Goal: Task Accomplishment & Management: Use online tool/utility

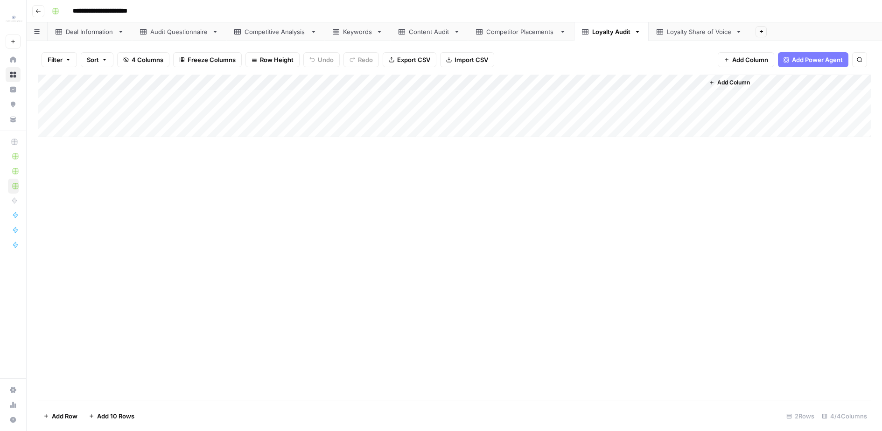
click at [88, 35] on div "Deal Information" at bounding box center [90, 31] width 48 height 9
click at [53, 83] on div "Add Column" at bounding box center [454, 106] width 833 height 63
click at [77, 410] on button "Delete 2 Rows" at bounding box center [64, 416] width 53 height 15
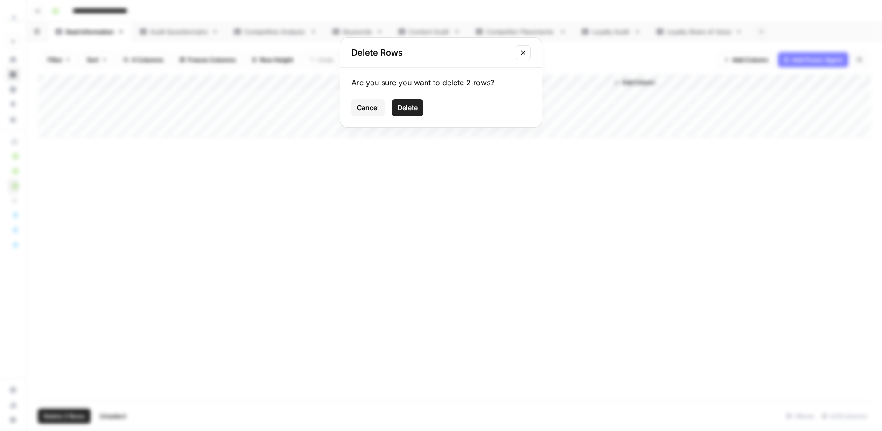
click at [409, 105] on span "Delete" at bounding box center [407, 107] width 20 height 9
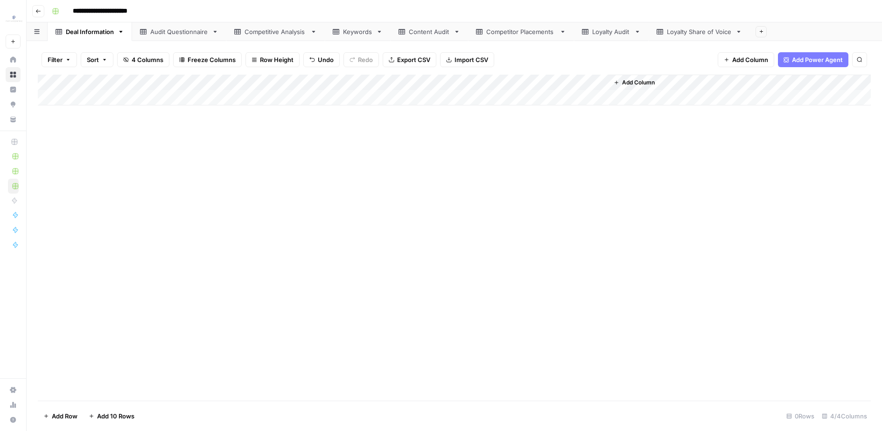
click at [171, 40] on link "Audit Questionnaire" at bounding box center [179, 31] width 94 height 19
click at [50, 84] on div "Add Column" at bounding box center [454, 238] width 833 height 326
click at [85, 418] on span "Delete 30 Rows" at bounding box center [66, 415] width 46 height 9
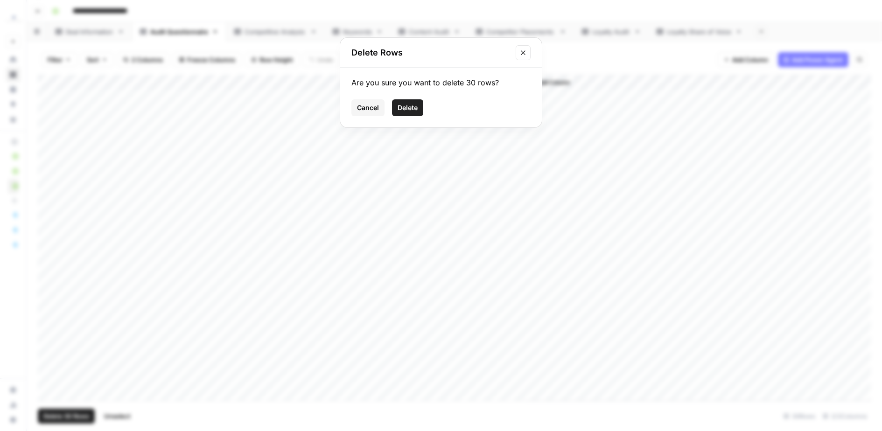
click at [410, 112] on span "Delete" at bounding box center [407, 107] width 20 height 9
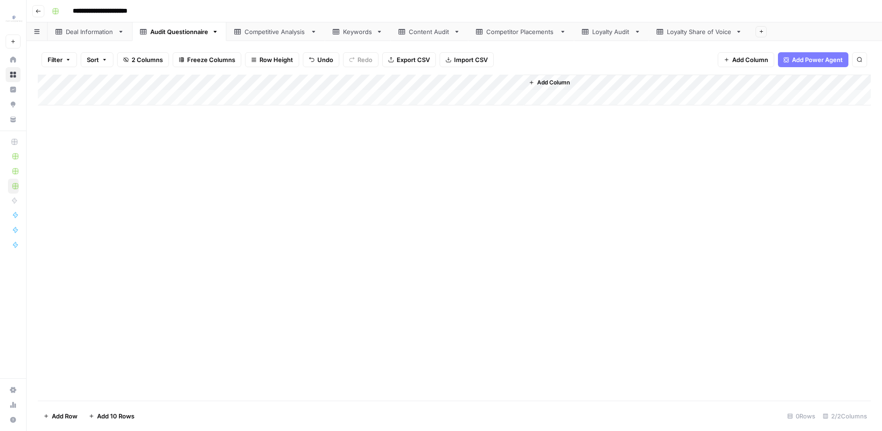
click at [289, 33] on div "Competitive Analysis" at bounding box center [275, 31] width 62 height 9
click at [52, 81] on div "Add Column" at bounding box center [454, 138] width 833 height 126
click at [77, 410] on button "Delete 6 Rows" at bounding box center [64, 416] width 53 height 15
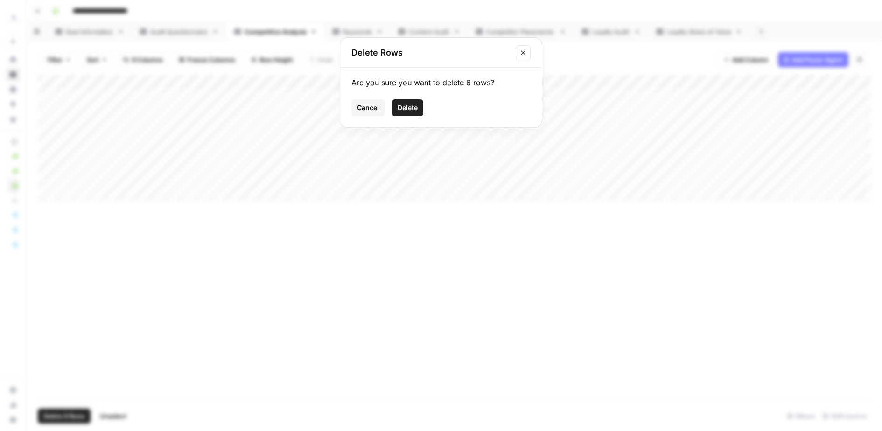
click at [396, 104] on button "Delete" at bounding box center [407, 107] width 31 height 17
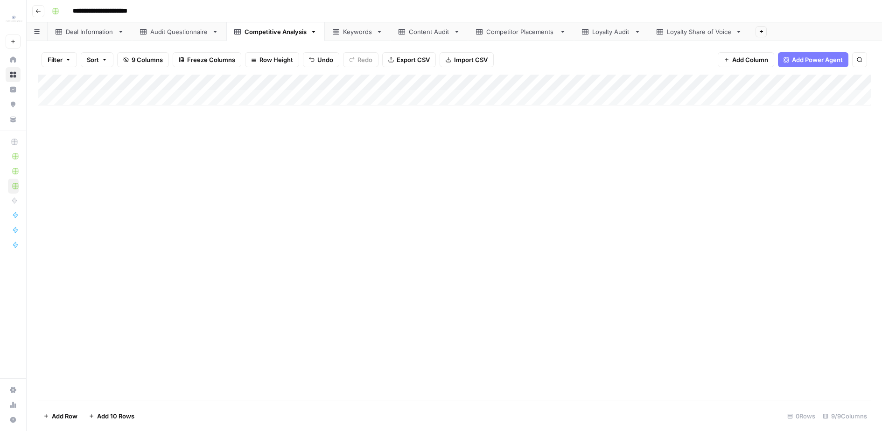
click at [339, 37] on link "Keywords" at bounding box center [358, 31] width 66 height 19
click at [54, 81] on div "Add Column" at bounding box center [454, 162] width 833 height 174
click at [70, 412] on span "Delete 9 Rows" at bounding box center [64, 415] width 42 height 9
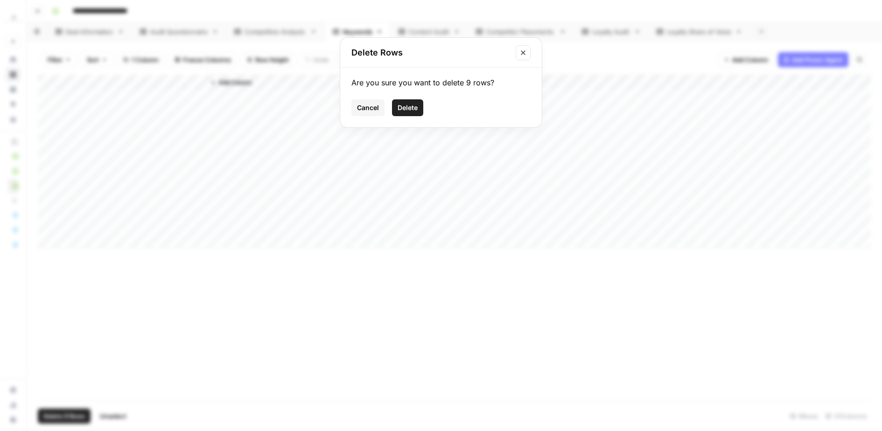
click at [403, 109] on span "Delete" at bounding box center [407, 107] width 20 height 9
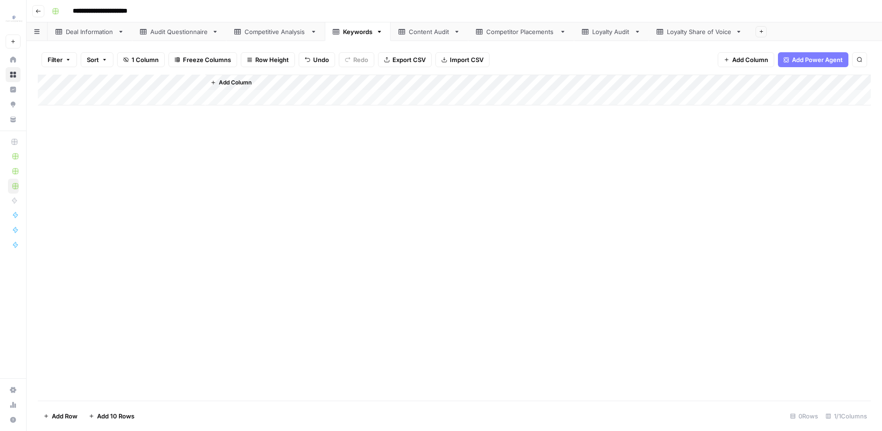
click at [409, 28] on div "Content Audit" at bounding box center [429, 31] width 41 height 9
click at [57, 81] on div "Add Column" at bounding box center [454, 146] width 833 height 142
click at [78, 417] on span "Delete 7 Rows" at bounding box center [63, 415] width 41 height 9
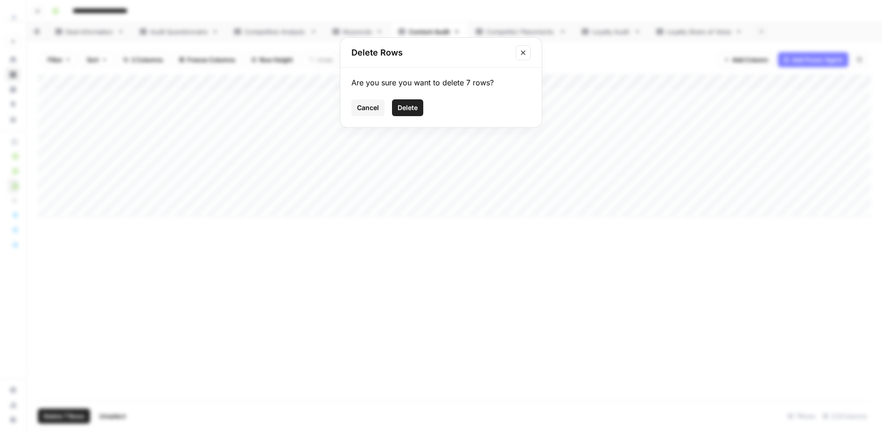
click at [418, 110] on span "Delete" at bounding box center [407, 107] width 20 height 9
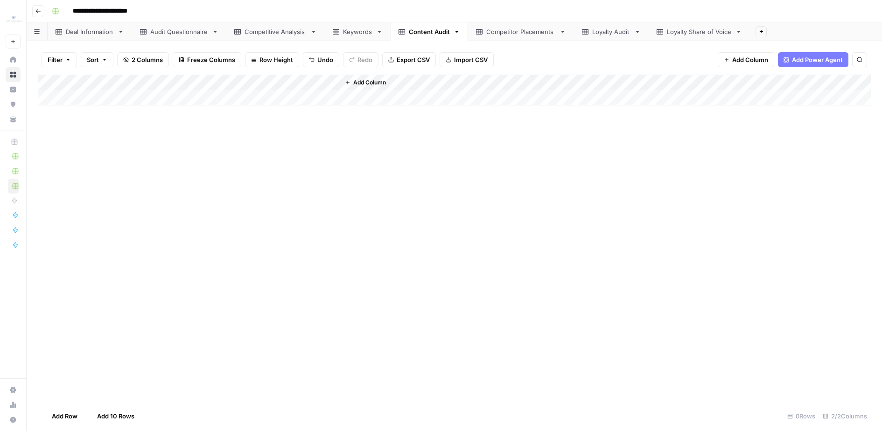
click at [516, 30] on div "Competitor Placements" at bounding box center [521, 31] width 70 height 9
click at [54, 78] on div "Add Column" at bounding box center [454, 122] width 833 height 94
click at [64, 413] on span "Delete 4 Rows" at bounding box center [64, 415] width 42 height 9
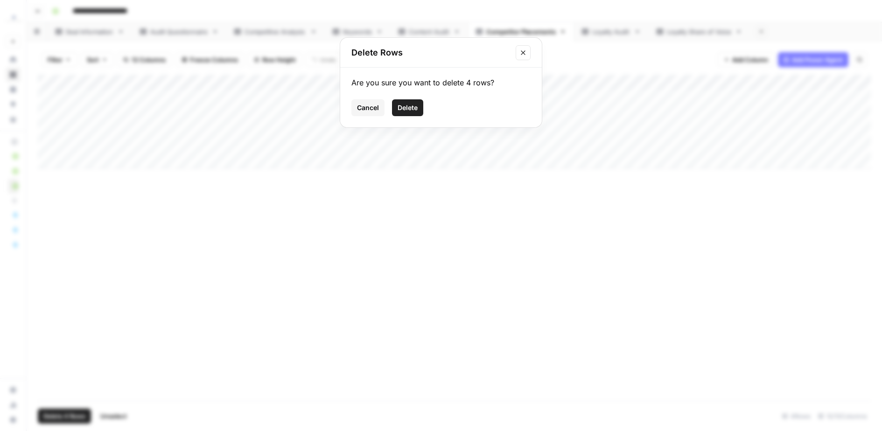
click at [418, 106] on button "Delete" at bounding box center [407, 107] width 31 height 17
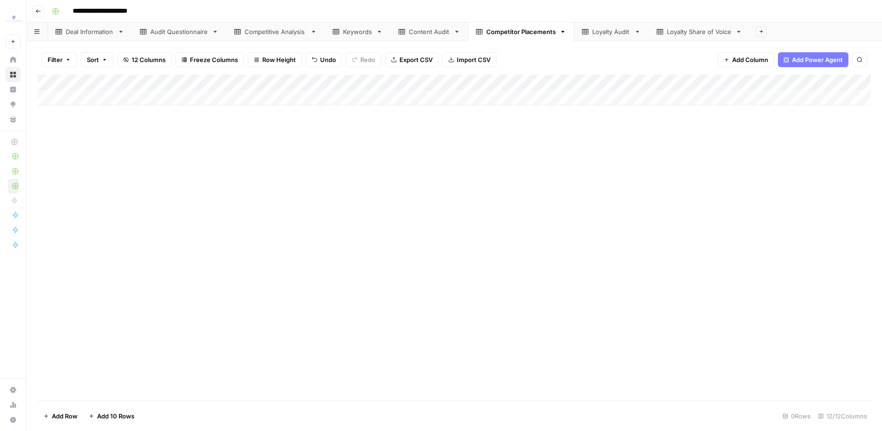
click at [618, 35] on div "Loyalty Audit" at bounding box center [611, 31] width 38 height 9
drag, startPoint x: 53, startPoint y: 95, endPoint x: 53, endPoint y: 100, distance: 5.2
click at [53, 95] on div "Add Column" at bounding box center [454, 106] width 833 height 63
click at [51, 112] on div "Add Column" at bounding box center [454, 106] width 833 height 63
click at [75, 416] on span "Delete 2 Rows" at bounding box center [64, 415] width 42 height 9
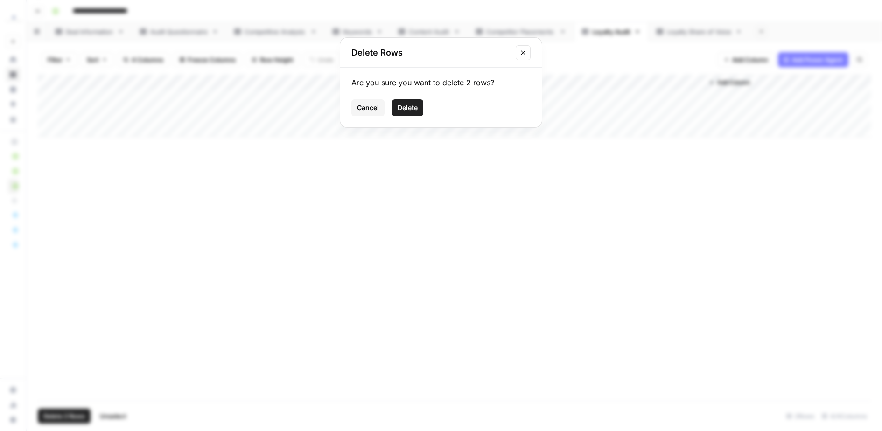
click at [398, 104] on span "Delete" at bounding box center [407, 107] width 20 height 9
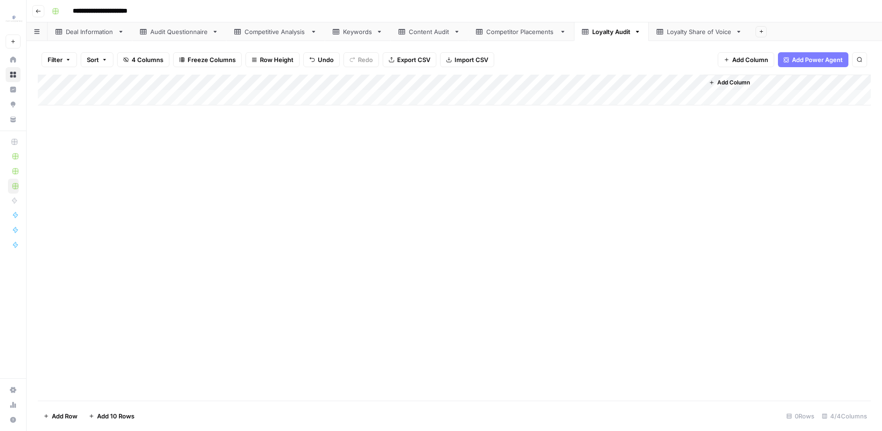
click at [130, 100] on div "Add Column" at bounding box center [454, 90] width 833 height 31
click at [130, 99] on textarea at bounding box center [144, 98] width 149 height 13
type textarea "**********"
click at [150, 159] on div "Add Column" at bounding box center [454, 238] width 833 height 326
click at [181, 94] on div "Add Column" at bounding box center [454, 98] width 833 height 47
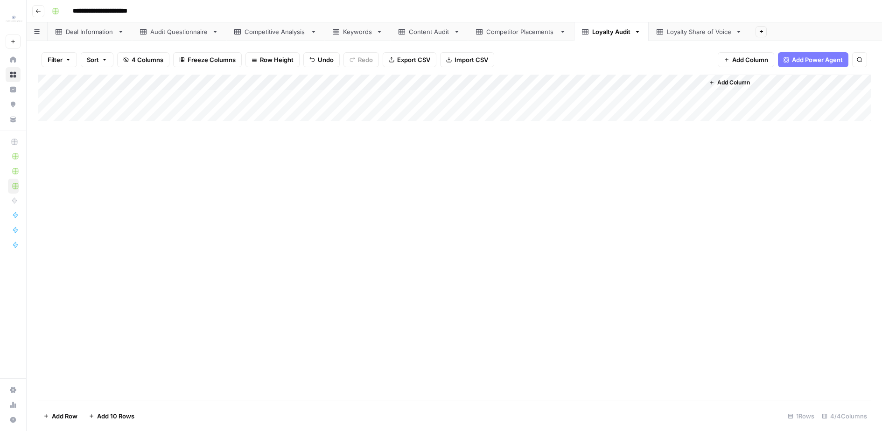
click at [303, 99] on div "Add Column" at bounding box center [454, 98] width 833 height 47
click at [165, 100] on div "Add Column" at bounding box center [454, 98] width 833 height 47
click at [164, 100] on div "Add Column" at bounding box center [454, 98] width 833 height 47
type textarea "****"
click at [223, 229] on div "Add Column" at bounding box center [454, 238] width 833 height 326
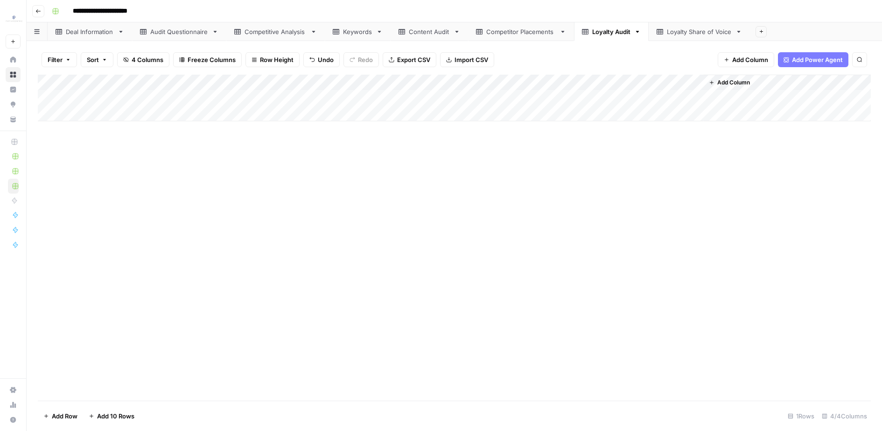
click at [92, 120] on div "Add Column" at bounding box center [454, 98] width 833 height 47
click at [250, 115] on div "Add Column" at bounding box center [454, 106] width 833 height 63
type textarea "**********"
click at [216, 157] on div "Add Column" at bounding box center [454, 238] width 833 height 326
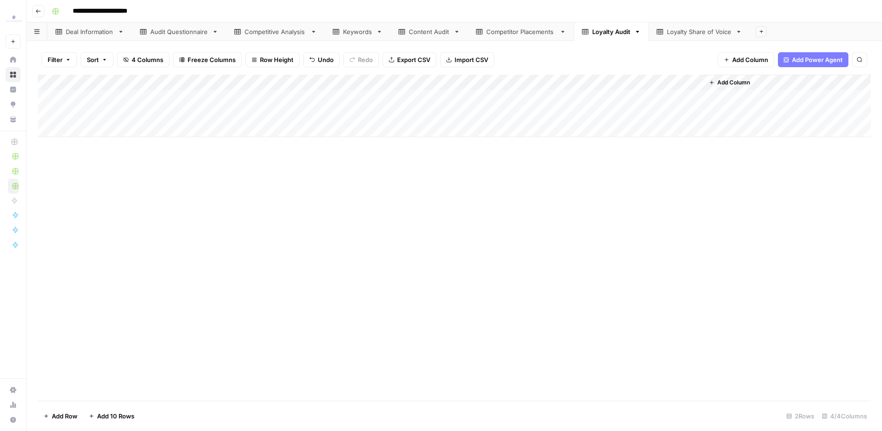
click at [170, 117] on div "Add Column" at bounding box center [454, 106] width 833 height 63
type textarea "****"
click at [214, 264] on div "Add Column" at bounding box center [454, 238] width 833 height 326
click at [119, 139] on div "Add Column" at bounding box center [454, 238] width 833 height 326
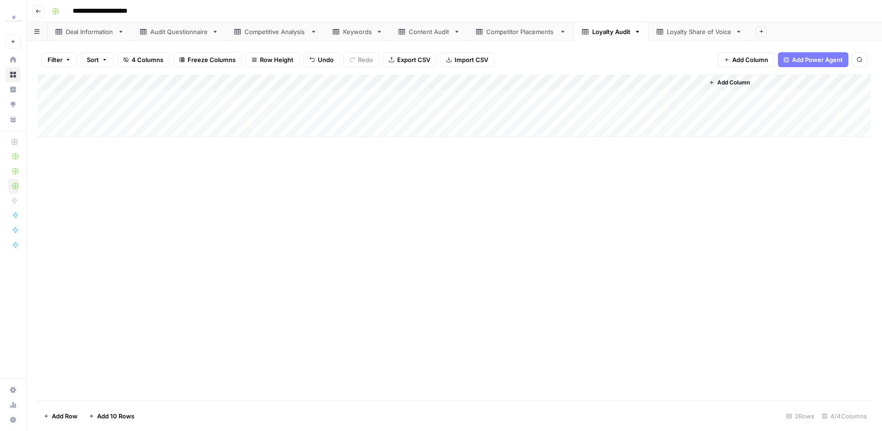
click at [119, 138] on div "Add Column" at bounding box center [454, 238] width 833 height 326
click at [119, 132] on div "Add Column" at bounding box center [454, 106] width 833 height 63
click at [260, 125] on div "Add Column" at bounding box center [454, 114] width 833 height 78
click at [170, 129] on div "Add Column" at bounding box center [454, 114] width 833 height 78
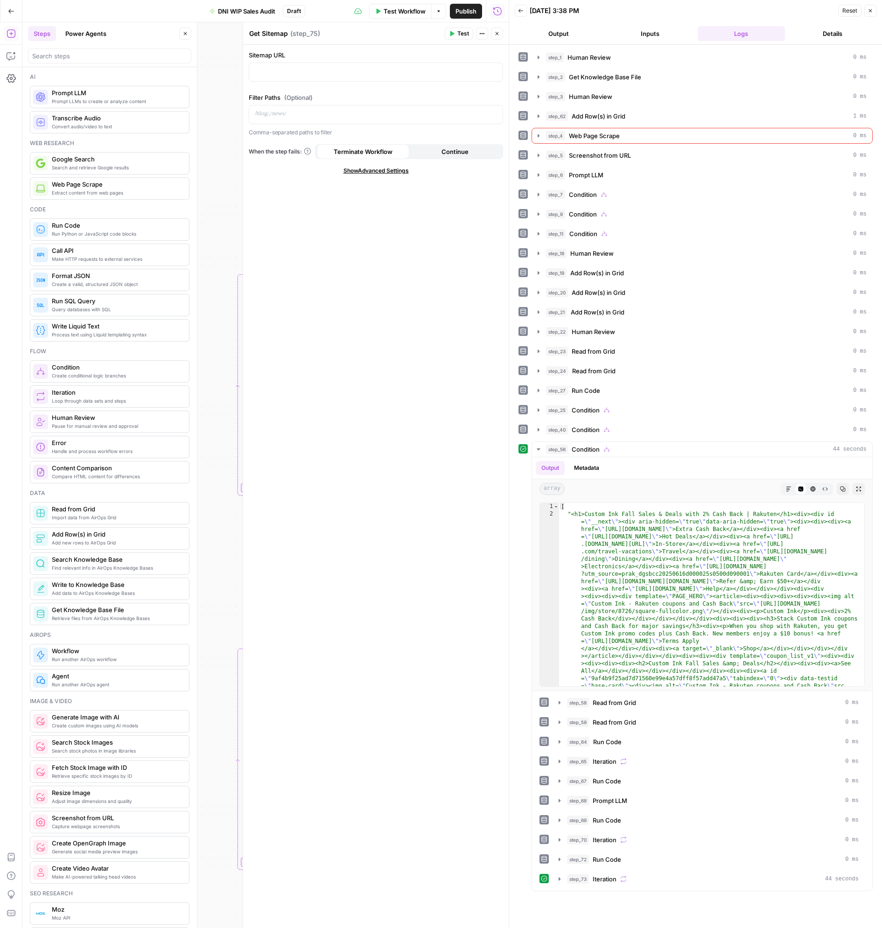
scroll to position [11, 0]
click at [858, 10] on button "Reset" at bounding box center [849, 11] width 23 height 12
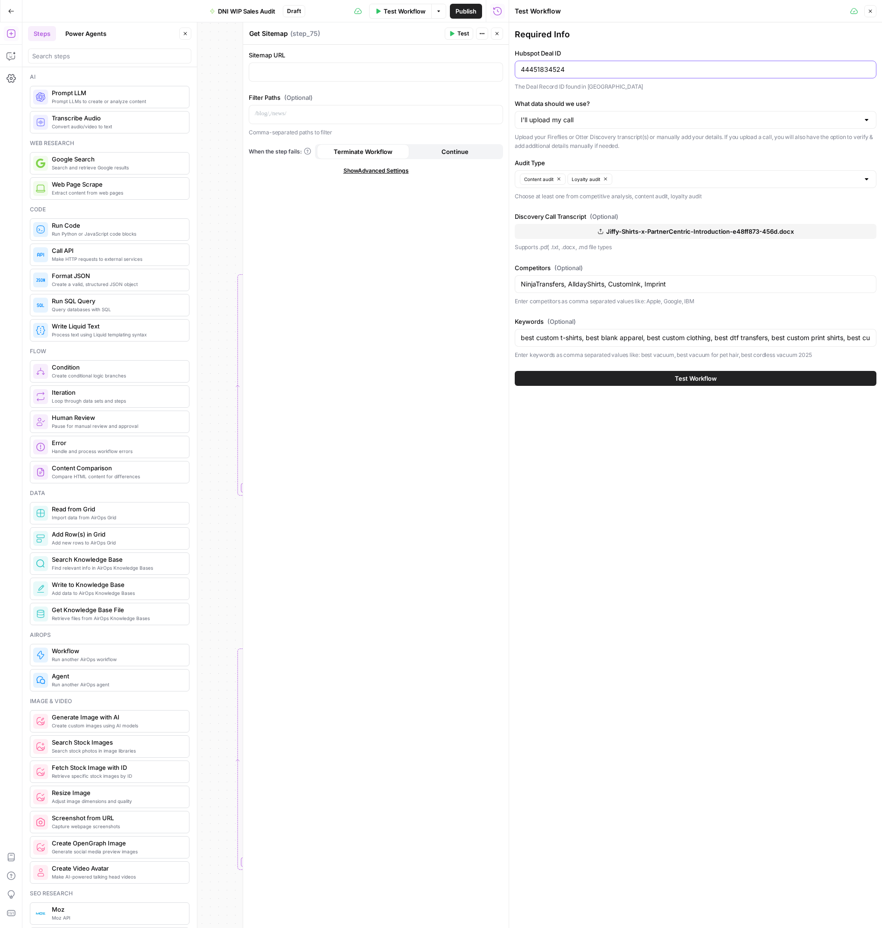
click at [745, 71] on input "44451834524" at bounding box center [695, 69] width 349 height 9
paste input "340795651"
type input "43407956514"
click at [605, 178] on icon "button" at bounding box center [605, 178] width 5 height 5
click at [620, 184] on div "Content audit" at bounding box center [696, 179] width 362 height 18
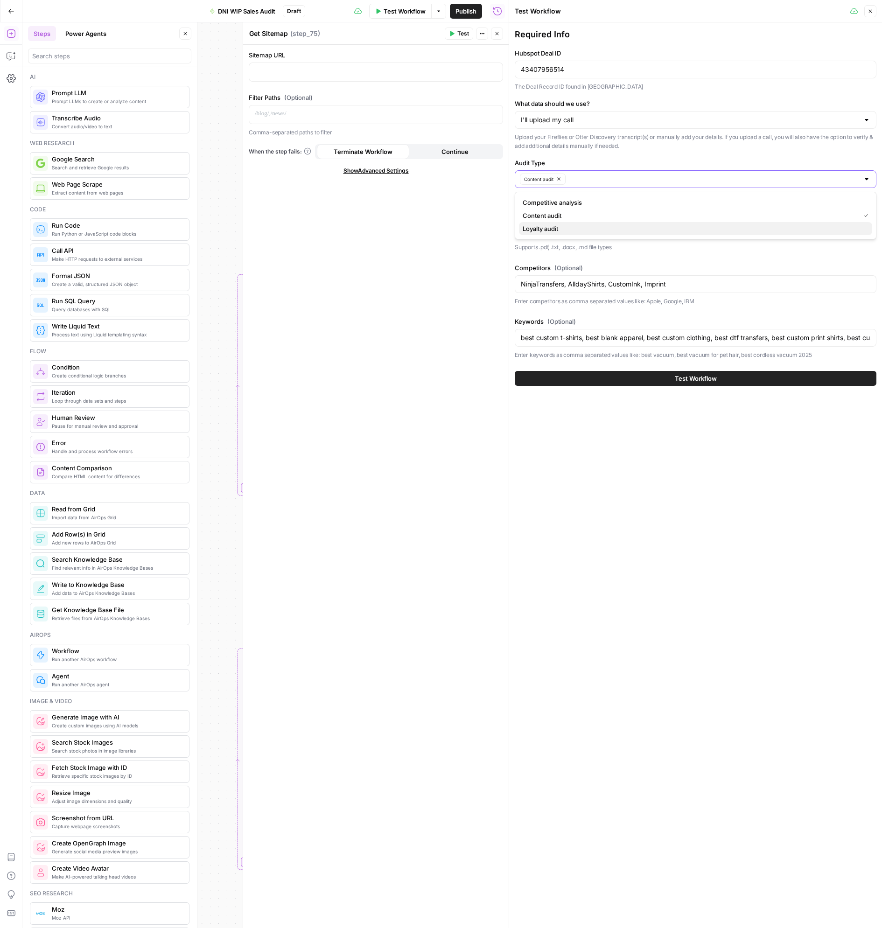
click at [546, 233] on button "Loyalty audit" at bounding box center [695, 228] width 353 height 13
click at [490, 206] on div "Sitemap URL Filter Paths (Optional) Comma-separated paths to filter When the st…" at bounding box center [375, 486] width 265 height 883
click at [569, 232] on button "Jiffy-Shirts-x-PartnerCentric-Introduction-e48ff873-456d.docx" at bounding box center [696, 231] width 362 height 15
click at [631, 288] on input "NinjaTransfers, AlldayShirts, CustomInk, Imprint" at bounding box center [695, 283] width 349 height 9
click at [666, 340] on input "best custom t-shirts, best blank apparel, best custom clothing, best dtf transf…" at bounding box center [695, 337] width 349 height 9
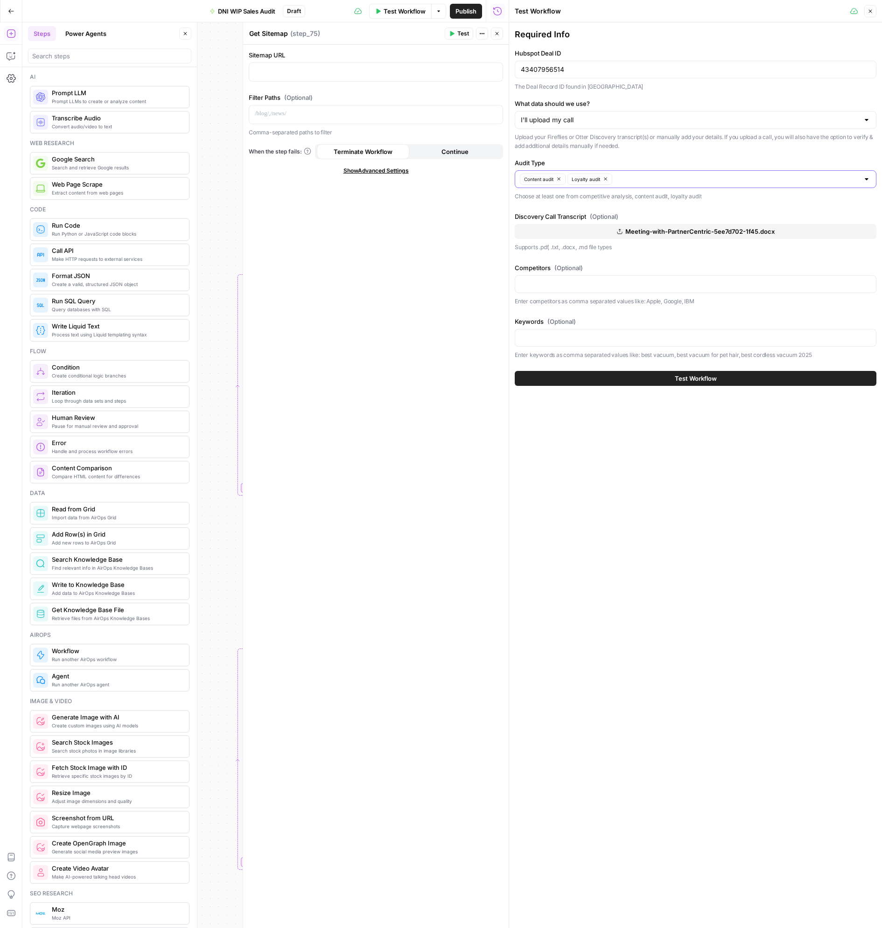
click at [578, 289] on div at bounding box center [696, 284] width 362 height 18
paste input "IVRx"
paste input "Triadin"
paste input "[PERSON_NAME]"
type input "IVRx, [PERSON_NAME], [PERSON_NAME], hims, Roman"
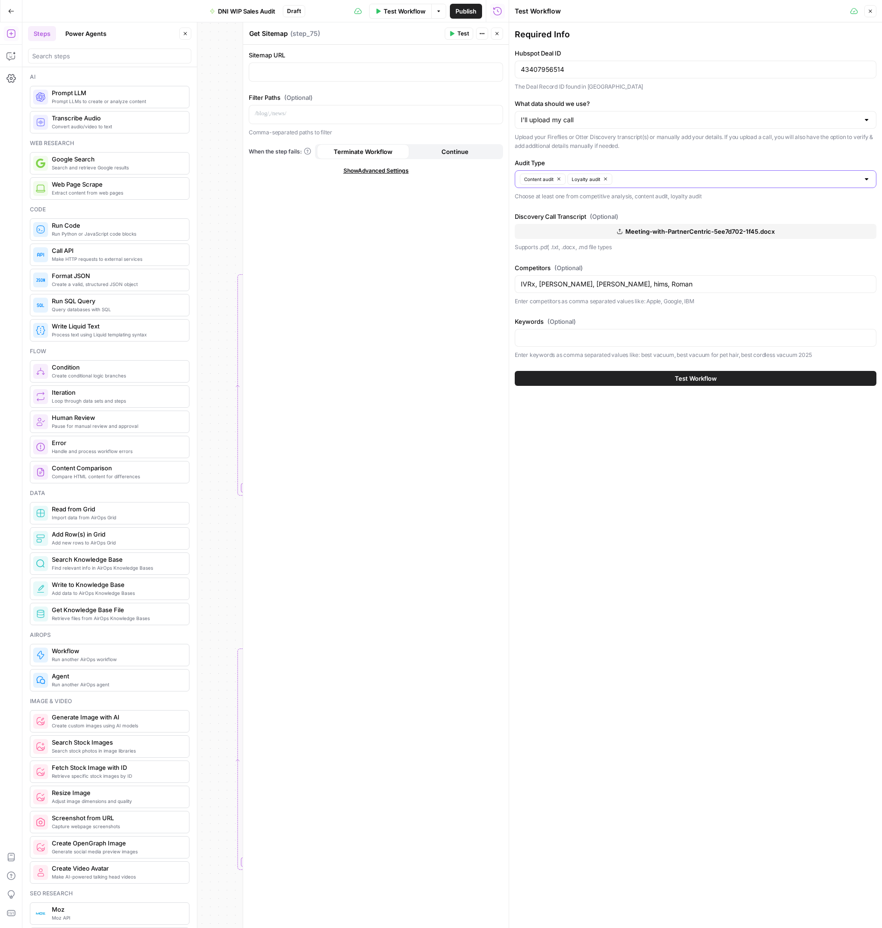
click at [656, 505] on div "Required Info Hubspot Deal ID 43407956514 The Deal Record ID found in [GEOGRAPH…" at bounding box center [695, 474] width 373 height 905
click at [630, 174] on input "Audit Type" at bounding box center [737, 178] width 244 height 9
click at [634, 206] on span "Competitive analysis" at bounding box center [693, 202] width 342 height 9
click at [388, 221] on div "Sitemap URL Filter Paths (Optional) Comma-separated paths to filter When the st…" at bounding box center [375, 486] width 265 height 883
click at [587, 377] on button "Test Workflow" at bounding box center [696, 378] width 362 height 15
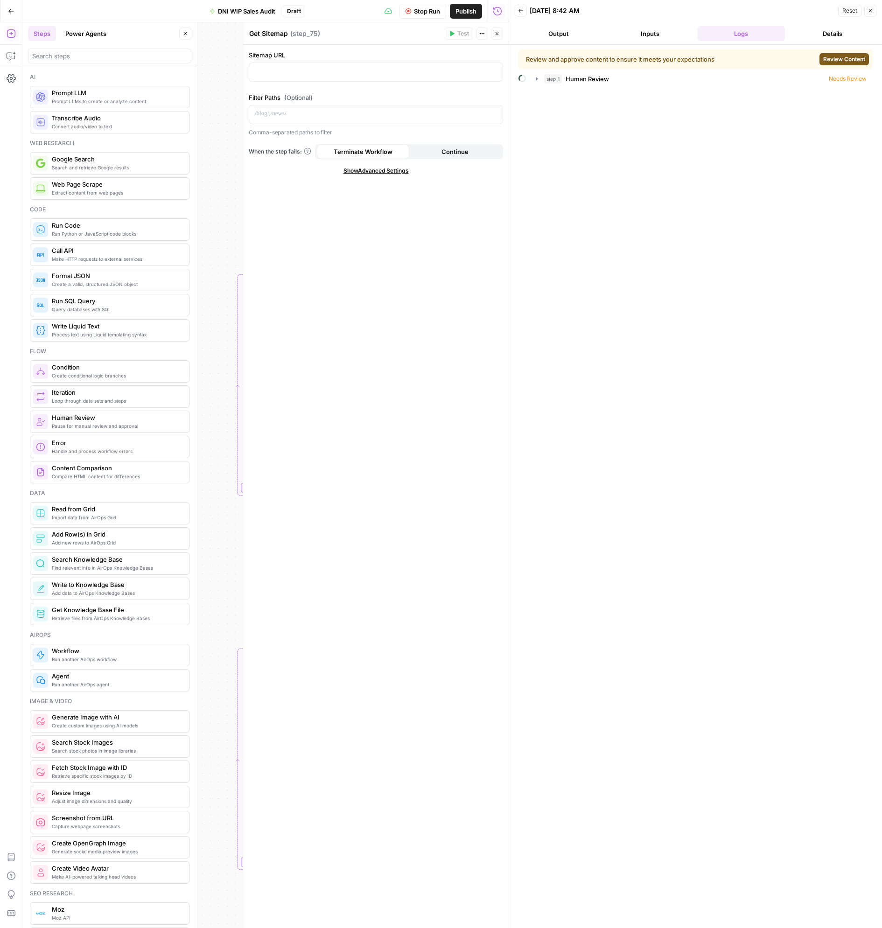
click at [851, 63] on span "Review Content" at bounding box center [844, 59] width 42 height 8
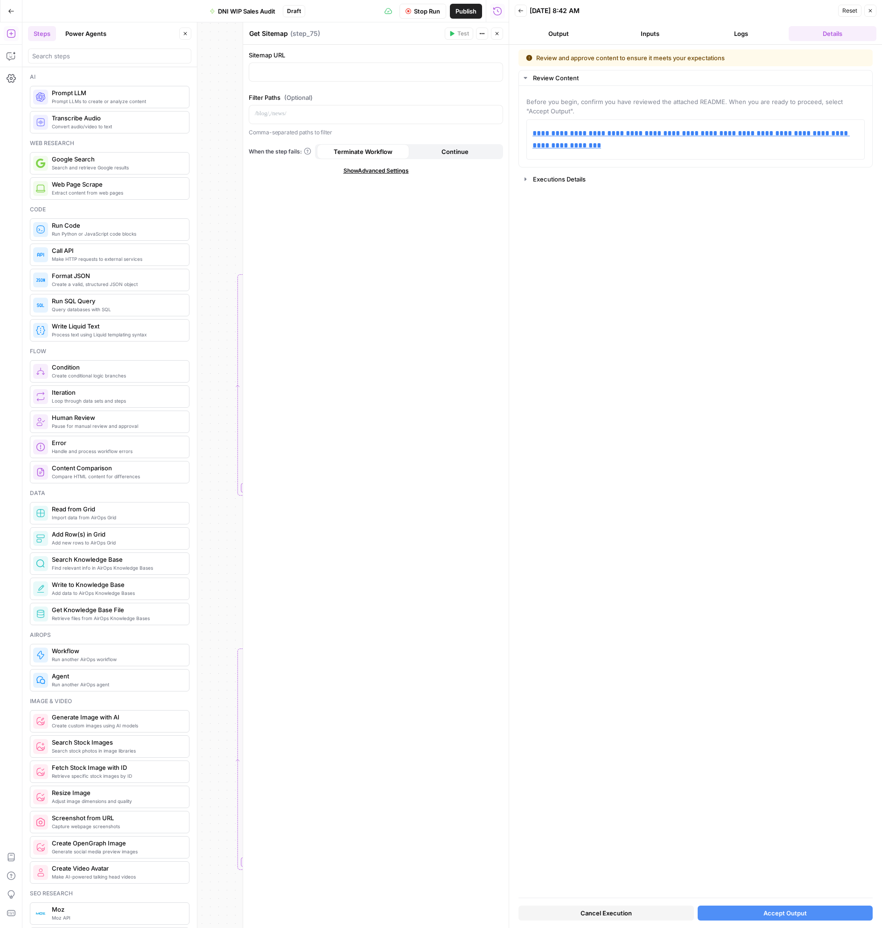
click at [805, 915] on span "Accept Output" at bounding box center [784, 912] width 43 height 9
click at [776, 911] on span "Accept Output" at bounding box center [784, 912] width 43 height 9
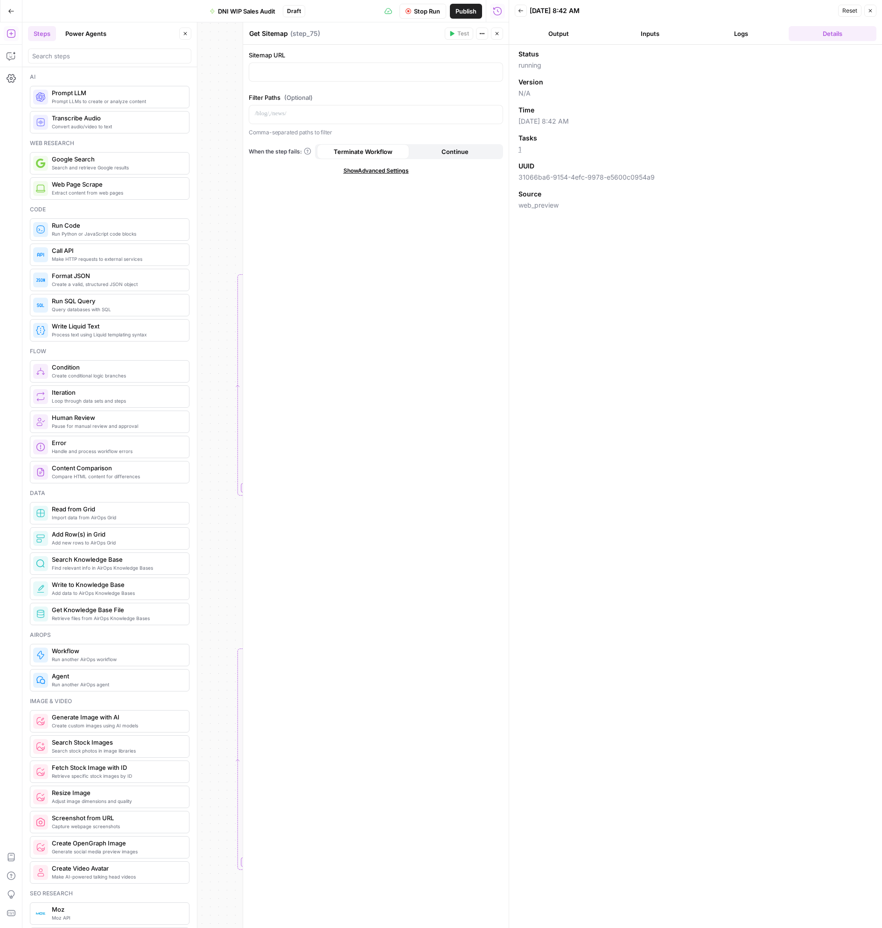
click at [758, 31] on button "Logs" at bounding box center [741, 33] width 88 height 15
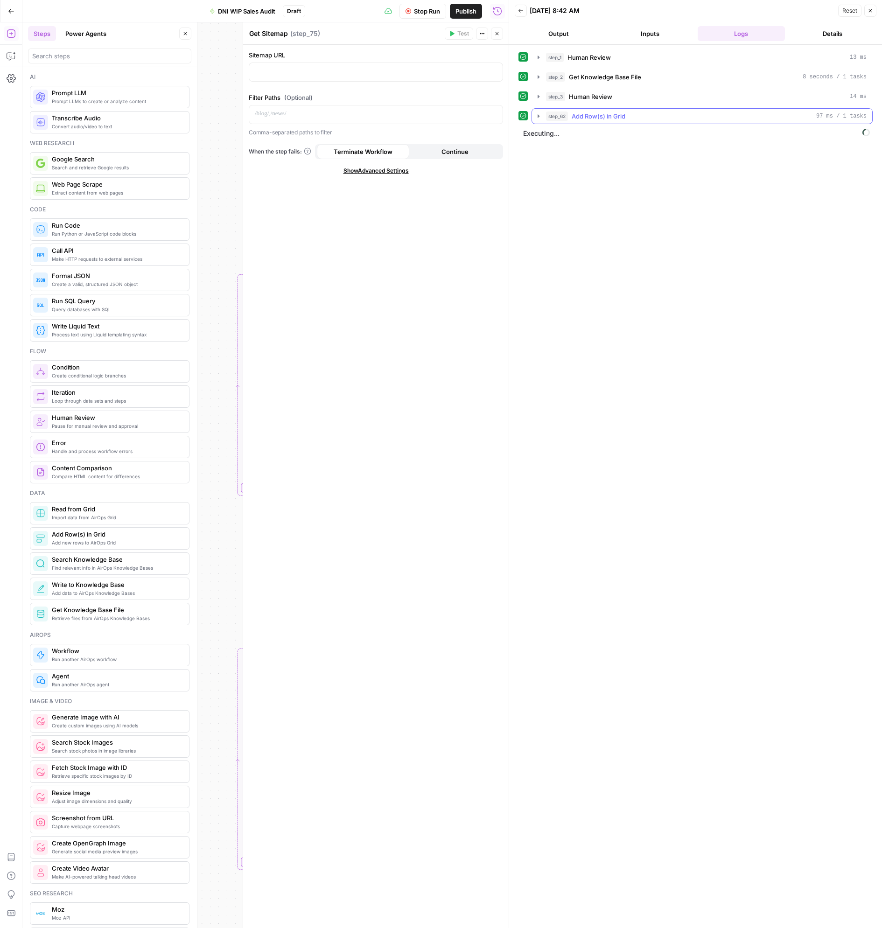
click at [677, 118] on div "step_62 Add Row(s) in Grid 97 ms / 1 tasks" at bounding box center [706, 115] width 320 height 9
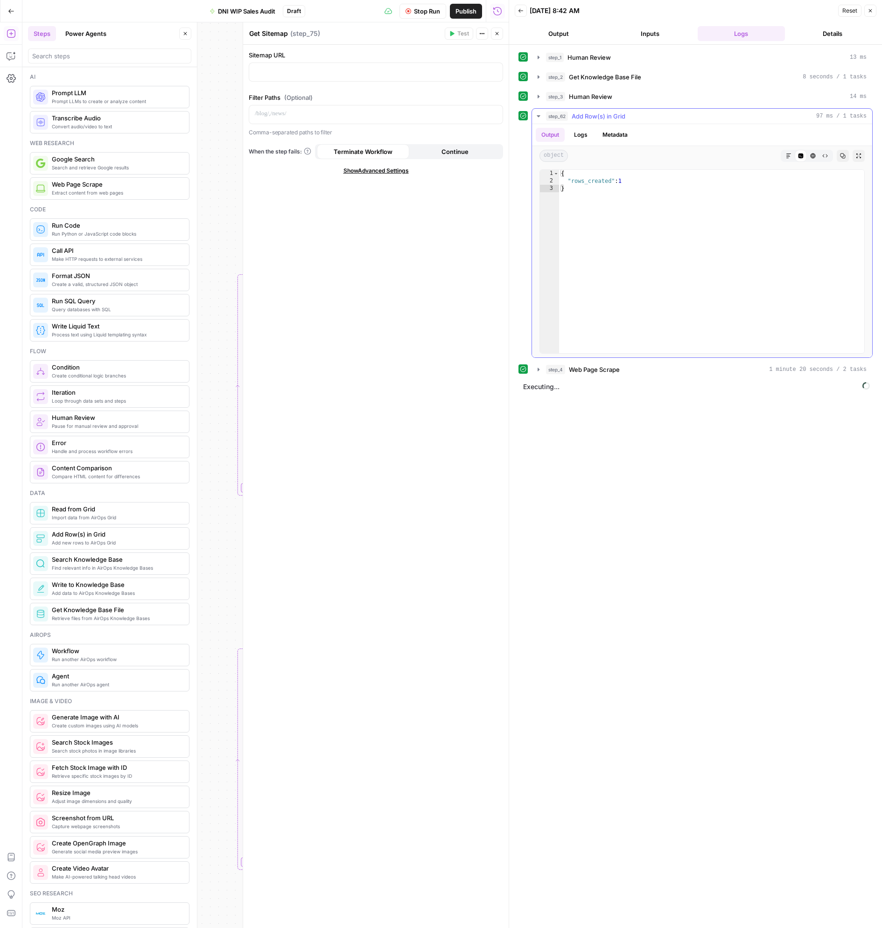
click at [677, 118] on div "step_62 Add Row(s) in Grid 97 ms / 1 tasks" at bounding box center [706, 115] width 320 height 9
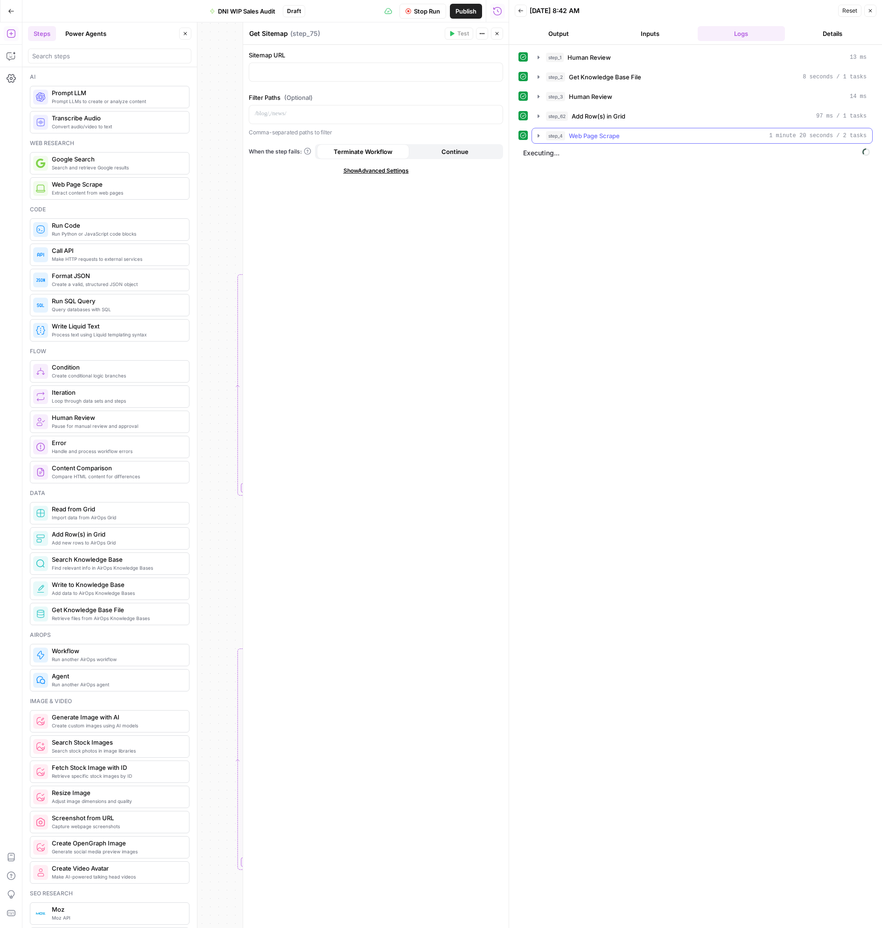
click at [668, 130] on button "step_4 Web Page Scrape 1 minute 20 seconds / 2 tasks" at bounding box center [702, 135] width 340 height 15
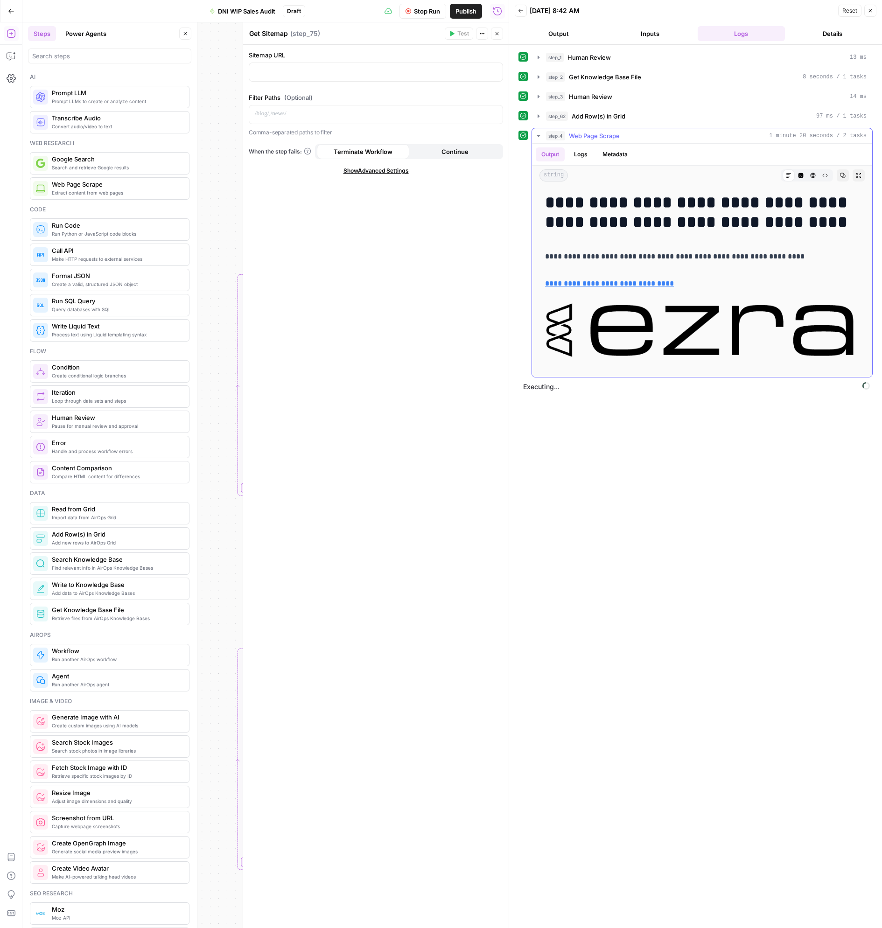
click at [668, 130] on button "step_4 Web Page Scrape 1 minute 20 seconds / 2 tasks" at bounding box center [702, 135] width 340 height 15
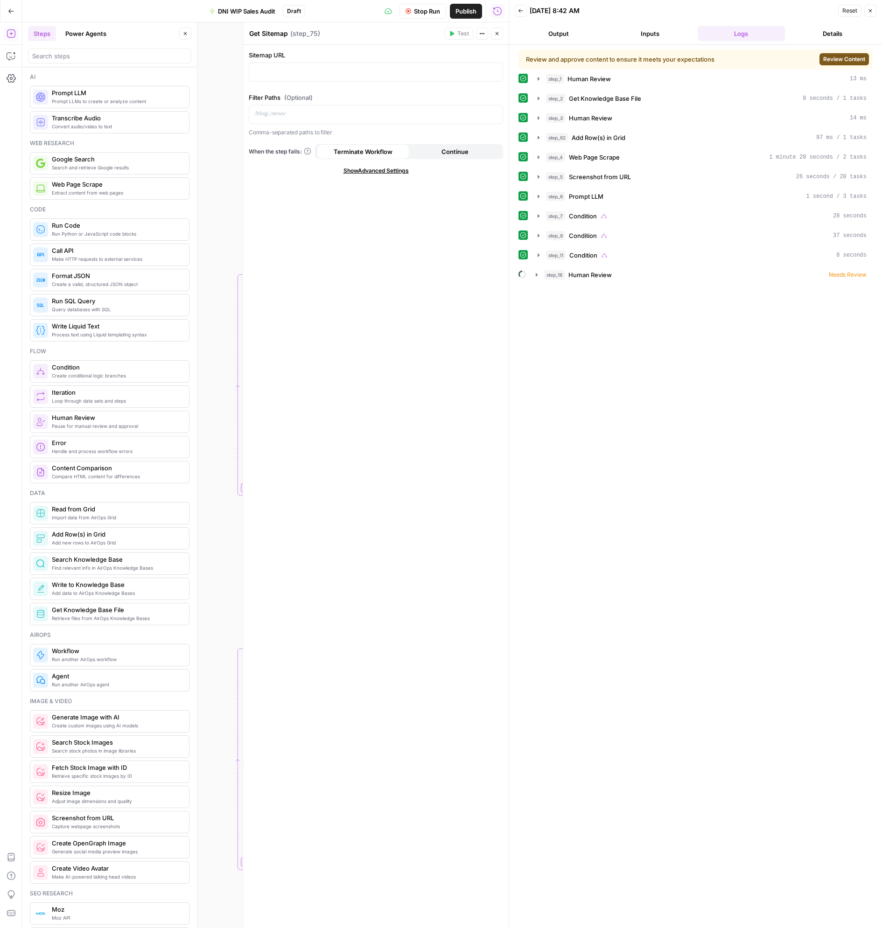
click at [840, 65] on div "Review and approve content to ensure it meets your expectations Review Content" at bounding box center [695, 59] width 354 height 20
click at [836, 62] on span "Review Content" at bounding box center [844, 59] width 42 height 8
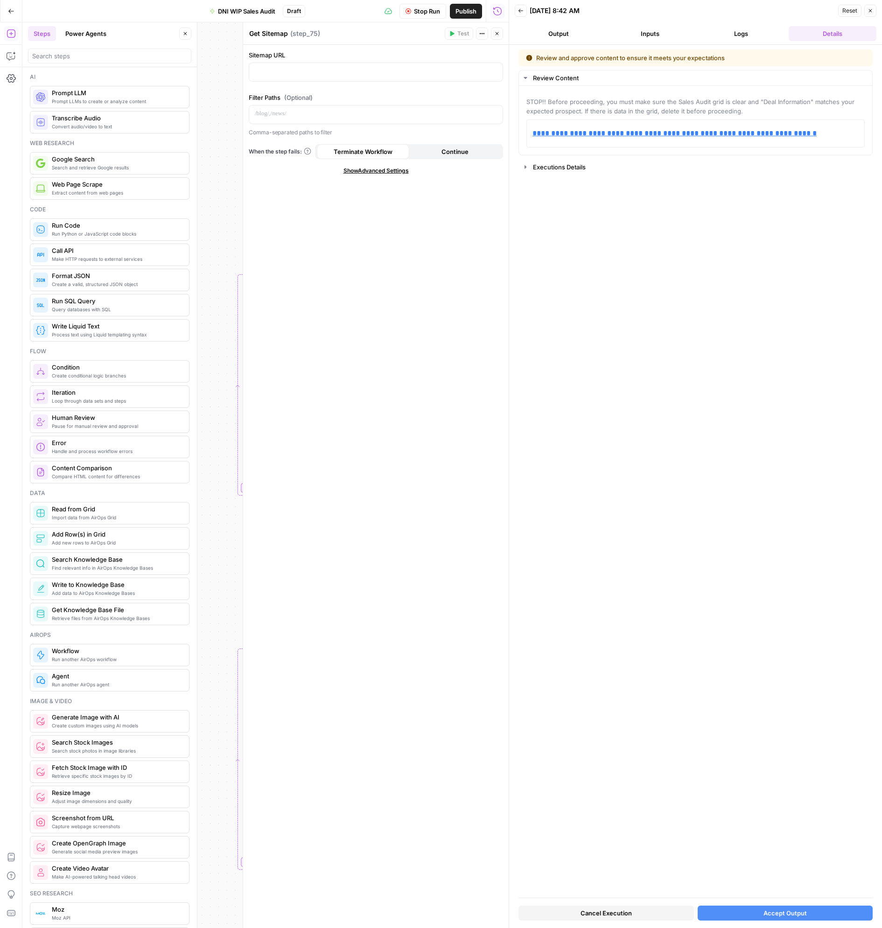
click at [796, 910] on span "Accept Output" at bounding box center [784, 912] width 43 height 9
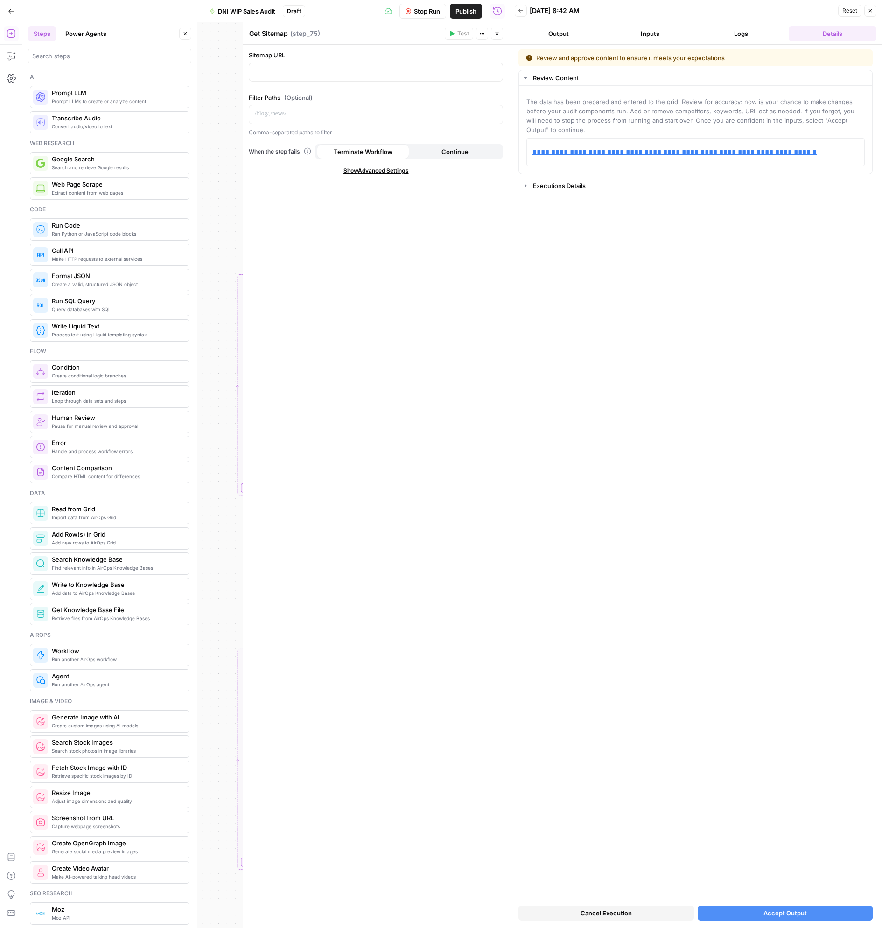
click at [784, 906] on button "Accept Output" at bounding box center [784, 912] width 175 height 15
click at [627, 919] on button "Cancel Execution" at bounding box center [605, 912] width 175 height 15
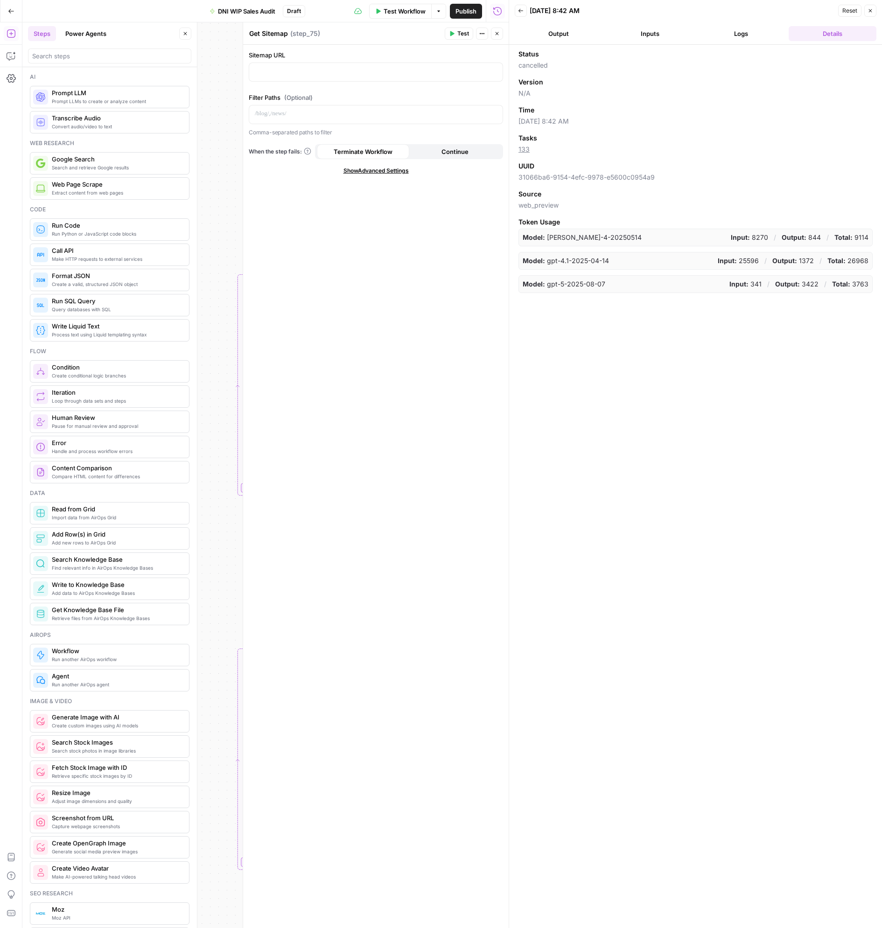
click at [849, 11] on span "Reset" at bounding box center [849, 11] width 15 height 8
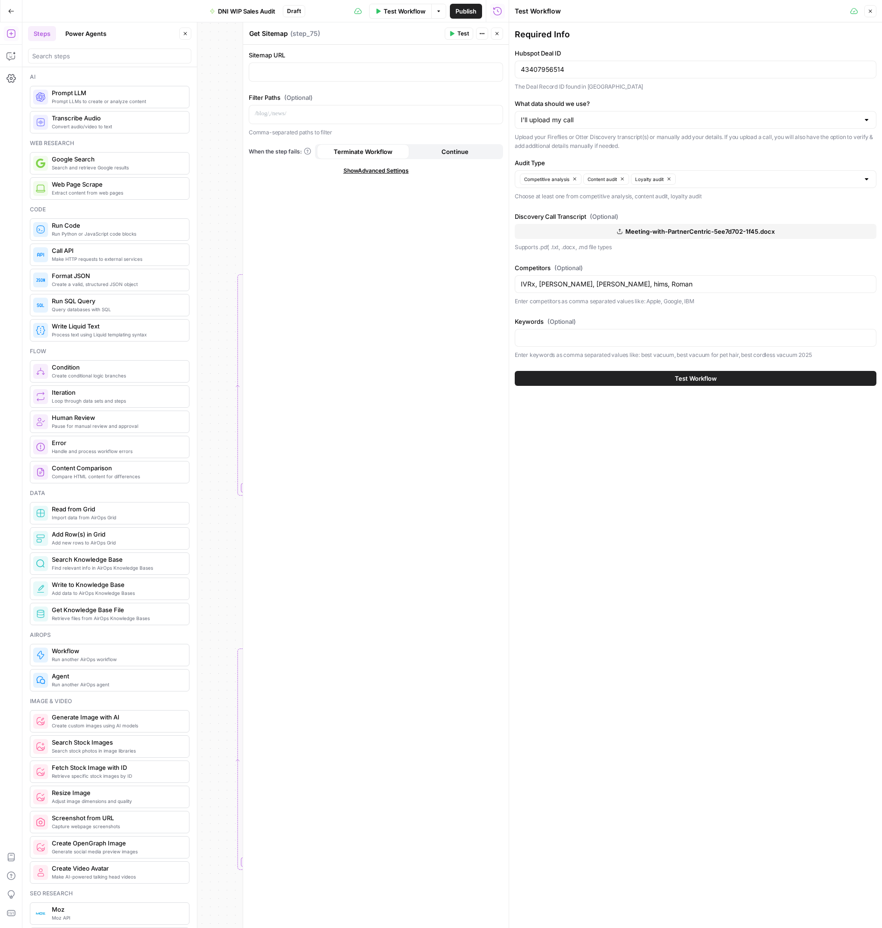
click at [627, 233] on span "Meeting-with-PartnerCentric-5ee7d702-1f45.docx" at bounding box center [699, 231] width 149 height 9
click at [653, 285] on input "IVRx, [PERSON_NAME], [PERSON_NAME], hims, Roman" at bounding box center [695, 283] width 349 height 9
drag, startPoint x: 672, startPoint y: 282, endPoint x: 512, endPoint y: 284, distance: 159.6
click at [512, 284] on div "Test Workflow Close Required Info Hubspot Deal ID 43407956514 The Deal Record I…" at bounding box center [694, 464] width 373 height 928
click at [412, 273] on div "Sitemap URL Filter Paths (Optional) Comma-separated paths to filter When the st…" at bounding box center [375, 486] width 265 height 883
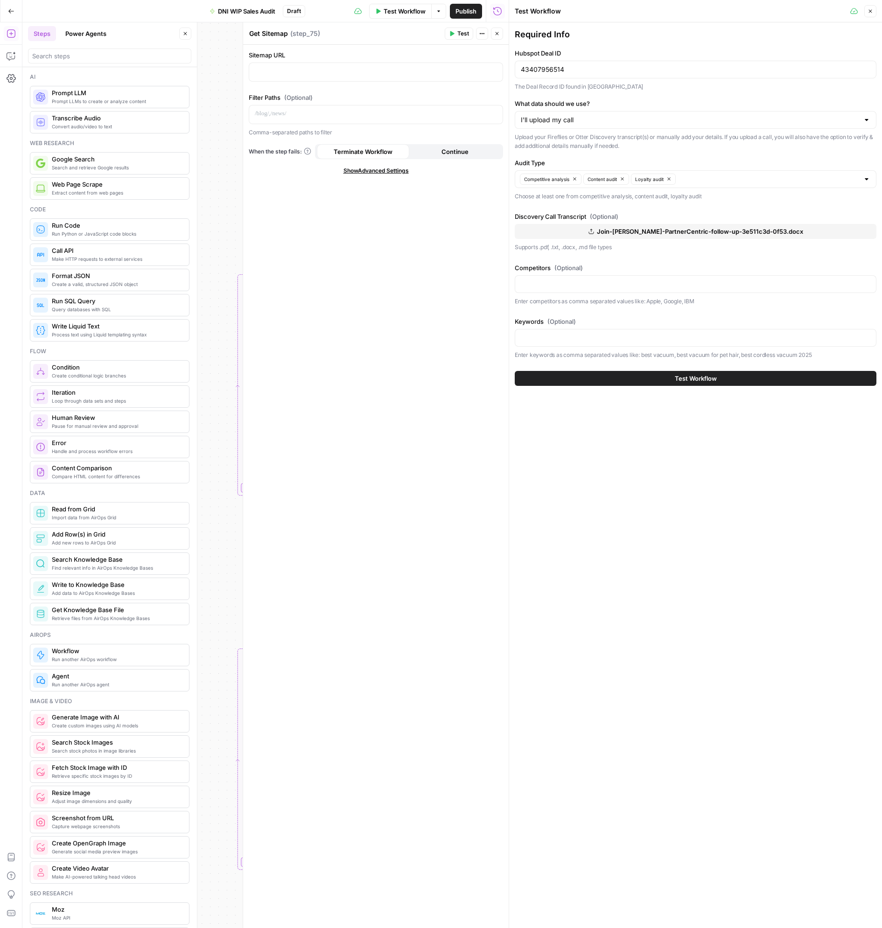
click at [515, 373] on button "Test Workflow" at bounding box center [696, 378] width 362 height 15
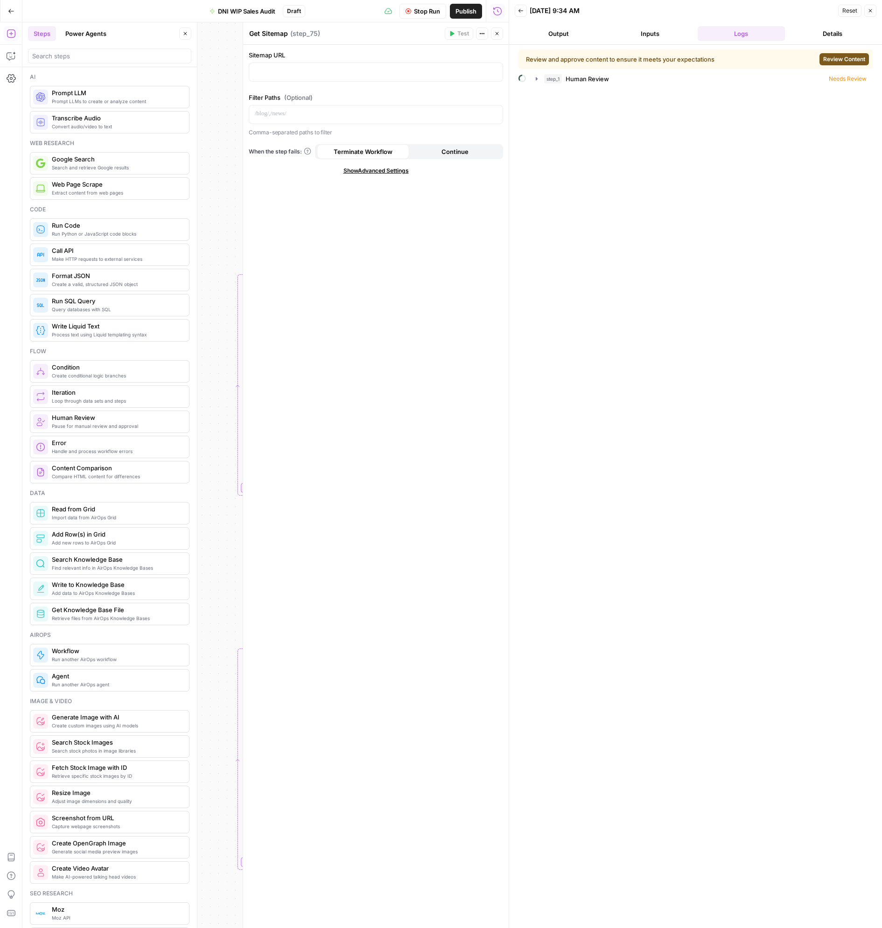
click at [832, 59] on span "Review Content" at bounding box center [844, 59] width 42 height 8
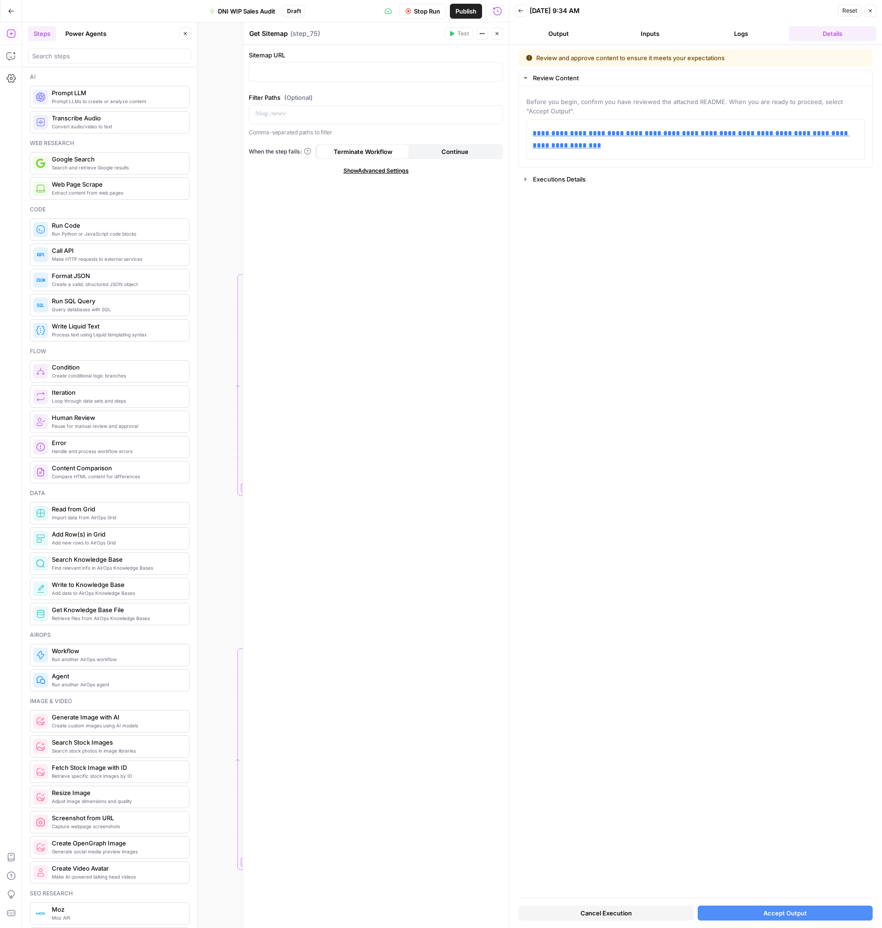
click at [769, 914] on span "Accept Output" at bounding box center [784, 912] width 43 height 9
click at [743, 917] on button "Accept Output" at bounding box center [784, 912] width 175 height 15
click at [721, 912] on button "Accept Output" at bounding box center [784, 912] width 175 height 15
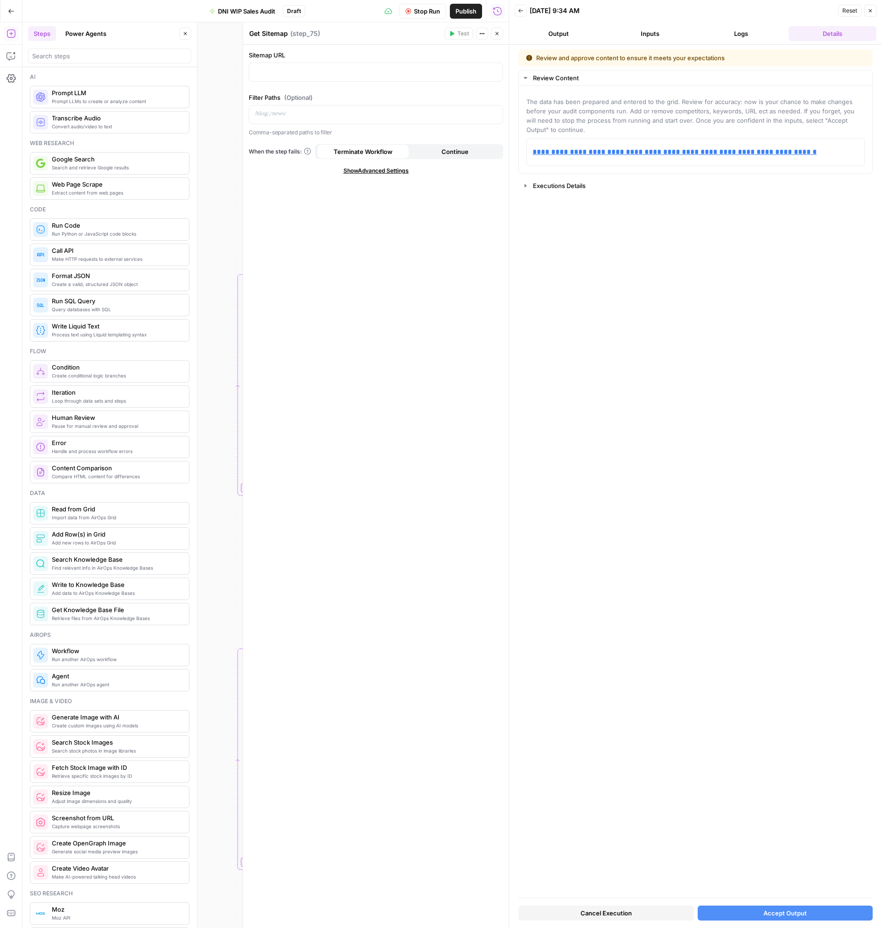
click at [719, 910] on button "Accept Output" at bounding box center [784, 912] width 175 height 15
click at [795, 918] on button "Accept Output" at bounding box center [784, 912] width 175 height 15
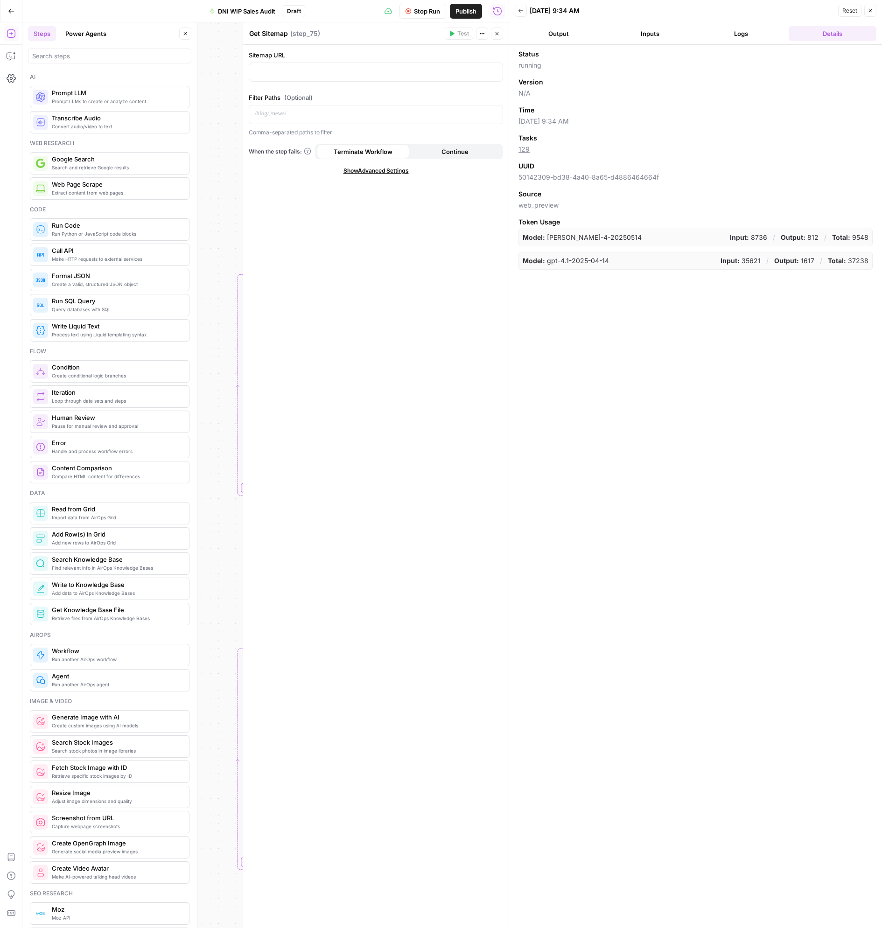
click at [743, 33] on button "Logs" at bounding box center [741, 33] width 88 height 15
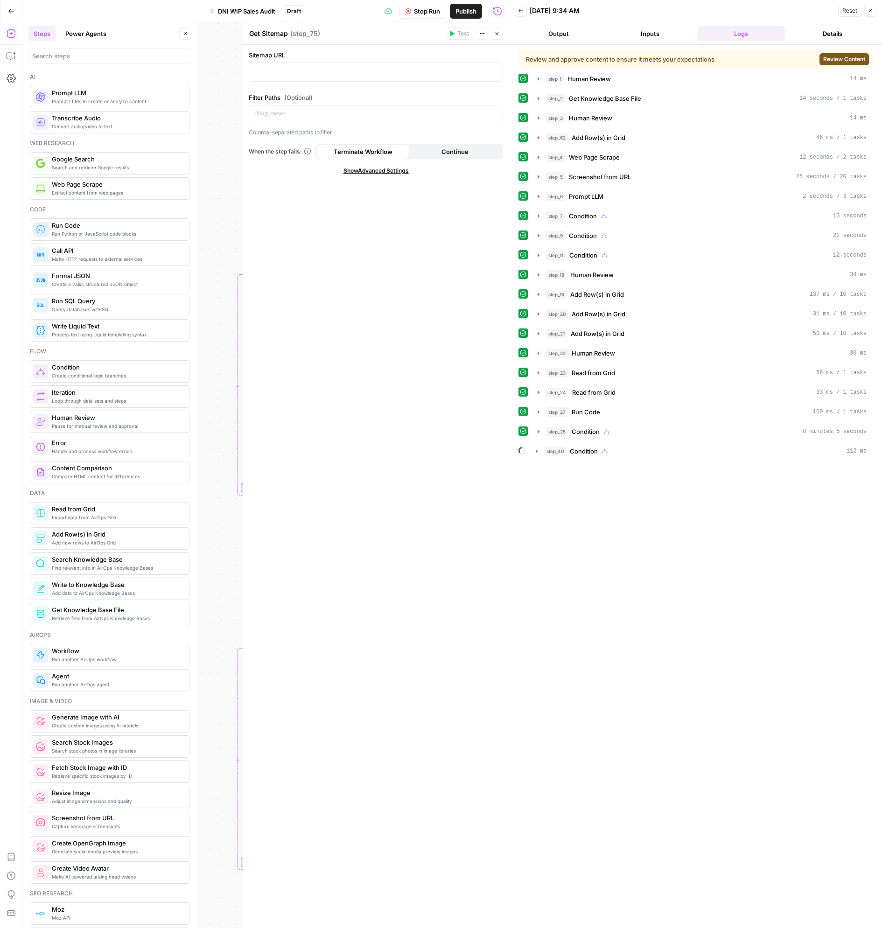
click at [841, 61] on span "Review Content" at bounding box center [844, 59] width 42 height 8
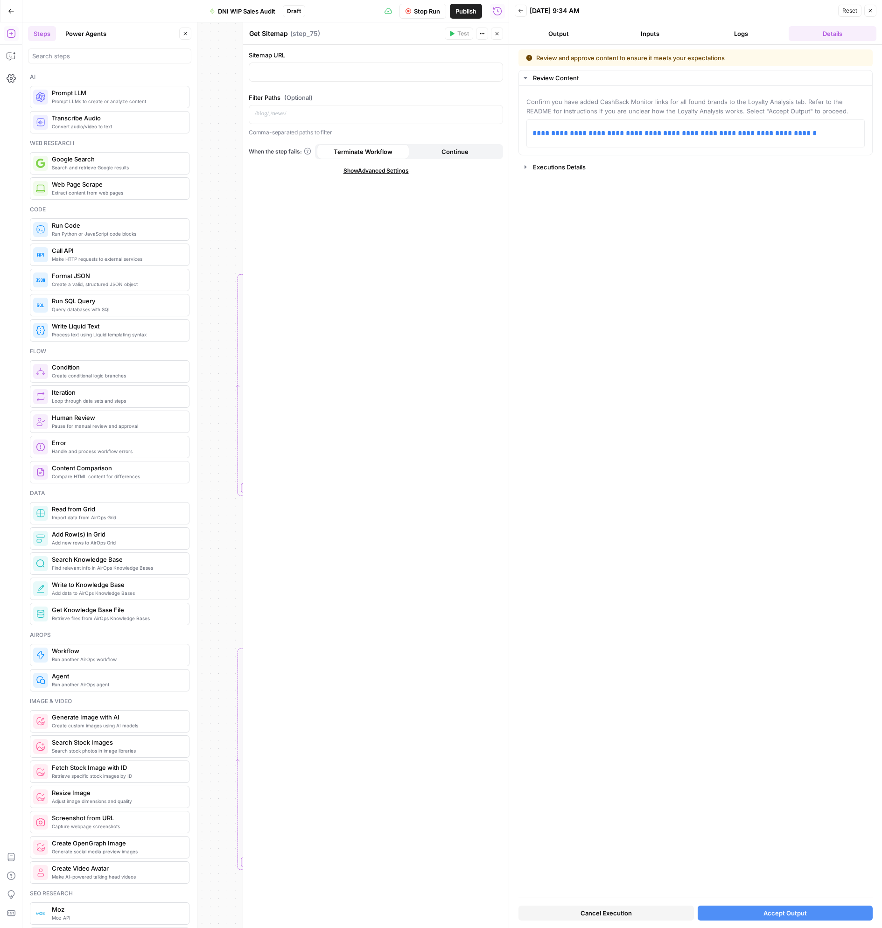
click at [729, 912] on button "Accept Output" at bounding box center [784, 912] width 175 height 15
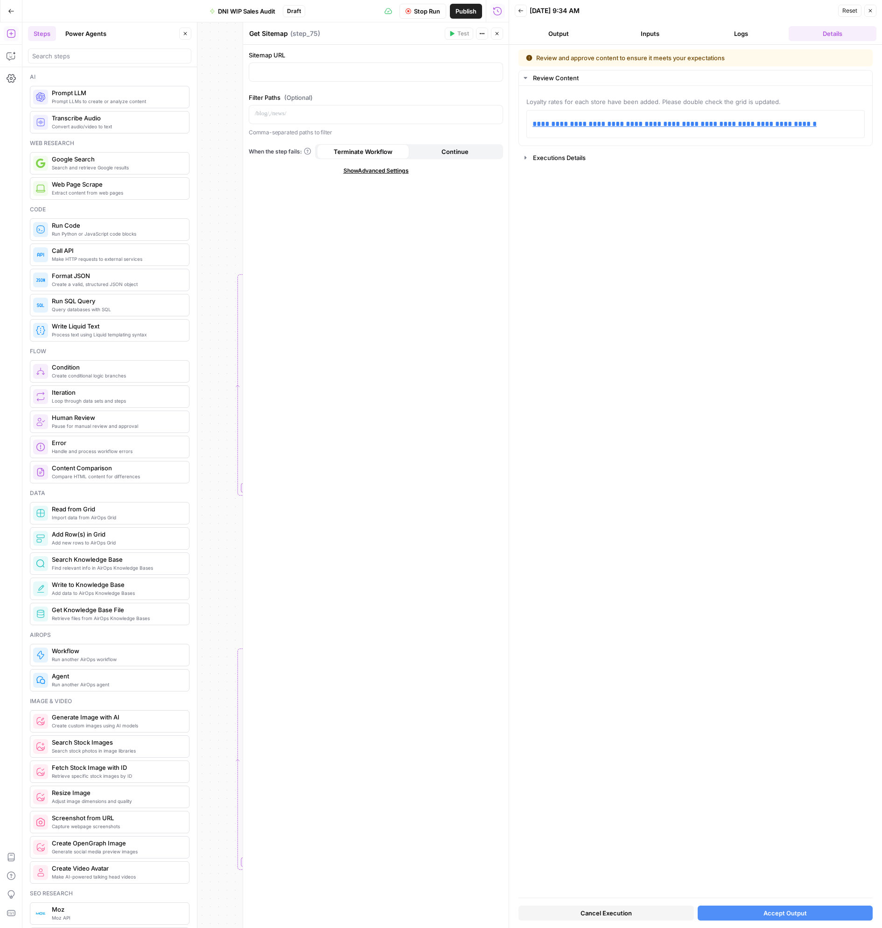
click at [756, 910] on button "Accept Output" at bounding box center [784, 912] width 175 height 15
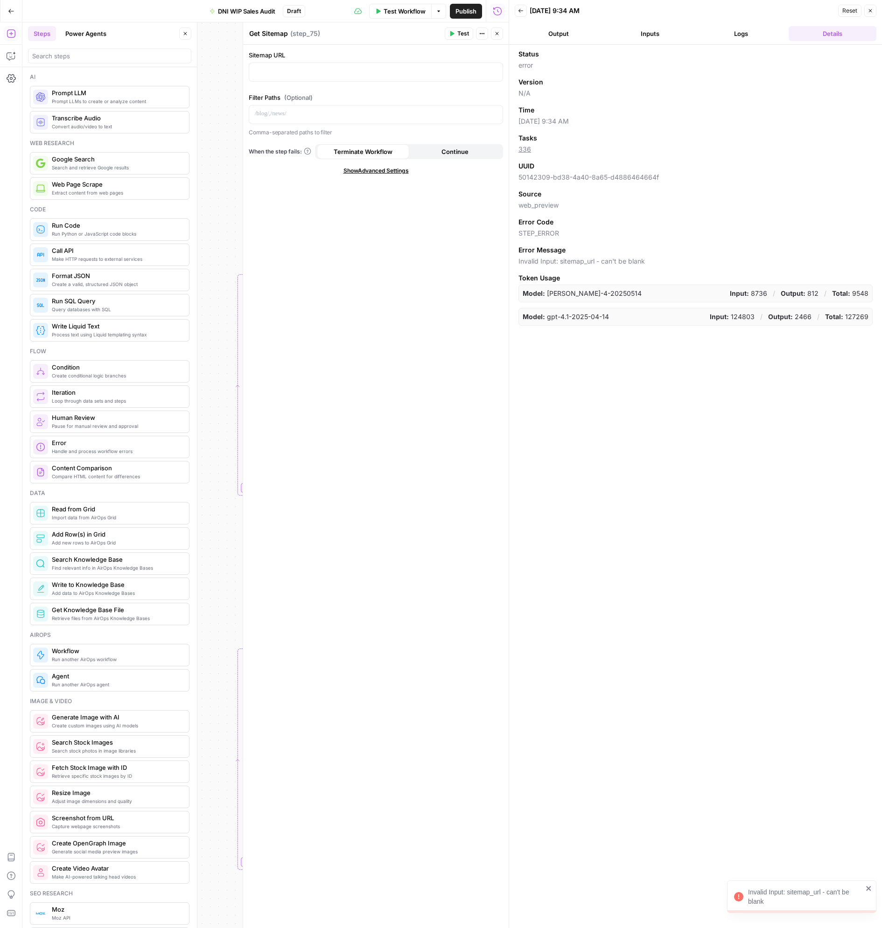
click at [767, 29] on button "Logs" at bounding box center [741, 33] width 88 height 15
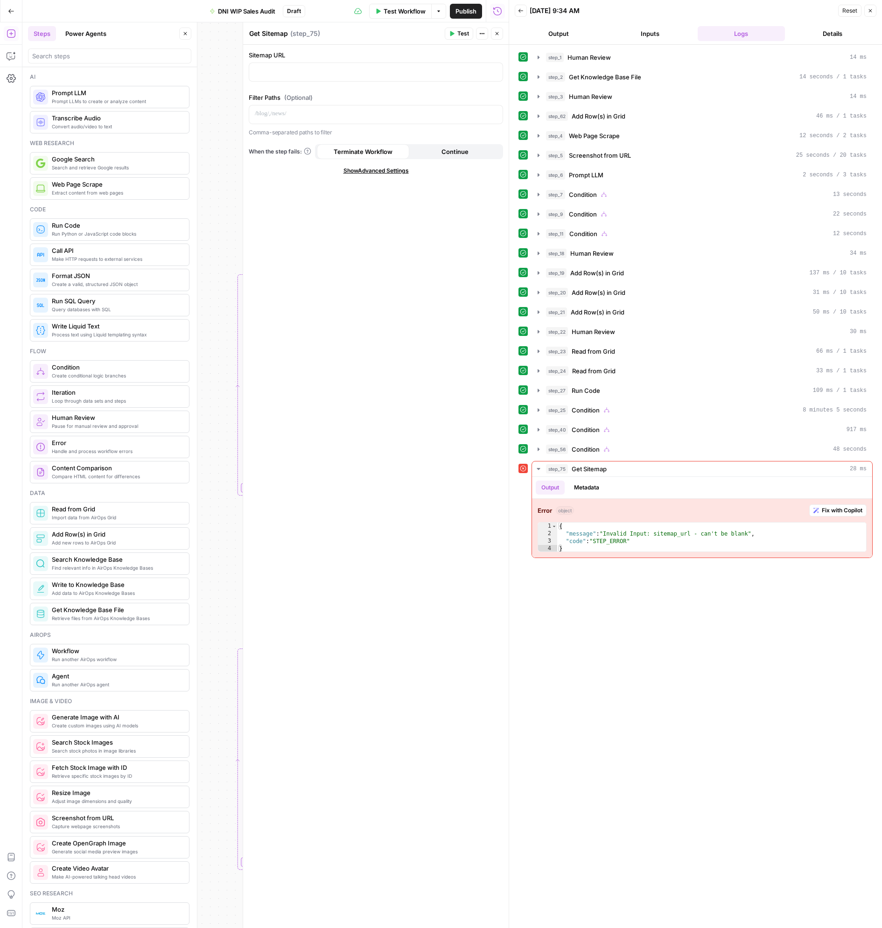
click at [871, 15] on button "Close" at bounding box center [870, 11] width 12 height 12
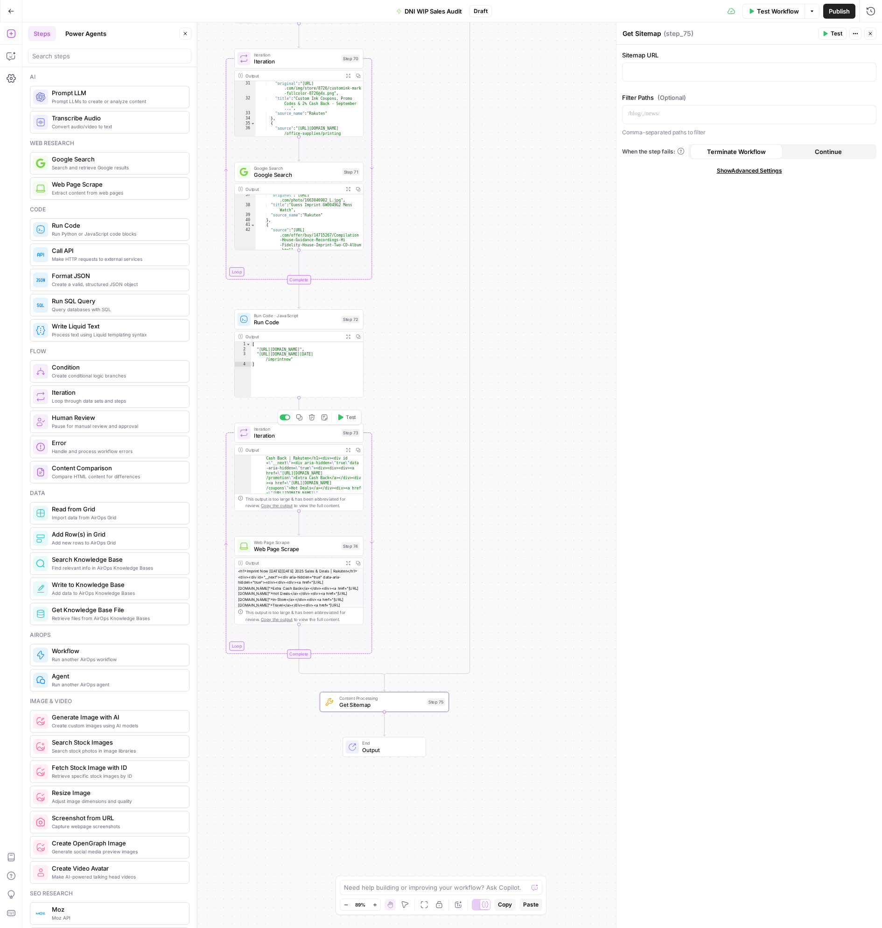
drag, startPoint x: 487, startPoint y: 557, endPoint x: 475, endPoint y: 507, distance: 51.2
click at [487, 530] on div "true true false true false true true true false false false false Workflow Set …" at bounding box center [451, 474] width 859 height 905
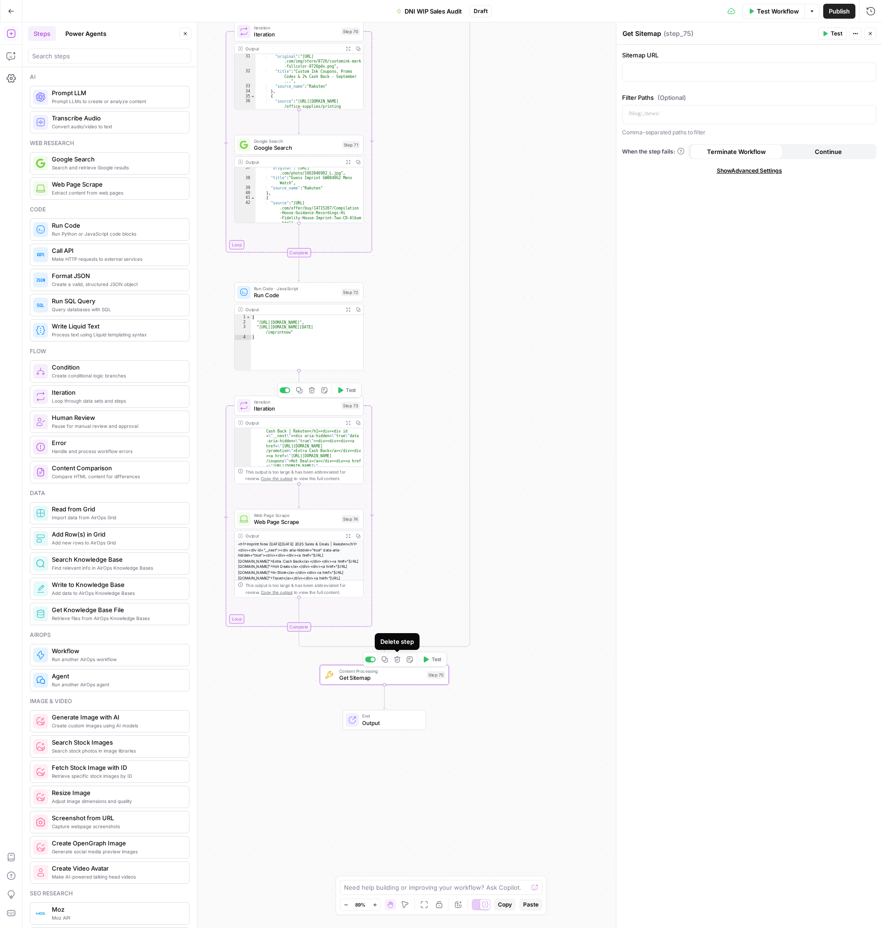
click at [399, 660] on icon "button" at bounding box center [397, 659] width 6 height 6
click at [399, 121] on span "Delete Step" at bounding box center [415, 118] width 36 height 9
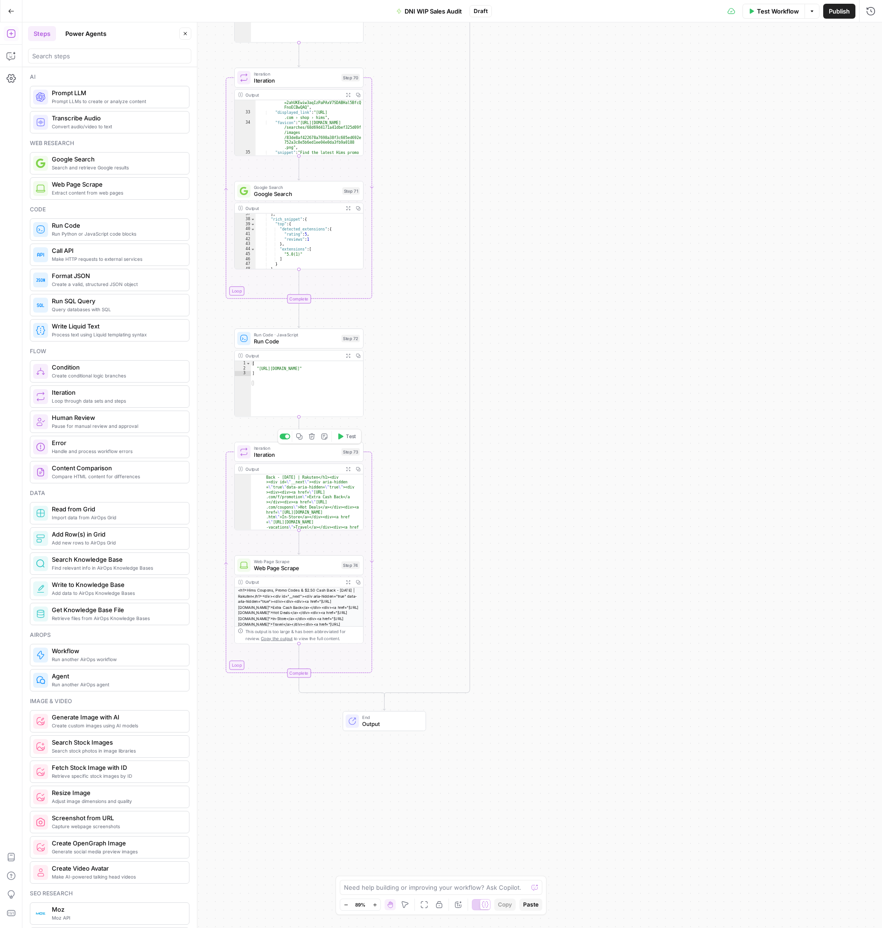
drag, startPoint x: 399, startPoint y: 251, endPoint x: 399, endPoint y: 271, distance: 20.5
click at [399, 271] on div "true true false true false true true true false false false false Workflow Set …" at bounding box center [451, 474] width 859 height 905
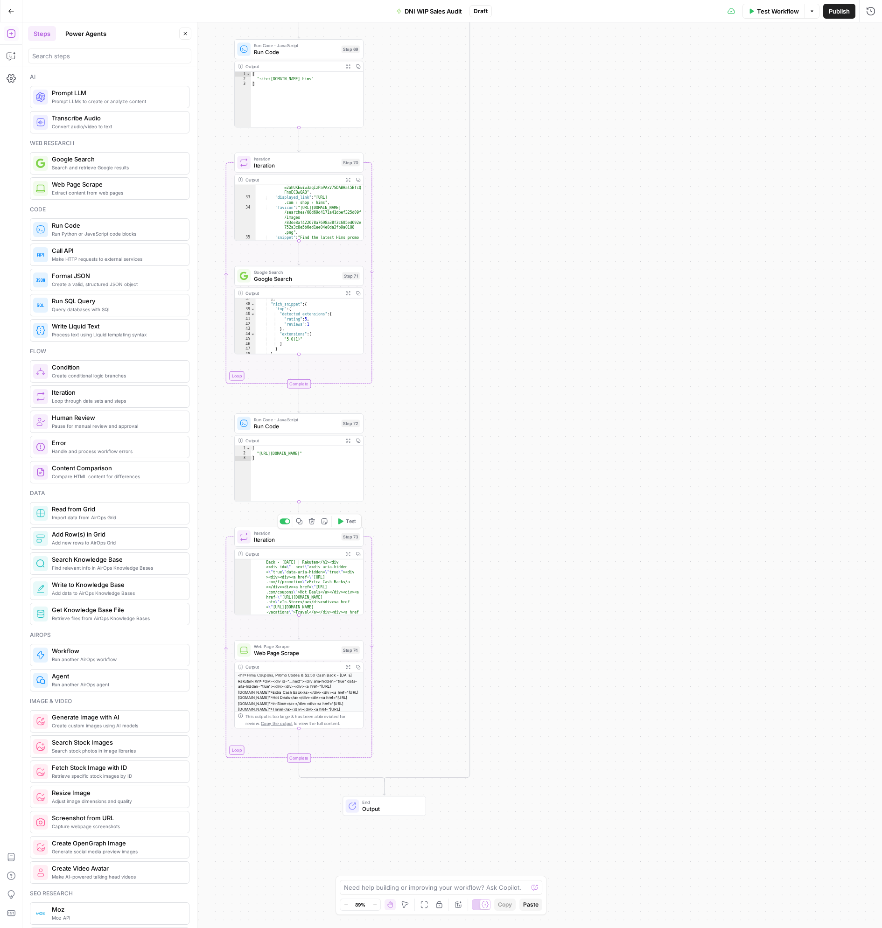
drag, startPoint x: 400, startPoint y: 320, endPoint x: 407, endPoint y: 433, distance: 114.1
click at [407, 433] on div "true true false true false true true true false false false false Workflow Set …" at bounding box center [451, 474] width 859 height 905
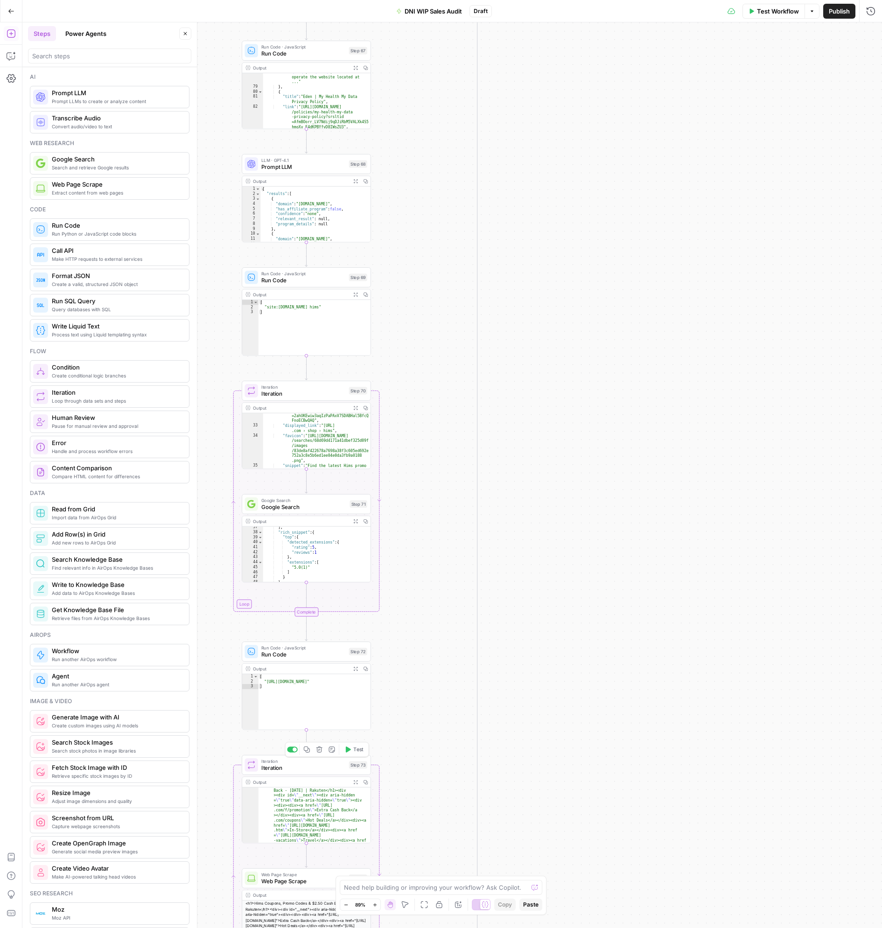
drag, startPoint x: 408, startPoint y: 344, endPoint x: 408, endPoint y: 459, distance: 114.3
click at [408, 459] on div "true true false true false true true true false false false false Workflow Set …" at bounding box center [451, 474] width 859 height 905
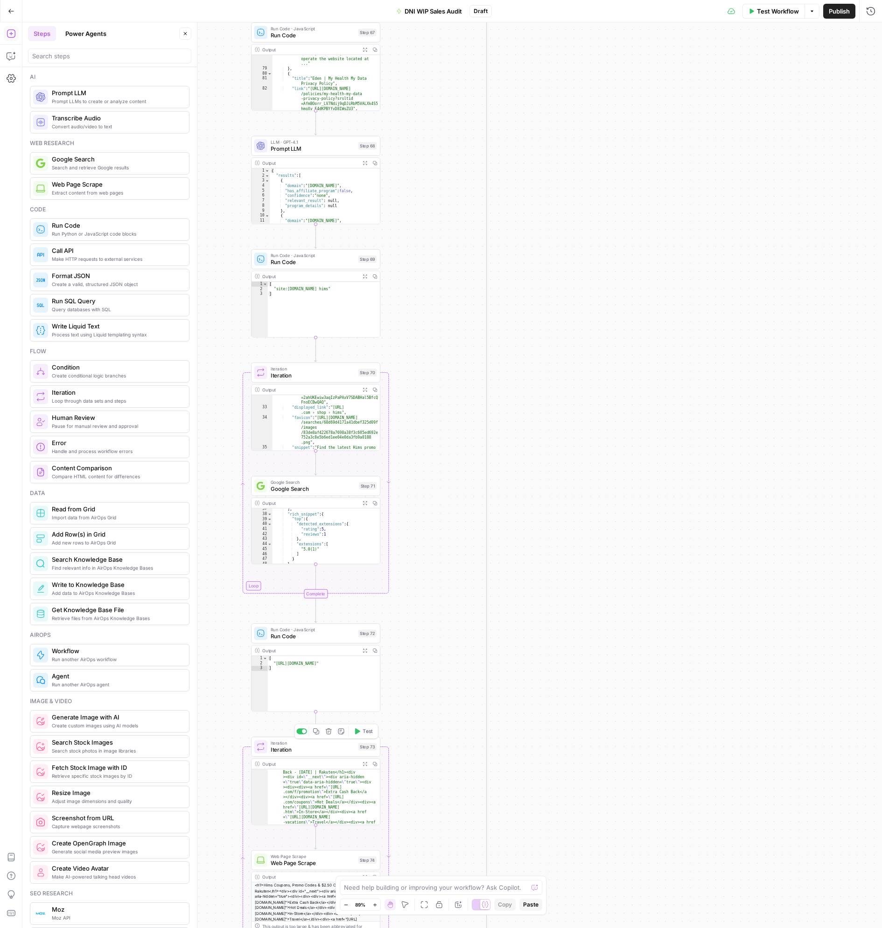
click at [420, 441] on div "true true false true false true true true false false false false Workflow Set …" at bounding box center [451, 474] width 859 height 905
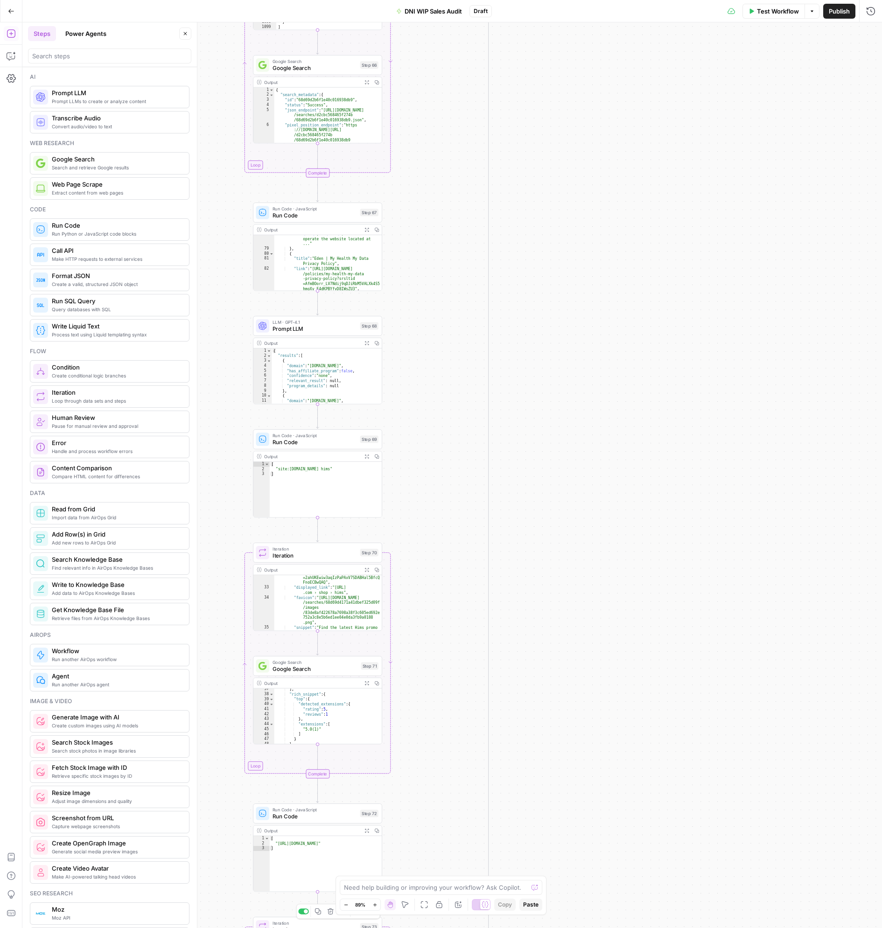
drag, startPoint x: 417, startPoint y: 292, endPoint x: 417, endPoint y: 428, distance: 136.2
click at [417, 428] on div "true true false true false true true true false false false false Workflow Set …" at bounding box center [451, 474] width 859 height 905
click at [315, 326] on span "Prompt LLM" at bounding box center [314, 329] width 84 height 8
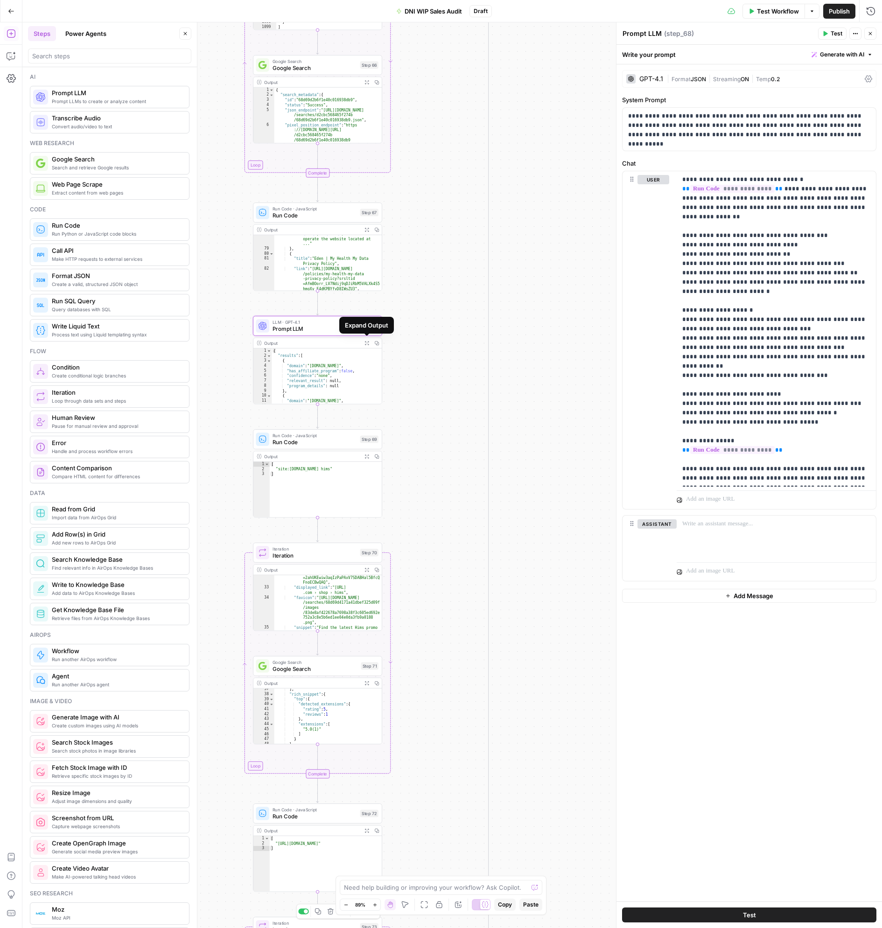
click at [369, 341] on button "Expand Output" at bounding box center [367, 343] width 10 height 10
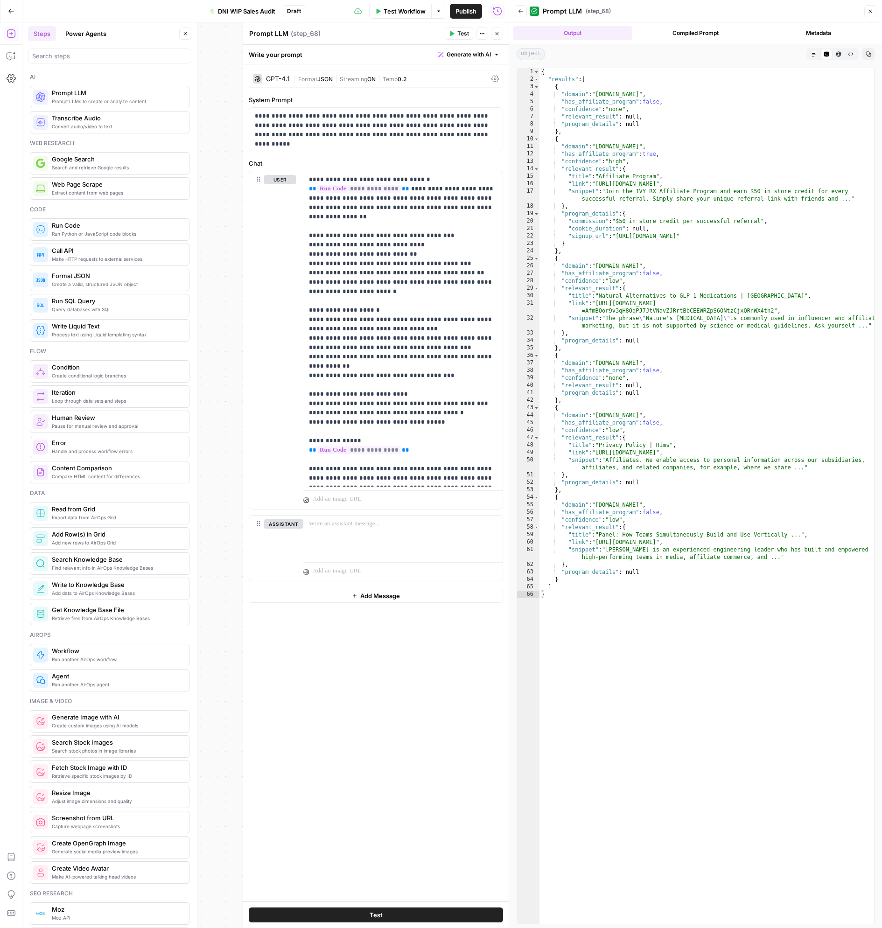
type textarea "**********"
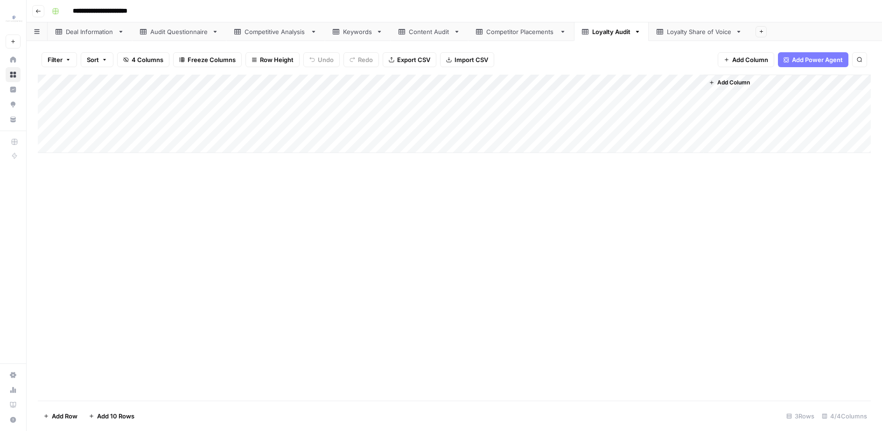
click at [171, 128] on div "Add Column" at bounding box center [454, 114] width 833 height 78
type textarea "*****"
click at [146, 215] on div "Add Column" at bounding box center [454, 238] width 833 height 326
click at [664, 32] on div "Loyalty Share of Voice" at bounding box center [693, 31] width 75 height 9
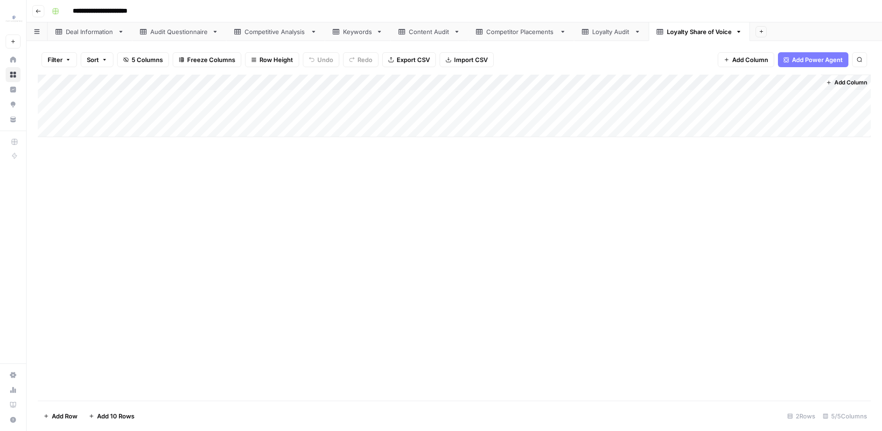
click at [57, 84] on div "Add Column" at bounding box center [454, 106] width 833 height 63
click at [75, 417] on span "Delete 2 Rows" at bounding box center [64, 415] width 42 height 9
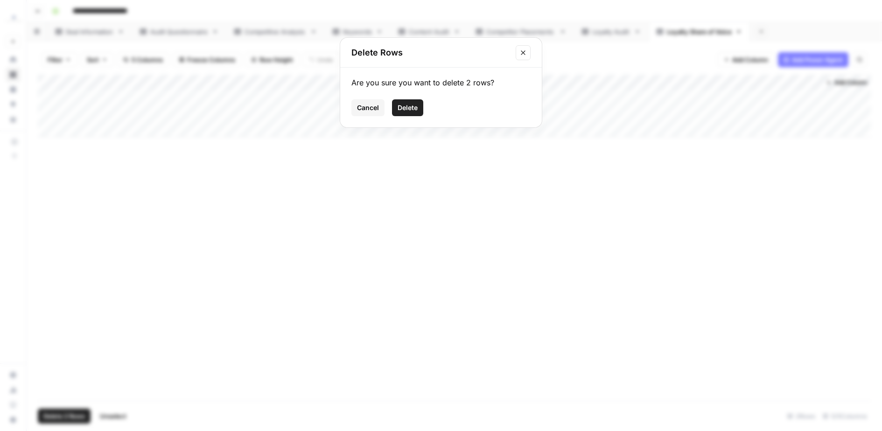
click at [393, 107] on button "Delete" at bounding box center [407, 107] width 31 height 17
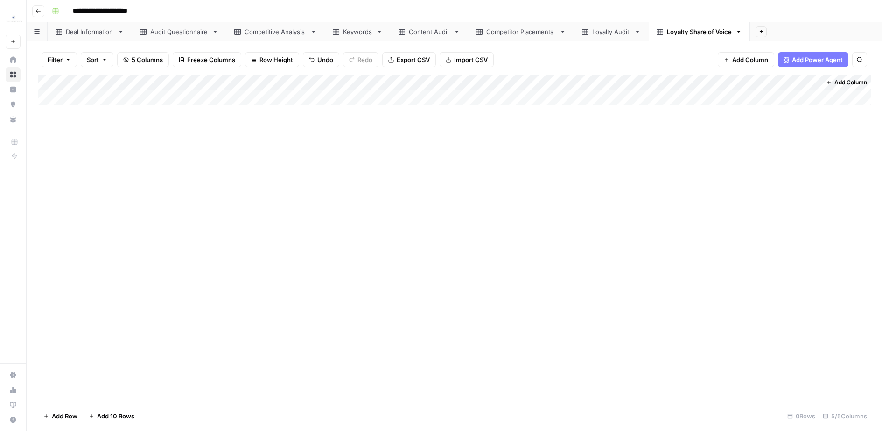
click at [159, 35] on div "Audit Questionnaire" at bounding box center [179, 31] width 58 height 9
click at [336, 96] on div "Add Column" at bounding box center [454, 238] width 833 height 326
click at [304, 376] on div "Add Column" at bounding box center [454, 238] width 833 height 326
click at [285, 34] on div "Competitive Analysis" at bounding box center [275, 31] width 62 height 9
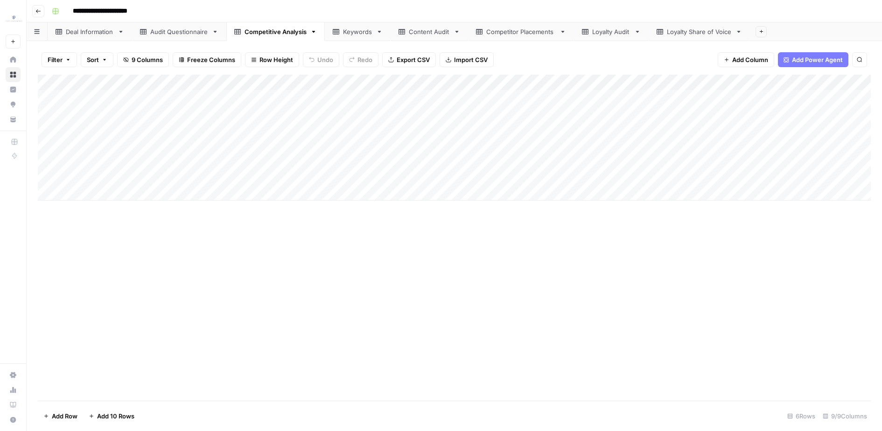
click at [162, 119] on div "Add Column" at bounding box center [454, 138] width 833 height 126
click at [728, 114] on div "Add Column" at bounding box center [454, 138] width 833 height 126
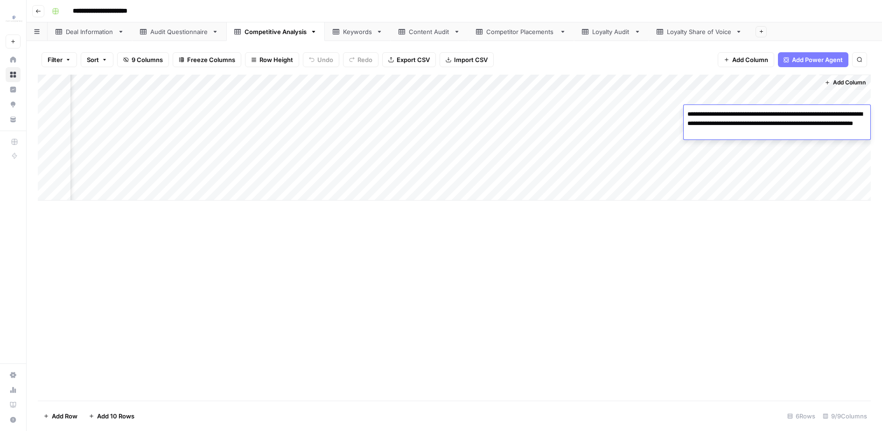
click at [723, 164] on div "Add Column" at bounding box center [454, 138] width 833 height 126
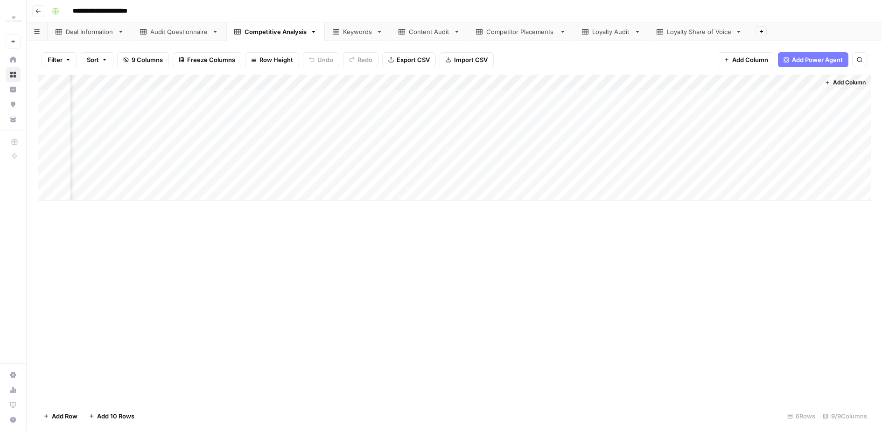
click at [723, 127] on div "Add Column" at bounding box center [454, 138] width 833 height 126
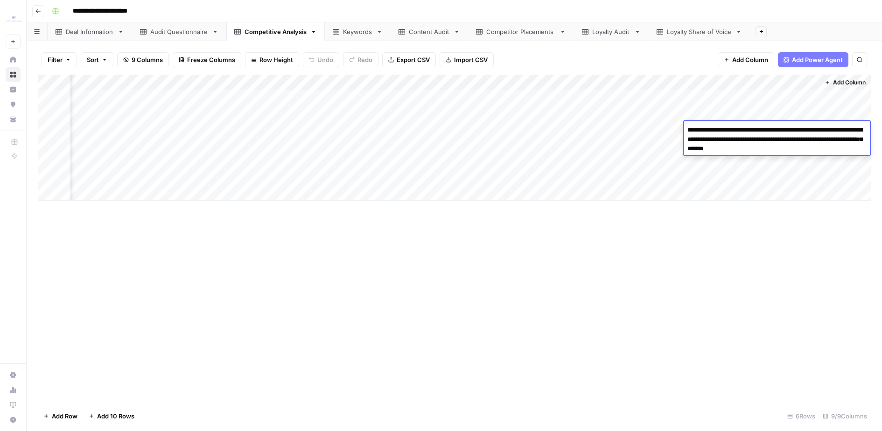
scroll to position [0, 0]
click at [150, 119] on div "Add Column" at bounding box center [454, 138] width 833 height 126
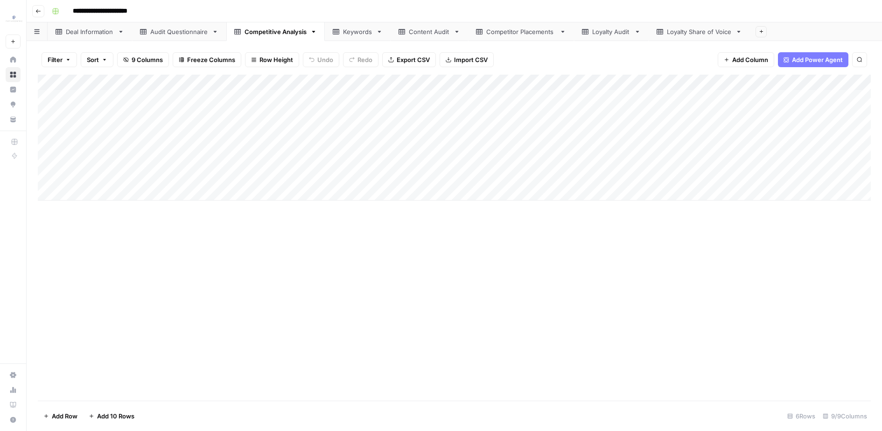
click at [262, 113] on div "Add Column" at bounding box center [454, 138] width 833 height 126
click at [151, 111] on div "Add Column" at bounding box center [454, 138] width 833 height 126
click at [83, 112] on textarea "****" at bounding box center [144, 114] width 149 height 13
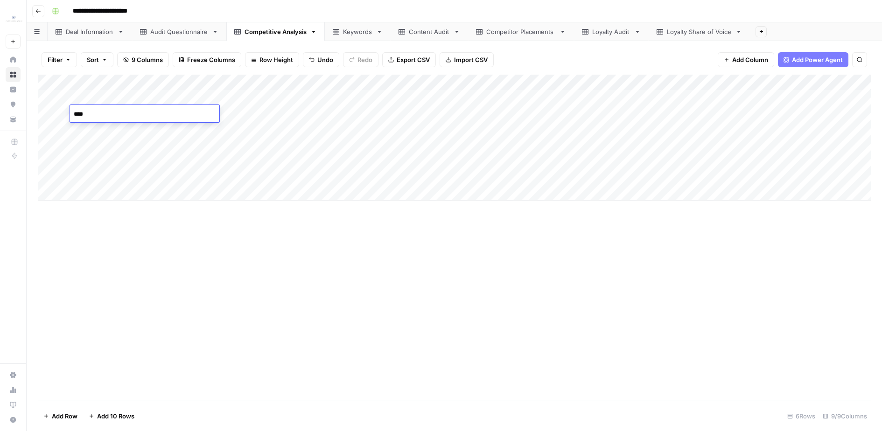
click at [80, 114] on textarea "****" at bounding box center [144, 114] width 149 height 13
type textarea "*****"
click at [314, 368] on div "Add Column" at bounding box center [454, 238] width 833 height 326
click at [775, 119] on div "Add Column" at bounding box center [454, 138] width 833 height 126
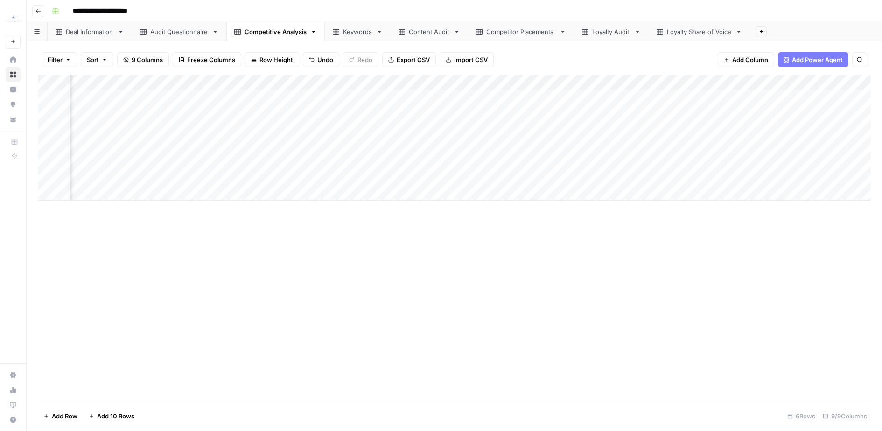
scroll to position [0, 0]
click at [159, 126] on div "Add Column" at bounding box center [454, 138] width 833 height 126
click at [276, 147] on div "Add Column" at bounding box center [454, 138] width 833 height 126
click at [155, 149] on div "Add Column" at bounding box center [454, 138] width 833 height 126
click at [152, 132] on div "Add Column" at bounding box center [454, 138] width 833 height 126
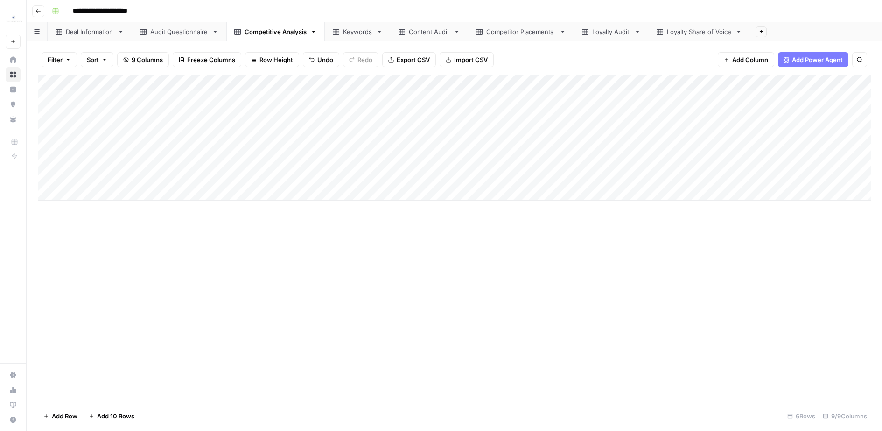
click at [152, 132] on div "Add Column" at bounding box center [454, 138] width 833 height 126
type textarea "*******"
click at [283, 126] on div "Add Column" at bounding box center [454, 138] width 833 height 126
click at [762, 132] on div "Add Column" at bounding box center [454, 138] width 833 height 126
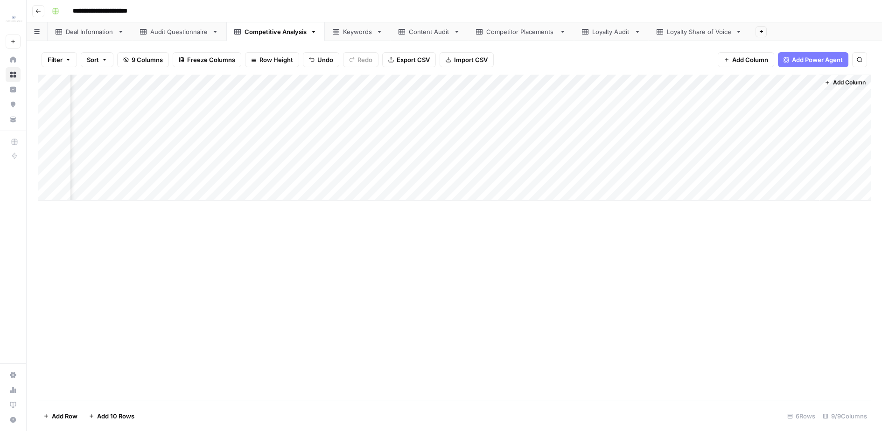
click at [359, 292] on div "Add Column" at bounding box center [454, 238] width 833 height 326
click at [443, 27] on div "Content Audit" at bounding box center [429, 31] width 41 height 9
click at [339, 82] on div "Add Column" at bounding box center [604, 238] width 531 height 326
click at [340, 82] on div "Add Column" at bounding box center [605, 238] width 531 height 326
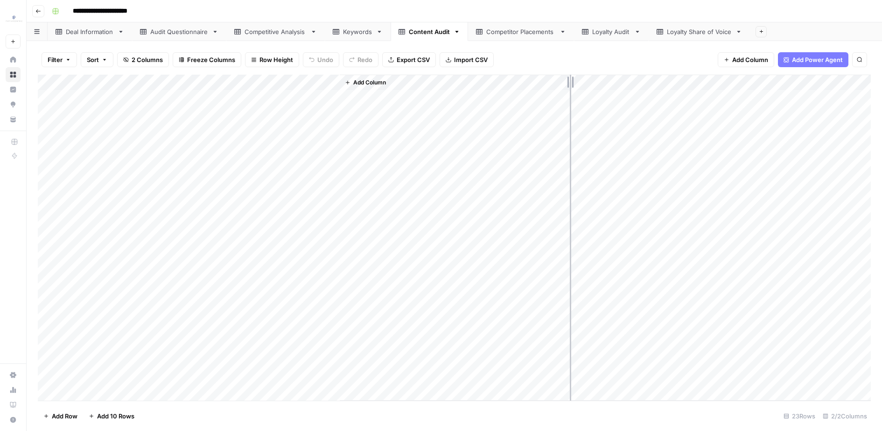
drag, startPoint x: 338, startPoint y: 81, endPoint x: 570, endPoint y: 81, distance: 231.4
click at [570, 81] on div "Add Column" at bounding box center [454, 238] width 833 height 326
click at [54, 97] on div "Add Column" at bounding box center [454, 238] width 833 height 326
click at [51, 98] on div "Add Column" at bounding box center [454, 238] width 833 height 326
click at [47, 121] on div "Add Column" at bounding box center [454, 238] width 833 height 326
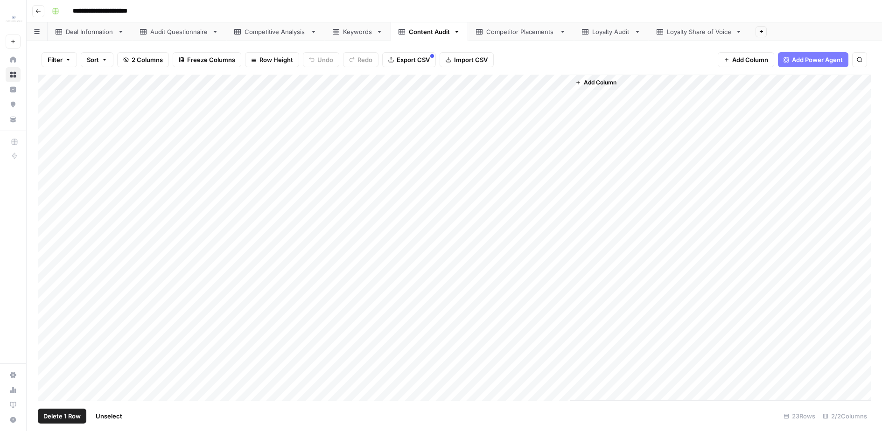
click at [48, 115] on div "Add Column" at bounding box center [454, 238] width 833 height 326
click at [48, 126] on div "Add Column" at bounding box center [454, 238] width 833 height 326
click at [50, 145] on div "Add Column" at bounding box center [454, 238] width 833 height 326
click at [51, 162] on div "Add Column" at bounding box center [454, 238] width 833 height 326
click at [48, 175] on div "Add Column" at bounding box center [454, 238] width 833 height 326
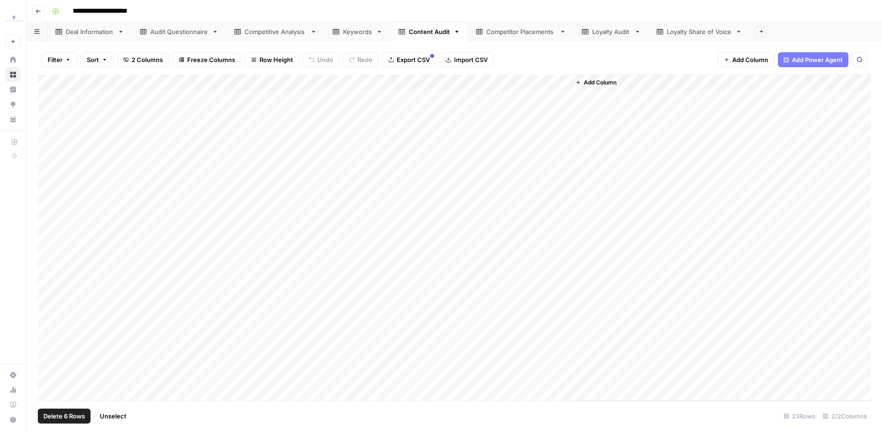
click at [44, 230] on div "Add Column" at bounding box center [454, 238] width 833 height 326
click at [44, 223] on div "Add Column" at bounding box center [454, 238] width 833 height 326
click at [46, 209] on div "Add Column" at bounding box center [454, 238] width 833 height 326
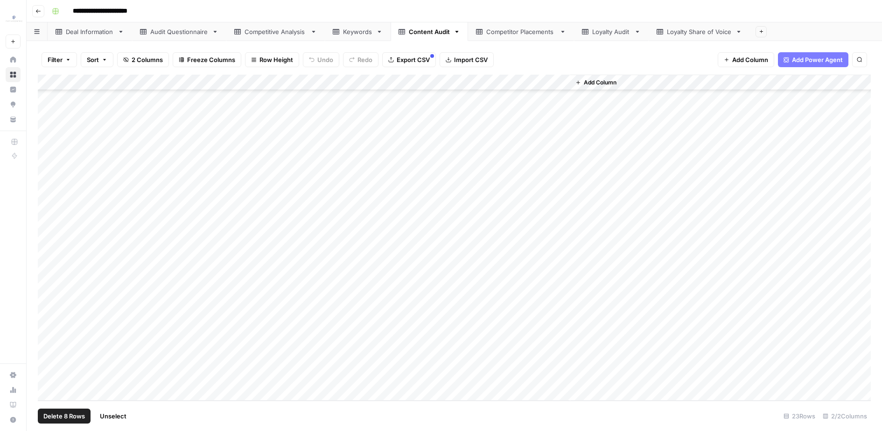
click at [46, 203] on div "Add Column" at bounding box center [454, 238] width 833 height 326
click at [45, 234] on div "Add Column" at bounding box center [454, 238] width 833 height 326
click at [53, 250] on div "Add Column" at bounding box center [454, 238] width 833 height 326
click at [62, 264] on div "Add Column" at bounding box center [454, 238] width 833 height 326
click at [53, 265] on div "Add Column" at bounding box center [454, 238] width 833 height 326
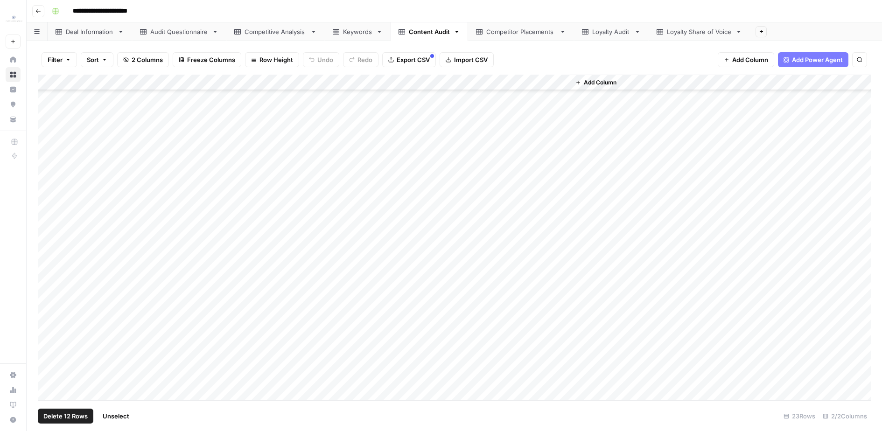
click at [52, 279] on div "Add Column" at bounding box center [454, 238] width 833 height 326
click at [49, 313] on div "Add Column" at bounding box center [454, 238] width 833 height 326
click at [48, 329] on div "Add Column" at bounding box center [454, 238] width 833 height 326
click at [358, 32] on div "Keywords" at bounding box center [357, 31] width 29 height 9
click at [121, 99] on div "Add Column" at bounding box center [454, 154] width 833 height 158
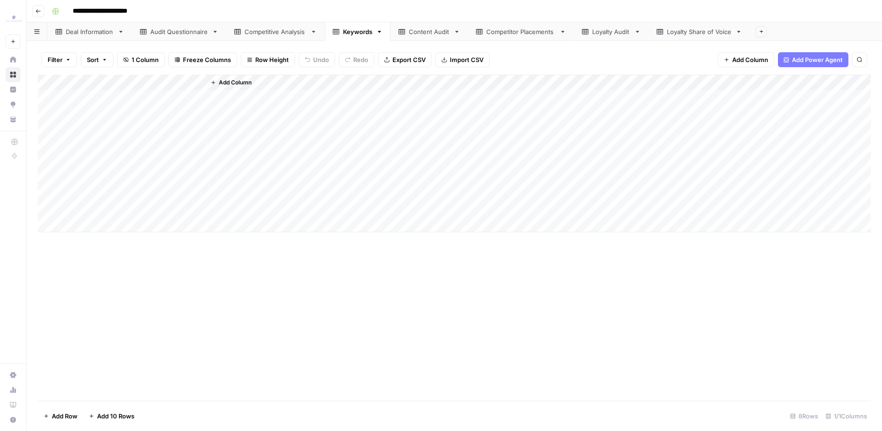
click at [153, 208] on div "Add Column" at bounding box center [454, 154] width 833 height 158
click at [148, 151] on div "Add Column" at bounding box center [454, 154] width 833 height 158
click at [148, 165] on div "Add Column" at bounding box center [454, 154] width 833 height 158
click at [425, 34] on div "Content Audit" at bounding box center [429, 31] width 41 height 9
click at [363, 34] on div "Keywords" at bounding box center [357, 31] width 29 height 9
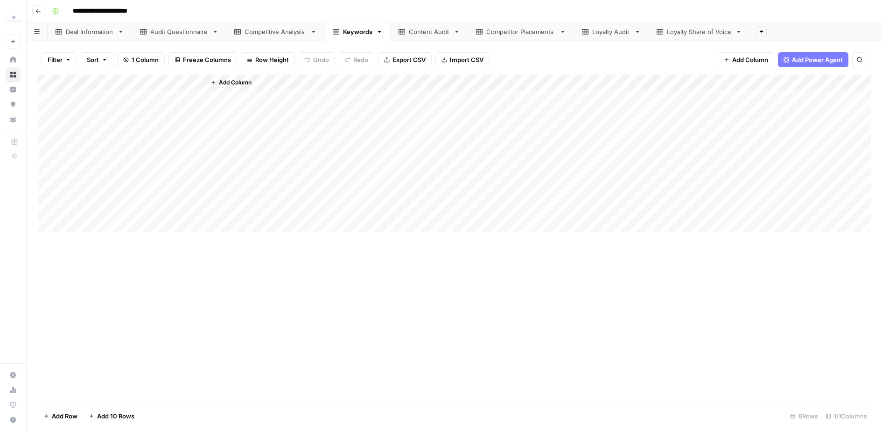
click at [149, 146] on div "Add Column" at bounding box center [454, 154] width 833 height 158
click at [72, 145] on textarea "**********" at bounding box center [144, 145] width 149 height 13
click at [80, 143] on textarea "**********" at bounding box center [144, 145] width 149 height 13
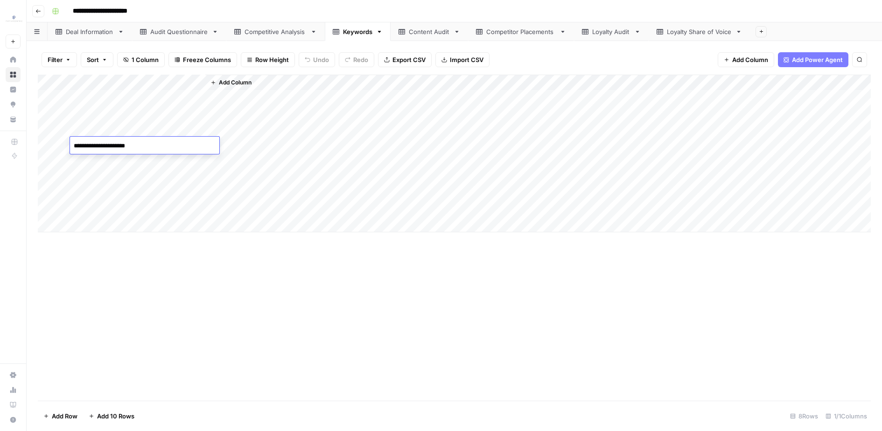
click at [82, 145] on textarea "**********" at bounding box center [144, 145] width 149 height 13
click at [80, 146] on textarea "**********" at bounding box center [144, 145] width 149 height 13
type textarea "**********"
click at [159, 169] on div "Add Column" at bounding box center [454, 154] width 833 height 158
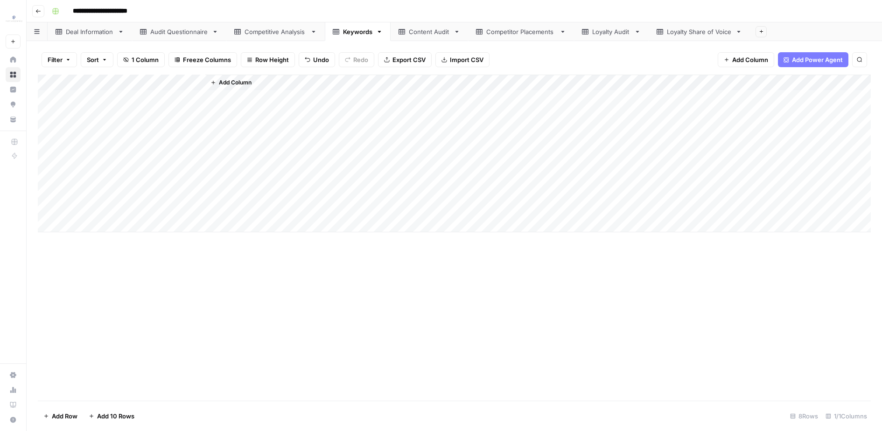
click at [159, 169] on div "Add Column" at bounding box center [454, 154] width 833 height 158
click at [155, 159] on div "Add Column" at bounding box center [454, 154] width 833 height 158
click at [70, 164] on textarea "**********" at bounding box center [144, 161] width 149 height 13
type textarea "**********"
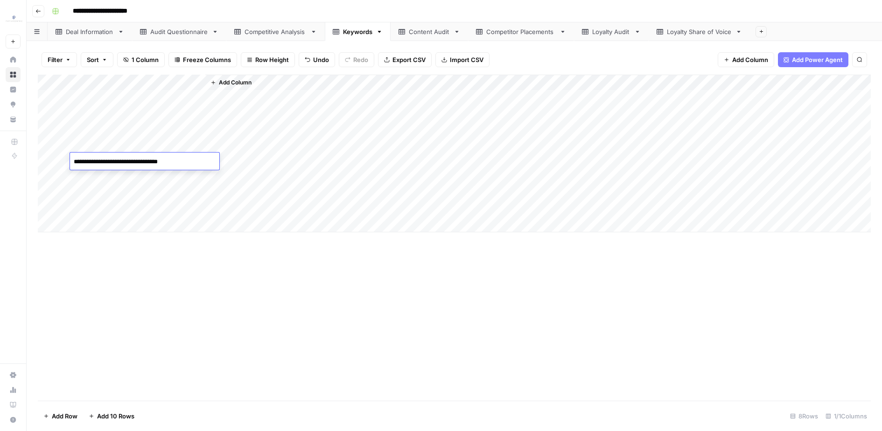
click at [148, 348] on div "Add Column" at bounding box center [454, 238] width 833 height 326
click at [265, 30] on div "Competitive Analysis" at bounding box center [275, 31] width 62 height 9
click at [153, 42] on div "Filter Sort 9 Columns Freeze Columns Row Height Undo Redo Export CSV Import CSV…" at bounding box center [454, 236] width 855 height 390
click at [162, 31] on div "Audit Questionnaire" at bounding box center [179, 31] width 58 height 9
click at [61, 81] on div "Add Column" at bounding box center [454, 238] width 833 height 326
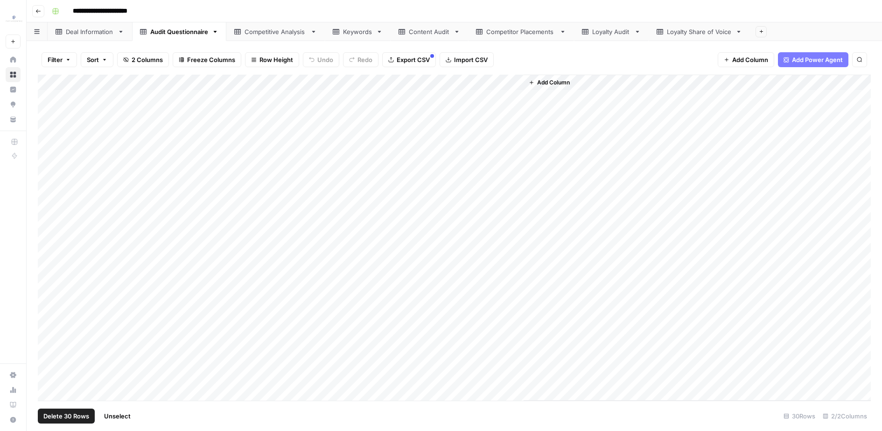
click at [72, 420] on span "Delete 30 Rows" at bounding box center [66, 415] width 46 height 9
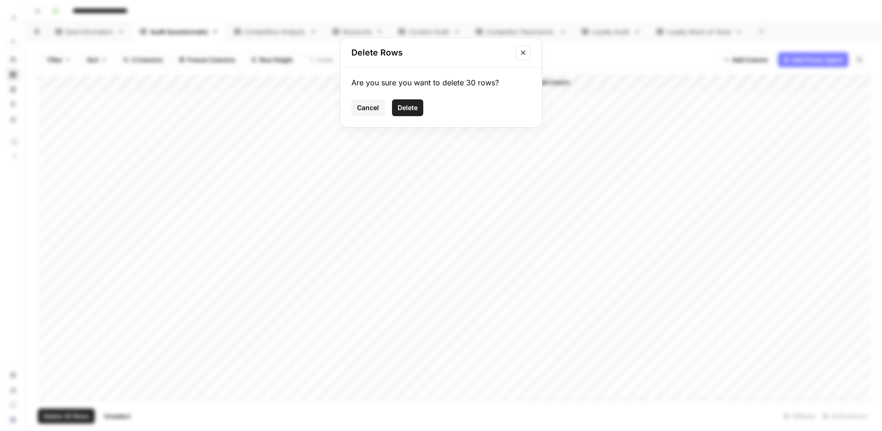
click at [419, 107] on button "Delete" at bounding box center [407, 107] width 31 height 17
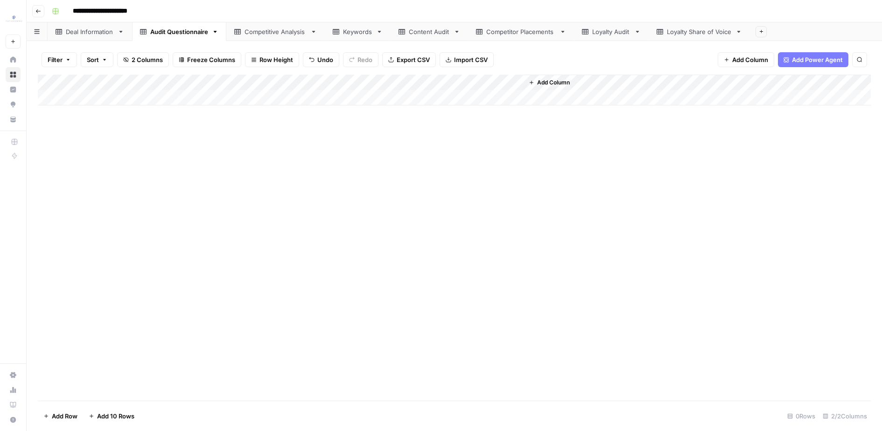
click at [95, 37] on link "Deal Information" at bounding box center [90, 31] width 84 height 19
click at [54, 98] on div "Add Column" at bounding box center [454, 106] width 833 height 63
click at [46, 100] on div "Add Column" at bounding box center [454, 106] width 833 height 63
click at [80, 411] on button "Delete 1 Row" at bounding box center [62, 416] width 49 height 15
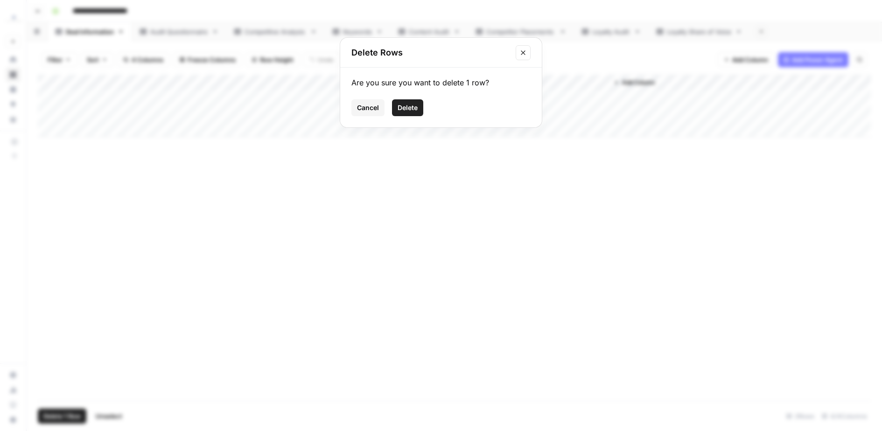
click at [410, 110] on span "Delete" at bounding box center [407, 107] width 20 height 9
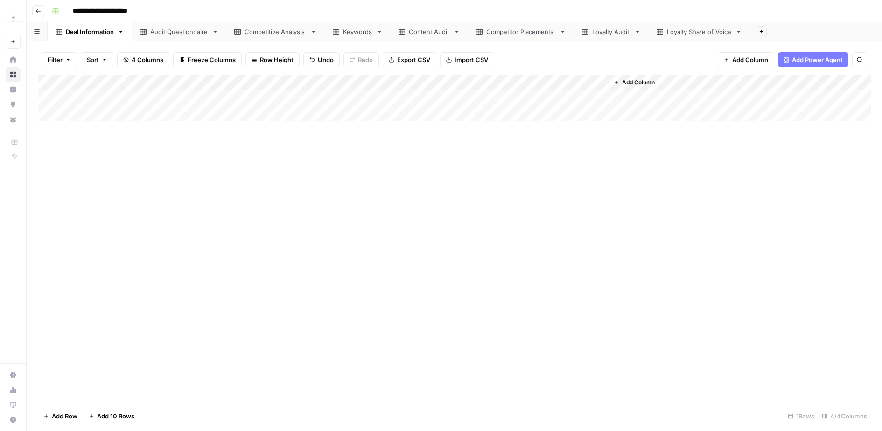
click at [181, 30] on div "Audit Questionnaire" at bounding box center [179, 31] width 58 height 9
click at [269, 102] on div "Add Column" at bounding box center [454, 238] width 833 height 326
click at [303, 112] on div "Add Column" at bounding box center [454, 238] width 833 height 326
click at [268, 208] on div "Add Column" at bounding box center [454, 238] width 833 height 326
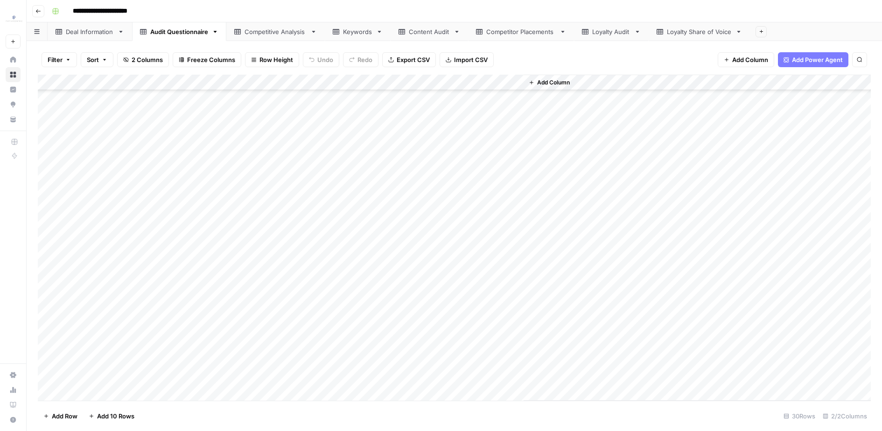
scroll to position [181, 0]
click at [365, 234] on div "Add Column" at bounding box center [454, 238] width 833 height 326
click at [371, 298] on div "Add Column" at bounding box center [454, 238] width 833 height 326
click at [393, 329] on div "Add Column" at bounding box center [454, 238] width 833 height 326
click at [319, 240] on div "Add Column" at bounding box center [454, 238] width 833 height 326
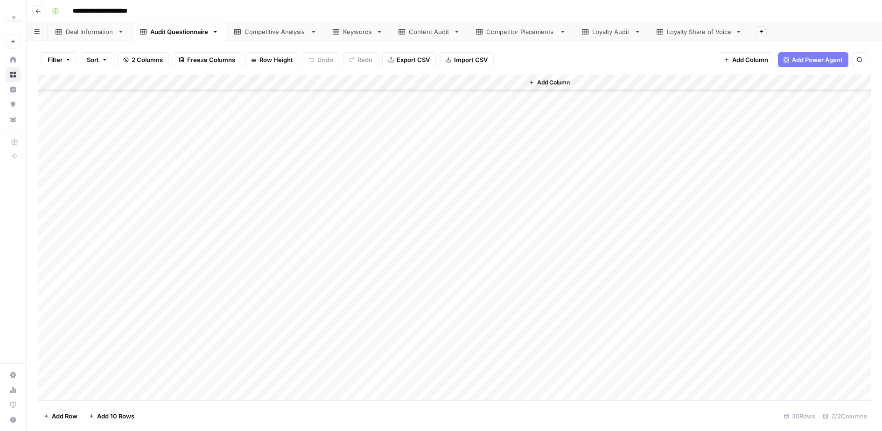
click at [277, 29] on div "Competitive Analysis" at bounding box center [275, 31] width 62 height 9
click at [349, 34] on div "Keywords" at bounding box center [357, 31] width 29 height 9
click at [53, 221] on div "Add Column" at bounding box center [454, 209] width 833 height 269
click at [49, 239] on div "Add Column" at bounding box center [454, 209] width 833 height 269
click at [49, 259] on div "Add Column" at bounding box center [454, 209] width 833 height 269
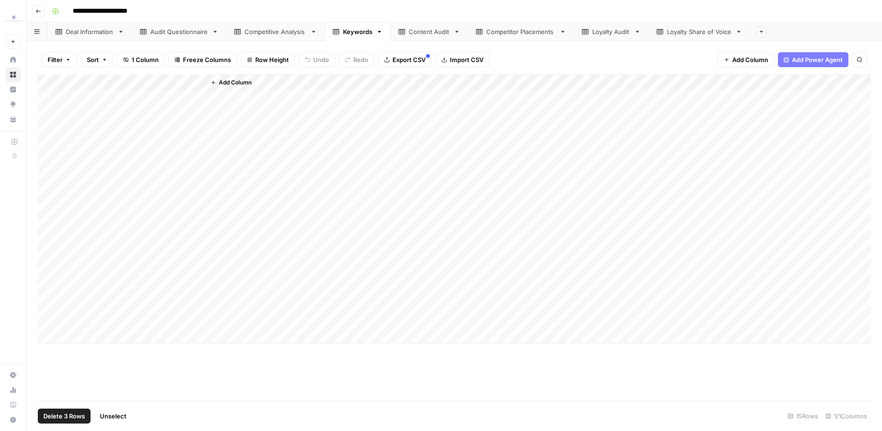
click at [48, 266] on div "Add Column" at bounding box center [454, 209] width 833 height 269
click at [48, 269] on div "Add Column" at bounding box center [454, 209] width 833 height 269
click at [48, 289] on div "Add Column" at bounding box center [454, 209] width 833 height 269
click at [53, 307] on div "Add Column" at bounding box center [454, 209] width 833 height 269
click at [52, 317] on div "Add Column" at bounding box center [454, 209] width 833 height 269
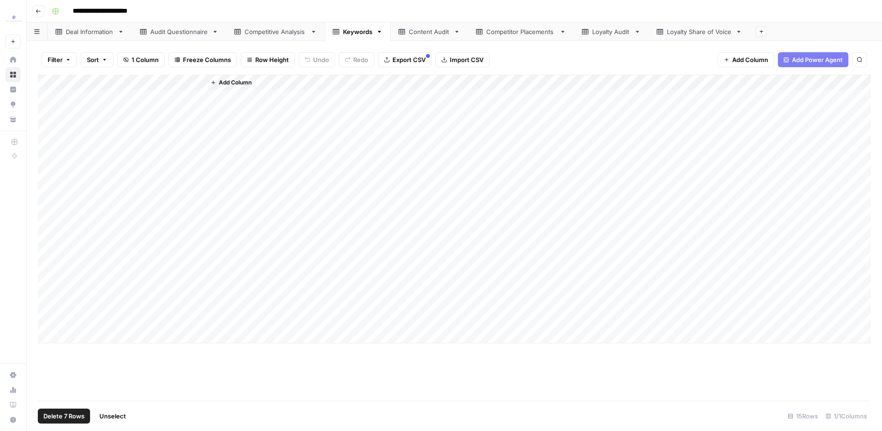
click at [75, 418] on span "Delete 7 Rows" at bounding box center [63, 415] width 41 height 9
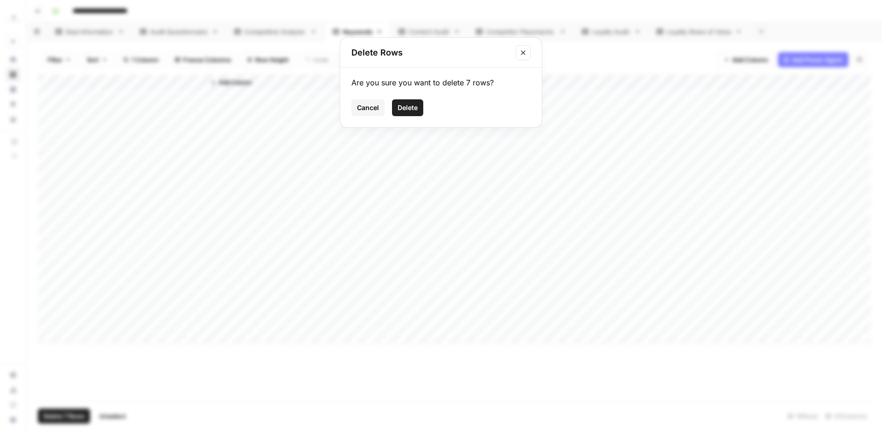
click at [395, 103] on button "Delete" at bounding box center [407, 107] width 31 height 17
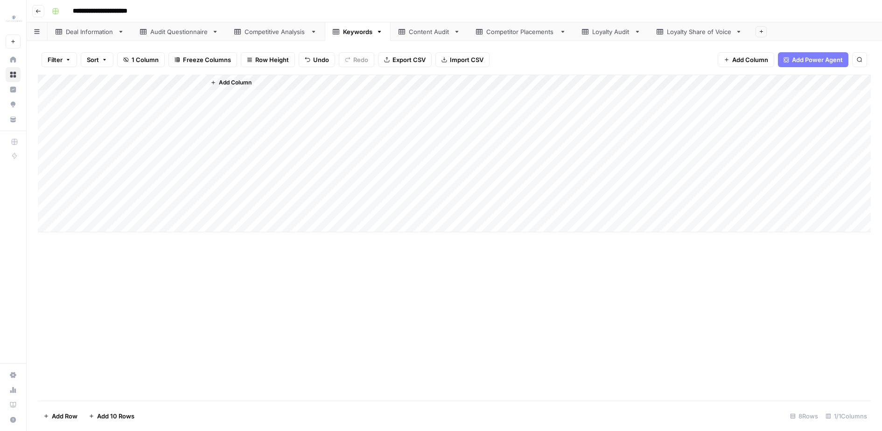
click at [408, 39] on link "Content Audit" at bounding box center [428, 31] width 77 height 19
click at [368, 39] on link "Keywords" at bounding box center [358, 31] width 66 height 19
click at [273, 38] on link "Competitive Analysis" at bounding box center [275, 31] width 98 height 19
click at [50, 191] on div "Add Column" at bounding box center [454, 185] width 833 height 221
click at [45, 270] on div "Add Column" at bounding box center [454, 185] width 833 height 221
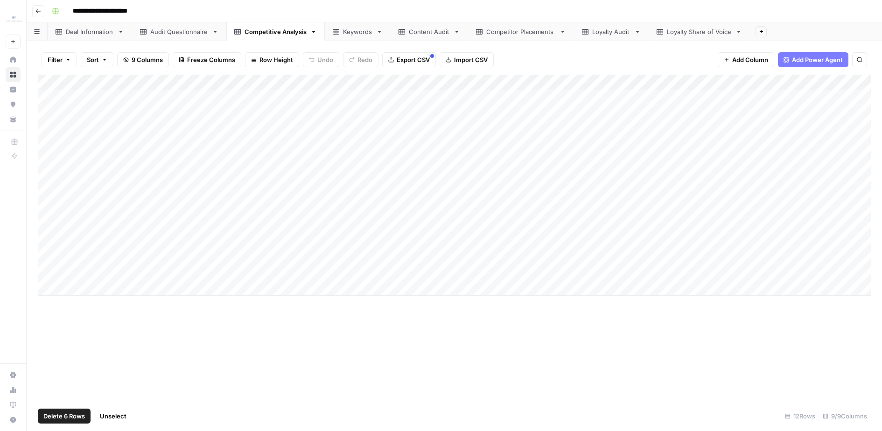
click at [68, 417] on span "Delete 6 Rows" at bounding box center [64, 415] width 42 height 9
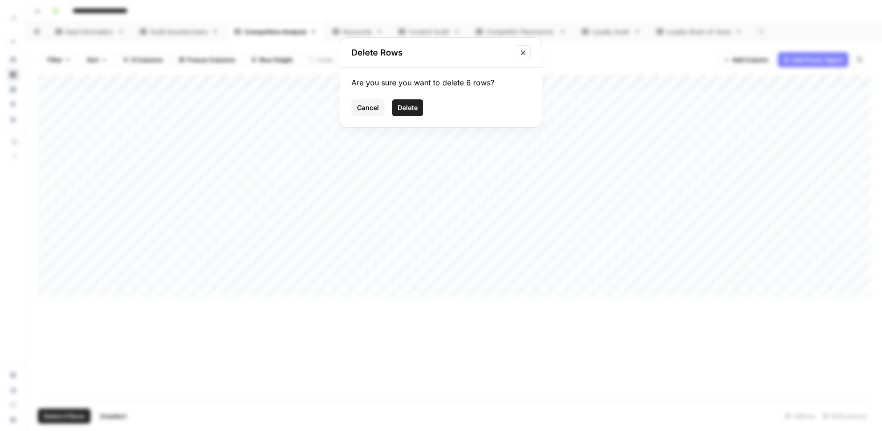
click at [410, 108] on span "Delete" at bounding box center [407, 107] width 20 height 9
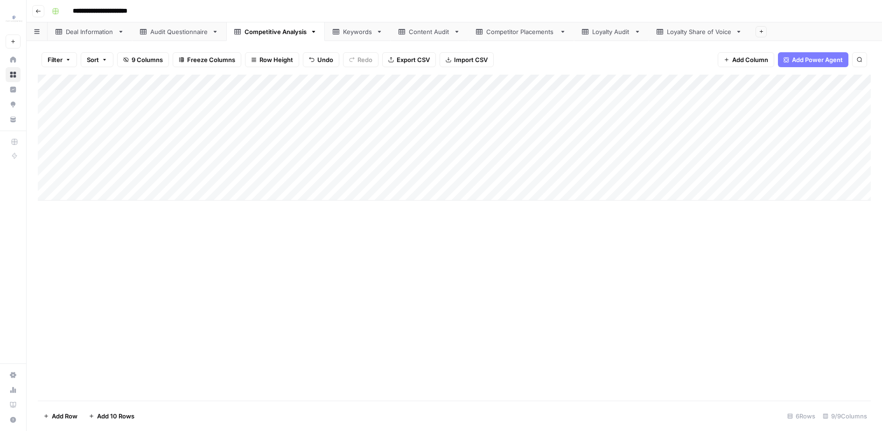
click at [421, 30] on div "Content Audit" at bounding box center [429, 31] width 41 height 9
click at [48, 98] on div "Add Column" at bounding box center [454, 238] width 833 height 326
click at [48, 179] on div "Add Column" at bounding box center [454, 238] width 833 height 326
click at [44, 165] on div "Add Column" at bounding box center [454, 238] width 833 height 326
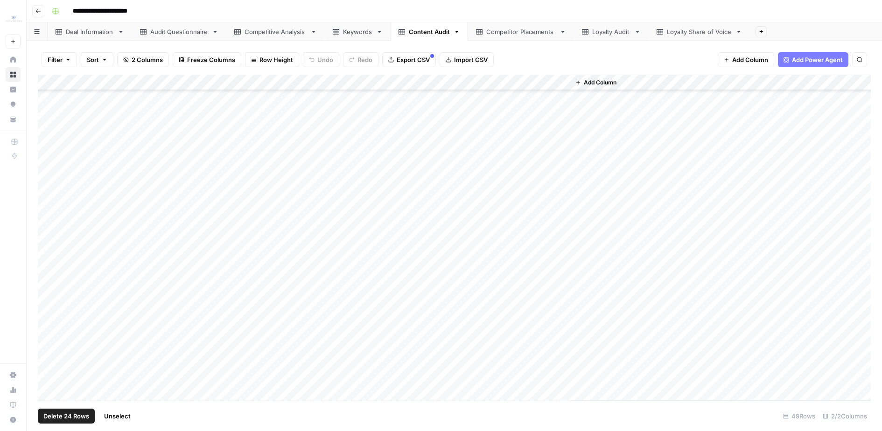
click at [47, 180] on div "Add Column" at bounding box center [454, 238] width 833 height 326
click at [69, 412] on span "Delete 23 Rows" at bounding box center [65, 415] width 45 height 9
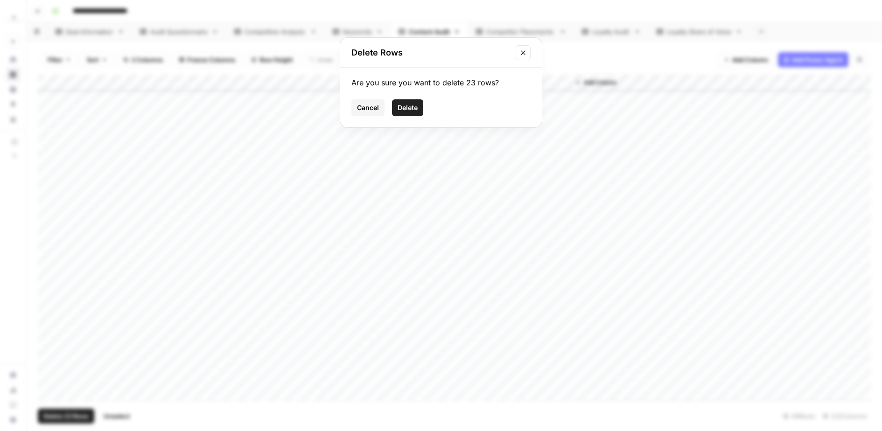
click at [405, 116] on div "Are you sure you want to delete 23 rows? Cancel Delete" at bounding box center [441, 98] width 202 height 60
click at [405, 111] on span "Delete" at bounding box center [407, 107] width 20 height 9
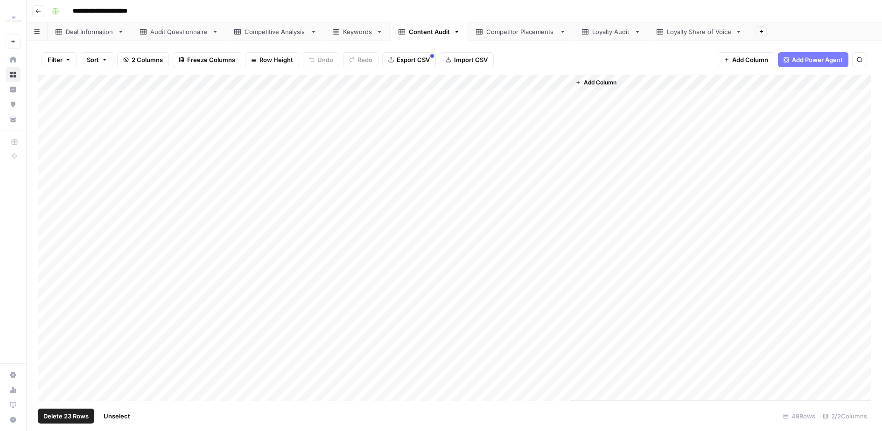
scroll to position [0, 0]
click at [49, 97] on div "Add Column" at bounding box center [454, 238] width 833 height 326
click at [48, 118] on div "Add Column" at bounding box center [454, 238] width 833 height 326
click at [48, 132] on div "Add Column" at bounding box center [454, 238] width 833 height 326
click at [42, 148] on div "Add Column" at bounding box center [454, 238] width 833 height 326
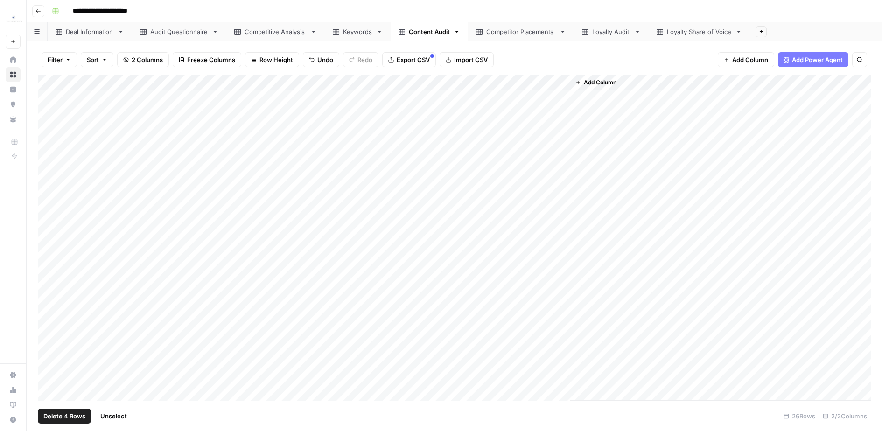
click at [45, 145] on div "Add Column" at bounding box center [454, 238] width 833 height 326
click at [49, 160] on div "Add Column" at bounding box center [454, 238] width 833 height 326
click at [49, 181] on div "Add Column" at bounding box center [454, 238] width 833 height 326
click at [53, 191] on div "Add Column" at bounding box center [454, 238] width 833 height 326
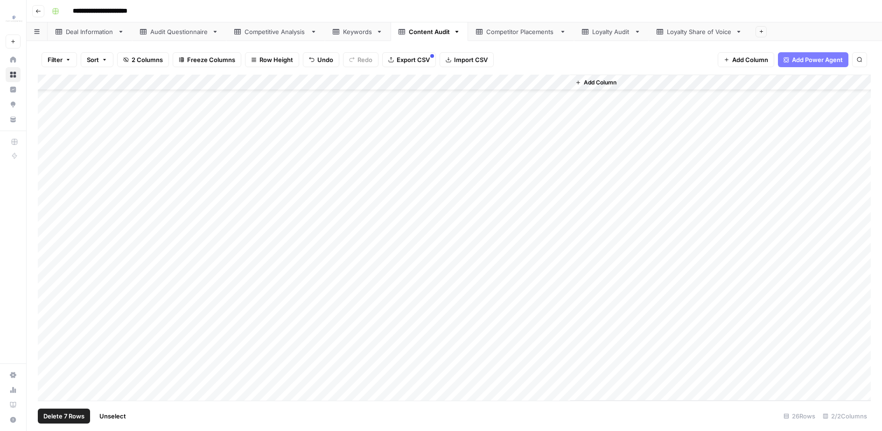
click at [50, 209] on div "Add Column" at bounding box center [454, 238] width 833 height 326
click at [50, 173] on div "Add Column" at bounding box center [454, 238] width 833 height 326
click at [40, 204] on div "Add Column" at bounding box center [454, 238] width 833 height 326
click at [48, 205] on div "Add Column" at bounding box center [454, 238] width 833 height 326
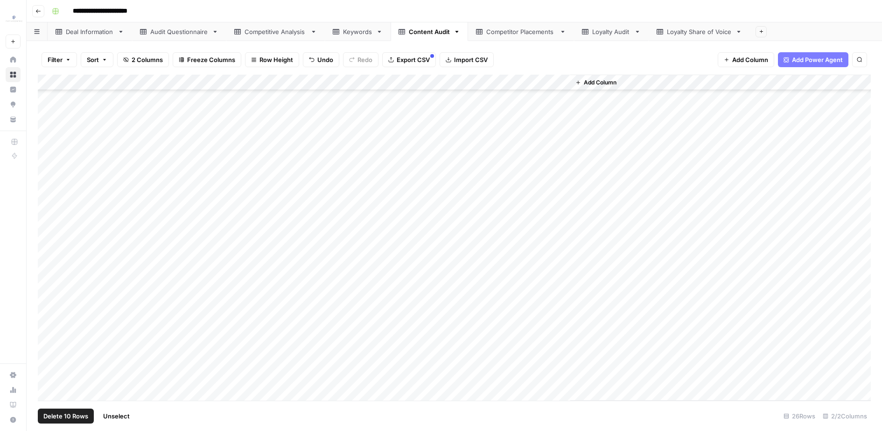
click at [48, 237] on div "Add Column" at bounding box center [454, 238] width 833 height 326
click at [52, 233] on div "Add Column" at bounding box center [454, 238] width 833 height 326
click at [42, 251] on div "Add Column" at bounding box center [454, 238] width 833 height 326
click at [47, 251] on div "Add Column" at bounding box center [454, 238] width 833 height 326
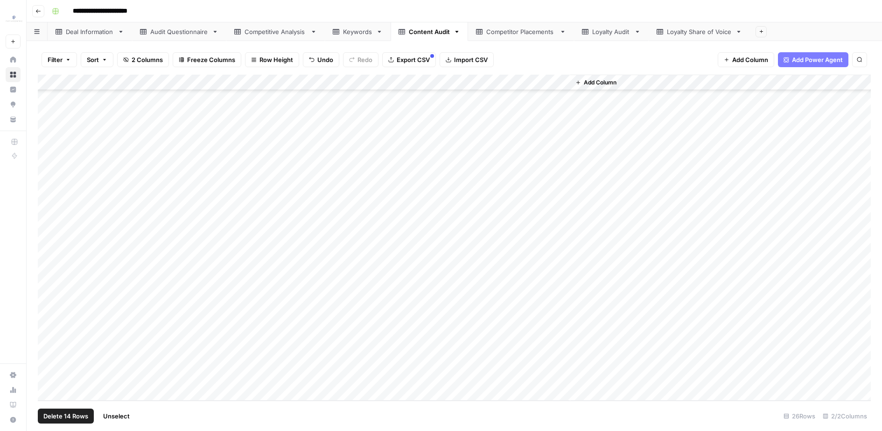
click at [50, 267] on div "Add Column" at bounding box center [454, 238] width 833 height 326
click at [50, 280] on div "Add Column" at bounding box center [454, 238] width 833 height 326
click at [46, 313] on div "Add Column" at bounding box center [454, 238] width 833 height 326
click at [47, 329] on div "Add Column" at bounding box center [454, 238] width 833 height 326
click at [48, 329] on div "Add Column" at bounding box center [454, 238] width 833 height 326
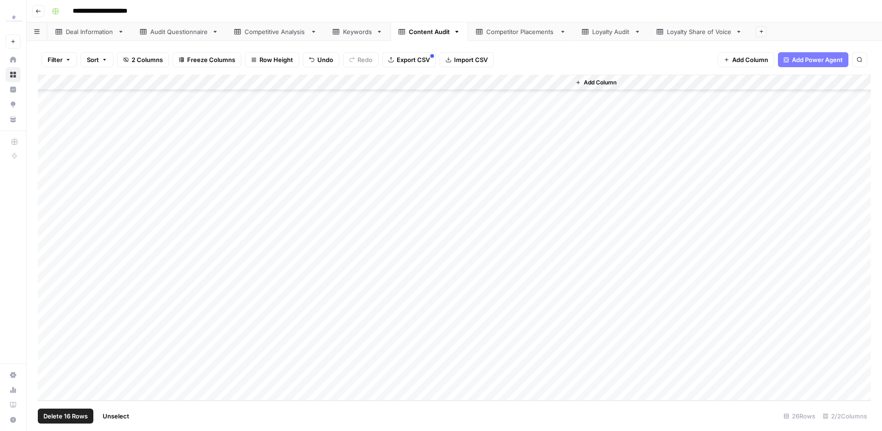
click at [78, 418] on span "Delete 16 Rows" at bounding box center [65, 415] width 44 height 9
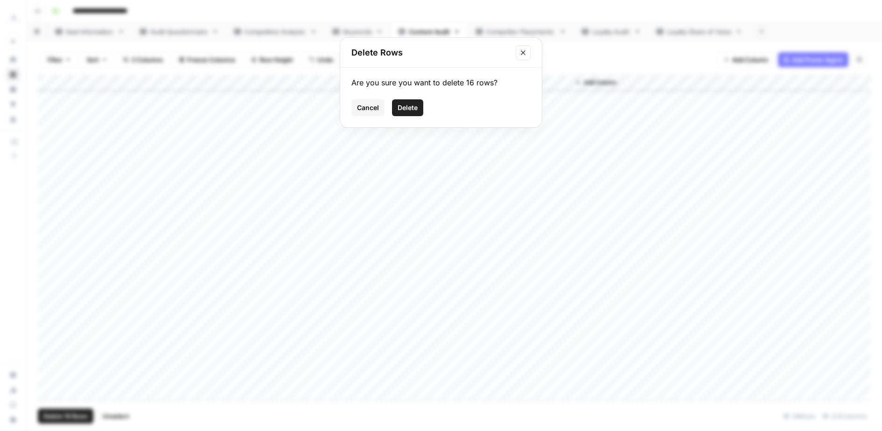
click at [413, 112] on span "Delete" at bounding box center [407, 107] width 20 height 9
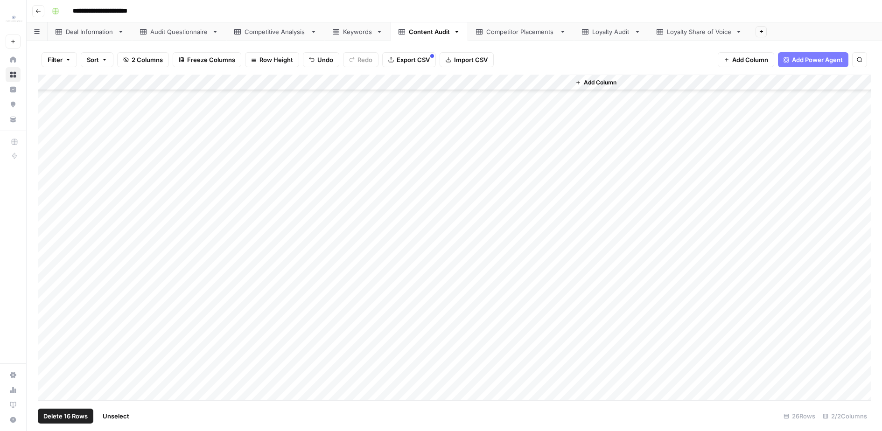
scroll to position [0, 0]
click at [503, 33] on div "Competitor Placements" at bounding box center [521, 31] width 70 height 9
click at [188, 94] on div "Add Column" at bounding box center [454, 169] width 833 height 189
click at [456, 239] on div "Add Column" at bounding box center [454, 169] width 833 height 189
click at [414, 32] on div "Content Audit" at bounding box center [429, 31] width 41 height 9
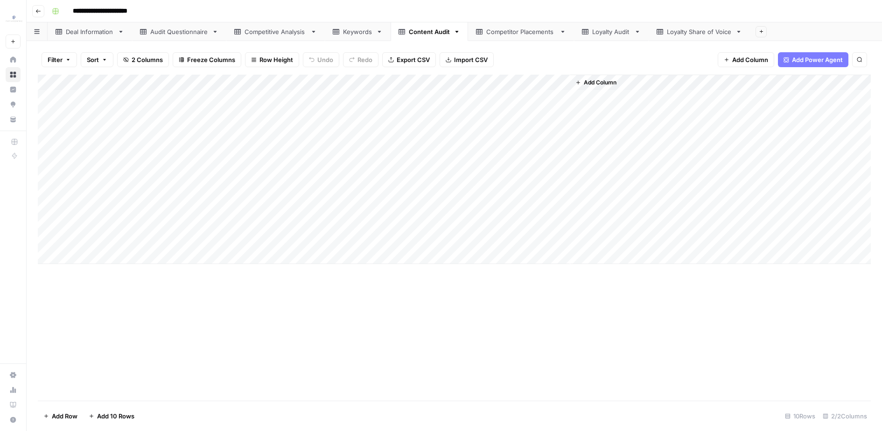
click at [154, 95] on div "Add Column" at bounding box center [454, 169] width 833 height 189
click at [167, 234] on div "Add Column" at bounding box center [454, 169] width 833 height 189
click at [323, 98] on div "Add Column" at bounding box center [454, 169] width 833 height 189
click at [281, 245] on div "Add Column" at bounding box center [454, 169] width 833 height 189
click at [332, 32] on link "Keywords" at bounding box center [358, 31] width 66 height 19
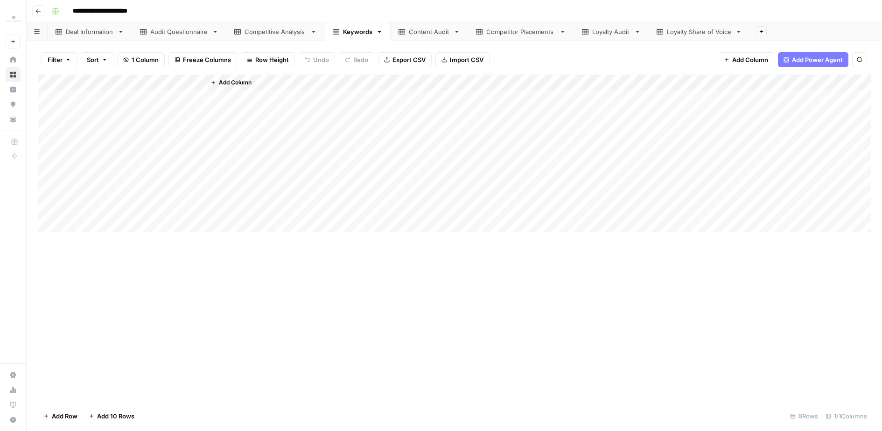
click at [165, 102] on div "Add Column" at bounding box center [454, 154] width 833 height 158
click at [158, 211] on div "Add Column" at bounding box center [454, 154] width 833 height 158
click at [522, 33] on div "Competitor Placements" at bounding box center [521, 31] width 70 height 9
click at [585, 35] on div "Loyalty Audit" at bounding box center [606, 31] width 49 height 9
type input "**********"
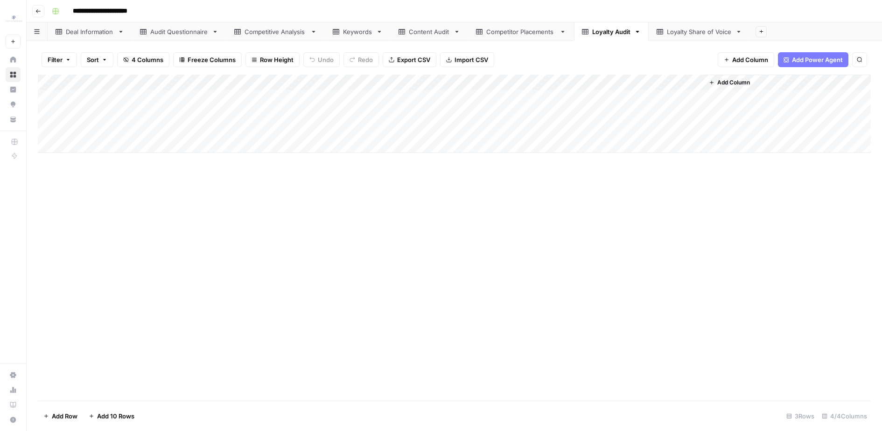
click at [100, 37] on link "Deal Information" at bounding box center [90, 31] width 84 height 19
click at [197, 34] on div "Audit Questionnaire" at bounding box center [179, 31] width 58 height 9
click at [272, 32] on div "Competitive Analysis" at bounding box center [275, 31] width 62 height 9
click at [637, 34] on icon at bounding box center [637, 31] width 7 height 7
click at [263, 26] on link "Competitive Analysis" at bounding box center [275, 31] width 98 height 19
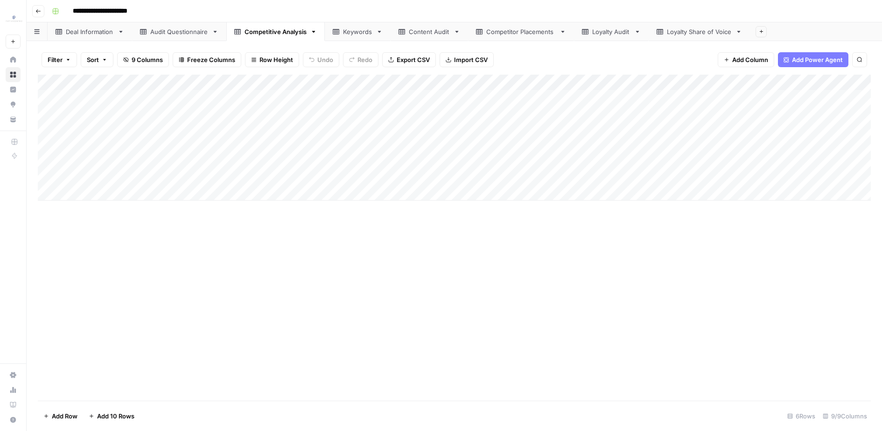
click at [129, 99] on div "Add Column" at bounding box center [454, 138] width 833 height 126
click at [191, 112] on div "Add Column" at bounding box center [454, 138] width 833 height 126
click at [122, 130] on div "Add Column" at bounding box center [454, 138] width 833 height 126
click at [154, 147] on div "Add Column" at bounding box center [454, 138] width 833 height 126
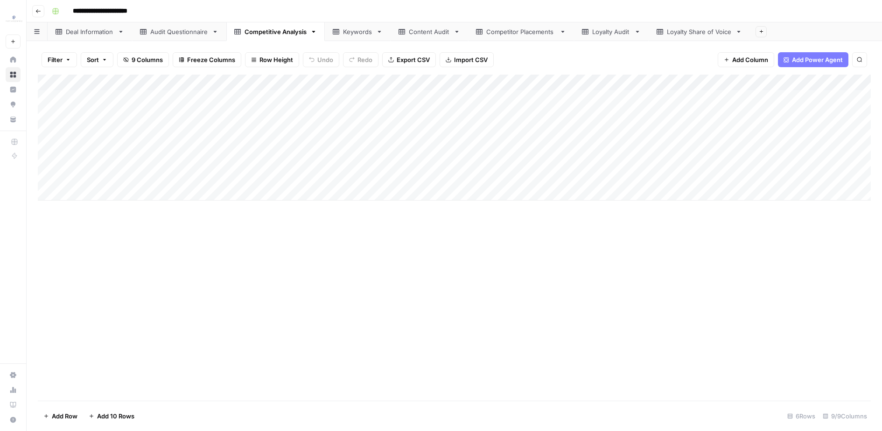
click at [119, 165] on div "Add Column" at bounding box center [454, 138] width 833 height 126
click at [126, 177] on div "Add Column" at bounding box center [454, 138] width 833 height 126
click at [272, 97] on div "Add Column" at bounding box center [454, 138] width 833 height 126
click at [263, 118] on div "Add Column" at bounding box center [454, 138] width 833 height 126
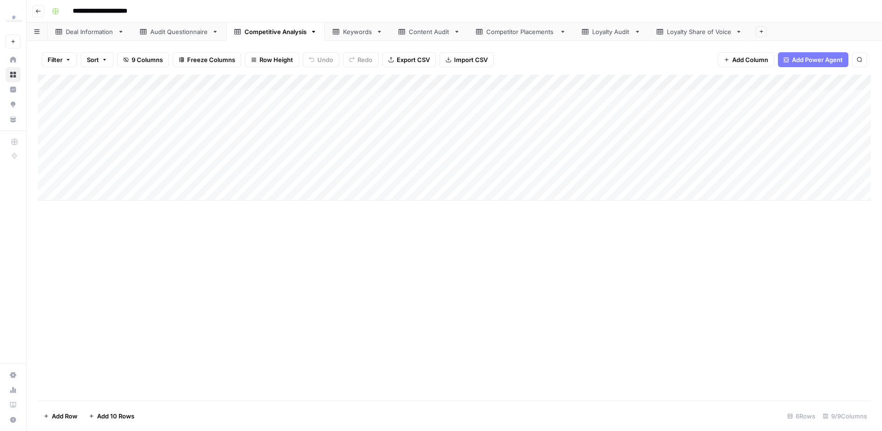
click at [276, 132] on div "Add Column" at bounding box center [454, 138] width 833 height 126
click at [305, 149] on div "Add Column" at bounding box center [454, 138] width 833 height 126
click at [251, 166] on div "Add Column" at bounding box center [454, 138] width 833 height 126
click at [270, 179] on div "Add Column" at bounding box center [454, 138] width 833 height 126
click at [637, 33] on icon at bounding box center [637, 31] width 7 height 7
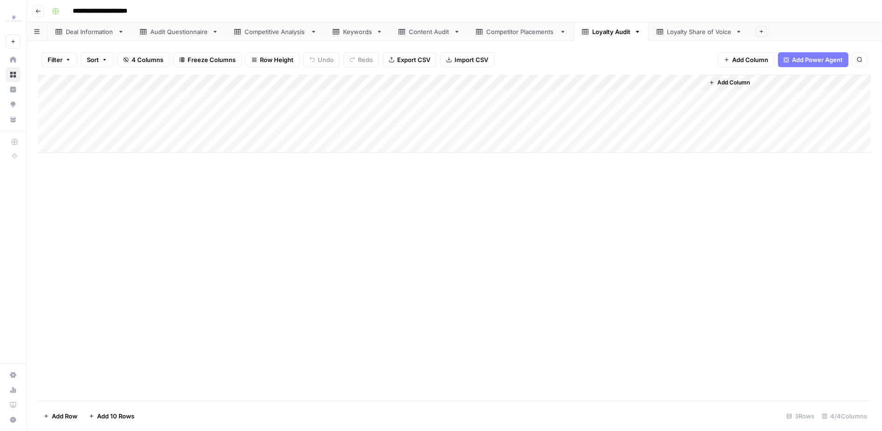
click at [595, 101] on div "Add Column" at bounding box center [454, 114] width 833 height 78
click at [606, 219] on div "Add Column" at bounding box center [454, 238] width 833 height 326
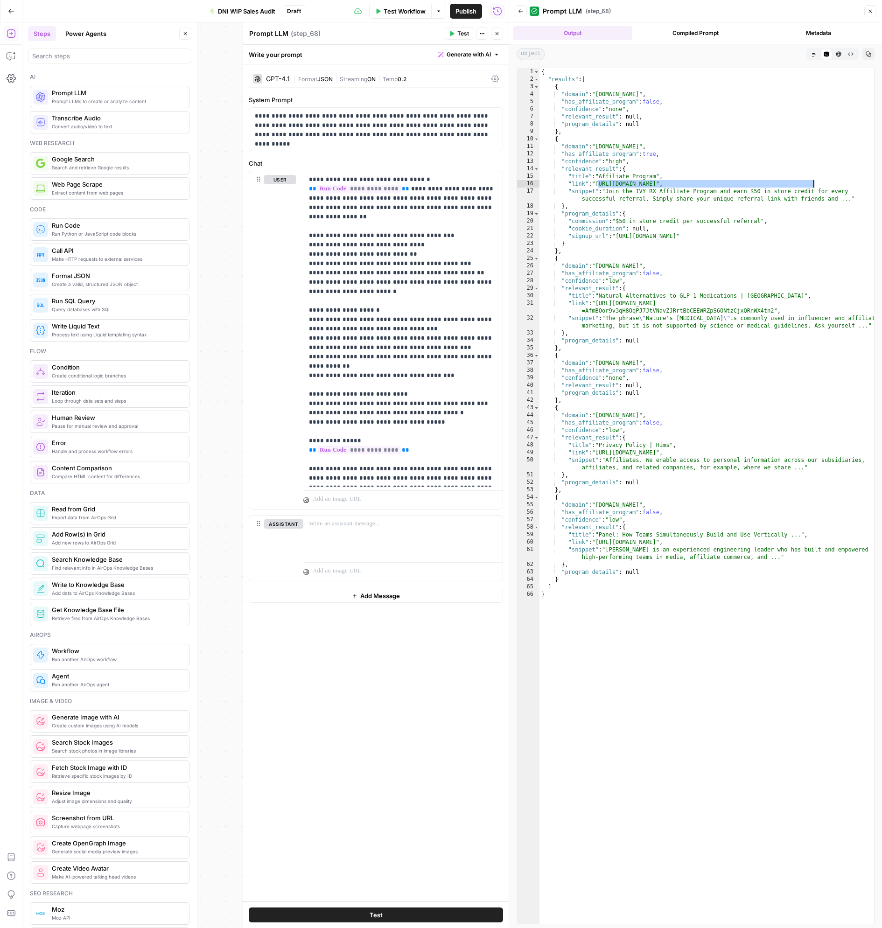
scroll to position [11, 0]
click at [814, 180] on div "{ "results" : [ { "domain" : "joinezra.com" , "has_affiliate_program" : false ,…" at bounding box center [706, 503] width 334 height 870
click at [489, 32] on div "Test Actions Close" at bounding box center [474, 34] width 58 height 12
click at [494, 33] on icon "button" at bounding box center [497, 34] width 6 height 6
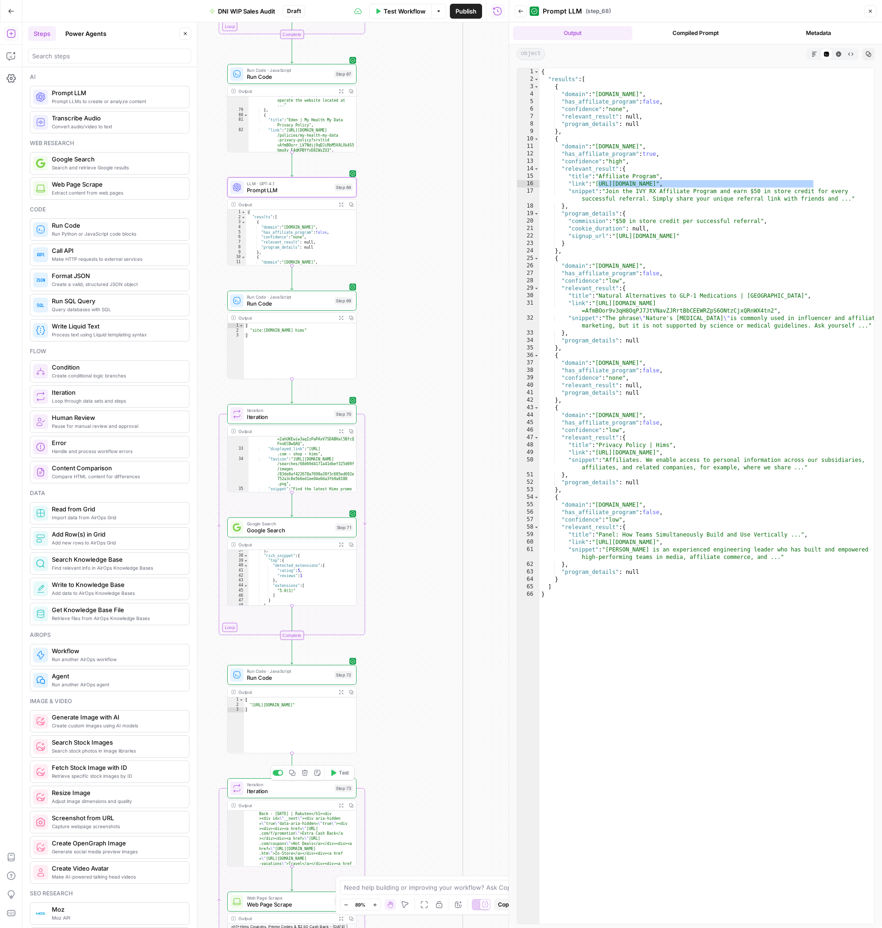
drag, startPoint x: 418, startPoint y: 436, endPoint x: 422, endPoint y: 371, distance: 64.5
click at [422, 371] on div "true true false true false true true true false false false false Workflow Set …" at bounding box center [265, 474] width 486 height 905
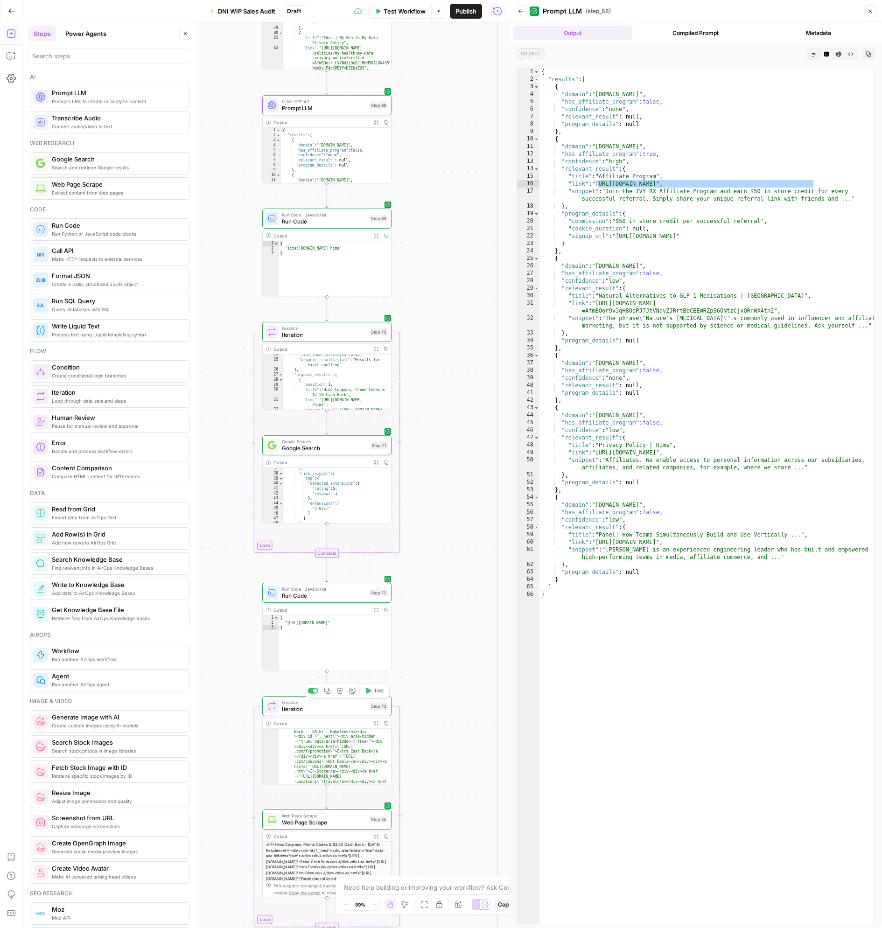
drag, startPoint x: 457, startPoint y: 519, endPoint x: 461, endPoint y: 514, distance: 6.6
click at [461, 514] on div "true true false true false true true true false false false false Workflow Set …" at bounding box center [265, 474] width 486 height 905
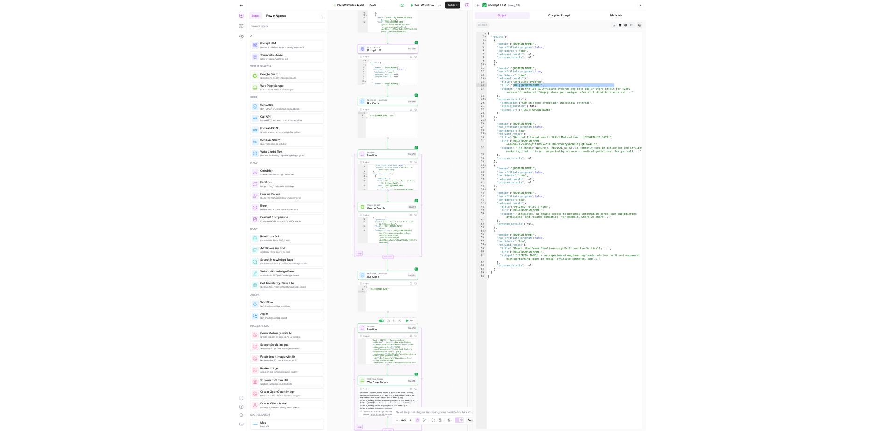
scroll to position [447, 0]
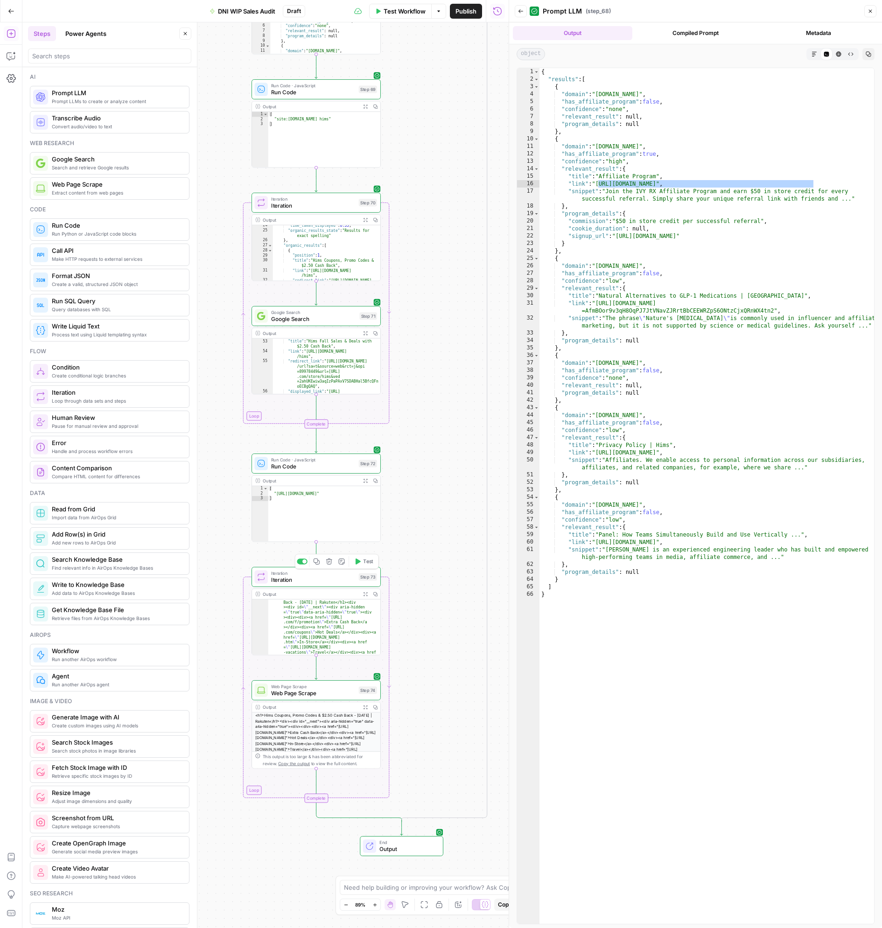
drag, startPoint x: 437, startPoint y: 618, endPoint x: 419, endPoint y: 523, distance: 96.3
click at [420, 520] on div "true true false true false true true true false false false false Workflow Set …" at bounding box center [265, 474] width 486 height 905
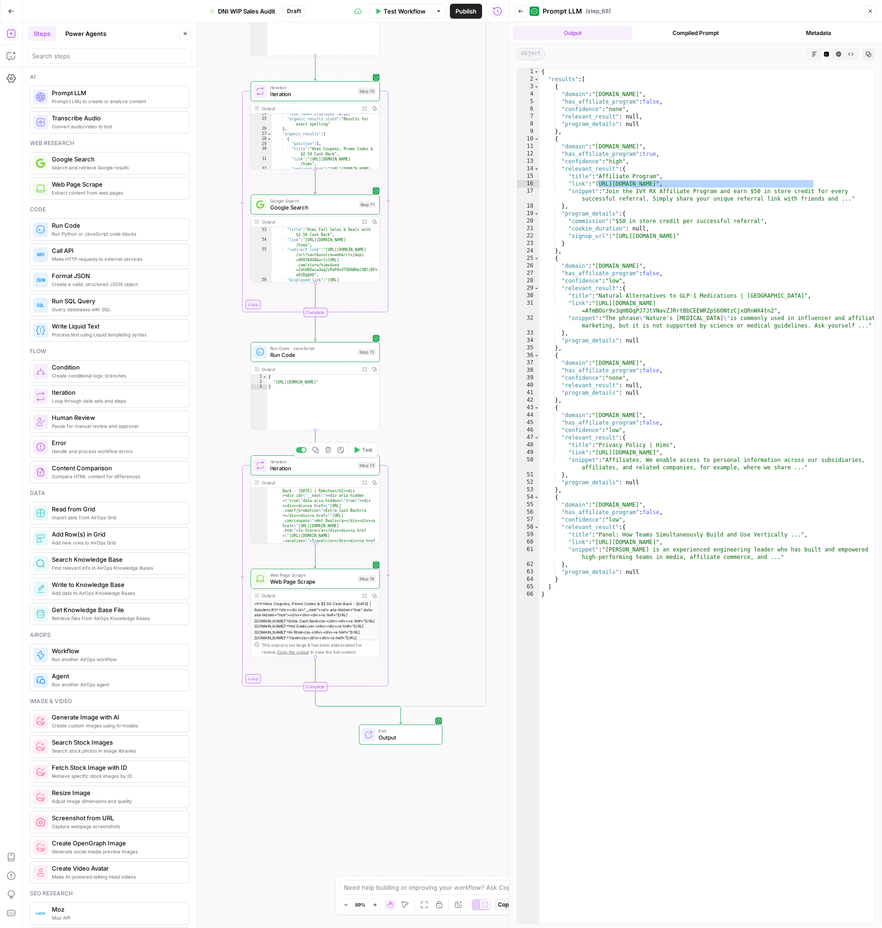
drag, startPoint x: 424, startPoint y: 594, endPoint x: 424, endPoint y: 555, distance: 39.7
click at [424, 555] on div "true true false true false true true true false false false false Workflow Set …" at bounding box center [265, 474] width 486 height 905
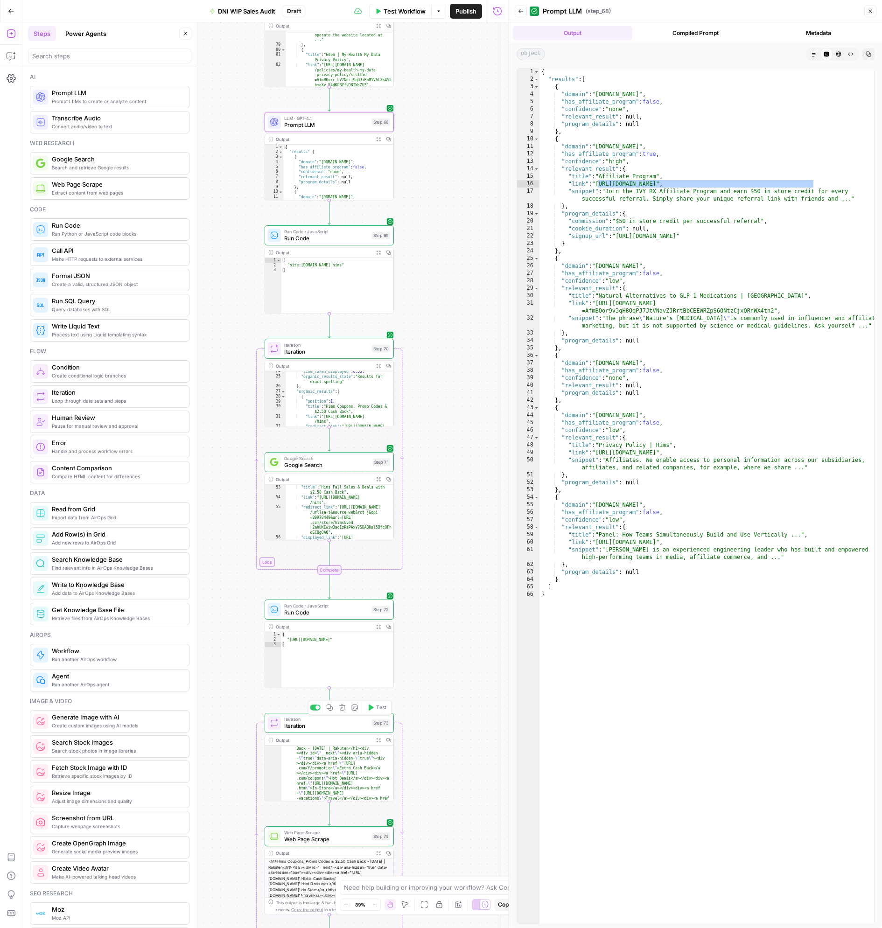
drag, startPoint x: 423, startPoint y: 408, endPoint x: 443, endPoint y: 494, distance: 88.5
click at [434, 524] on div "true true false true false true true true false false false false Workflow Set …" at bounding box center [265, 474] width 486 height 905
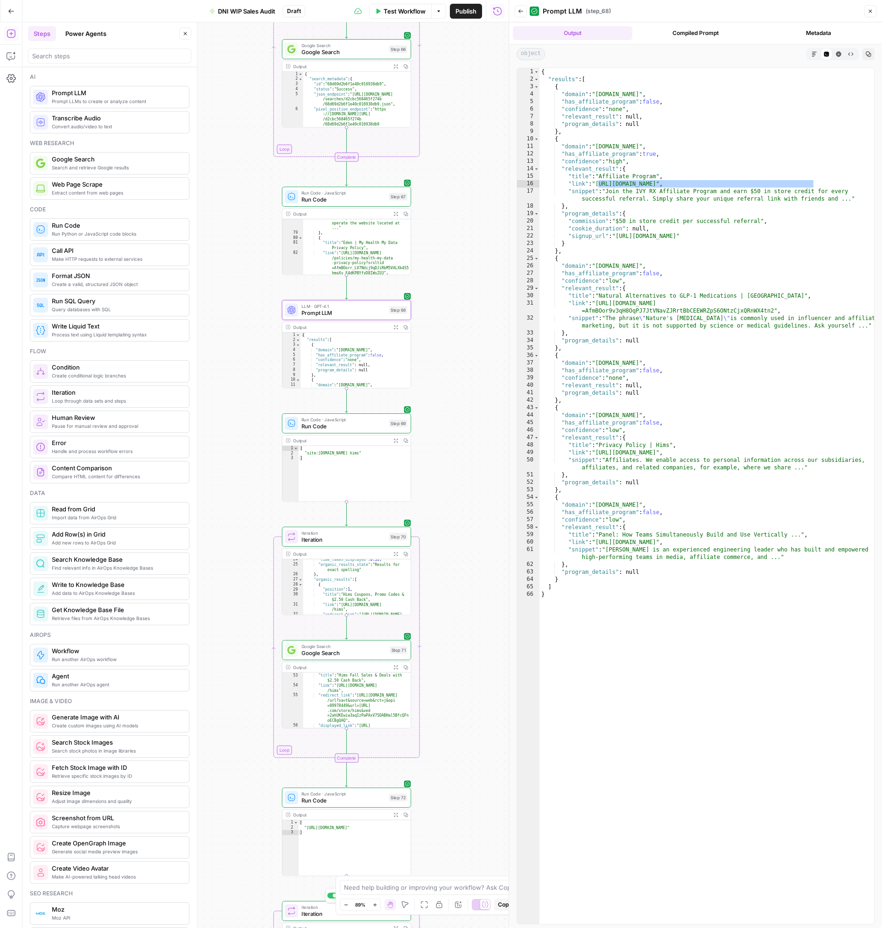
drag, startPoint x: 463, startPoint y: 561, endPoint x: 463, endPoint y: 598, distance: 36.4
click at [463, 598] on div "true true false true false true true true false false false false Workflow Set …" at bounding box center [265, 474] width 486 height 905
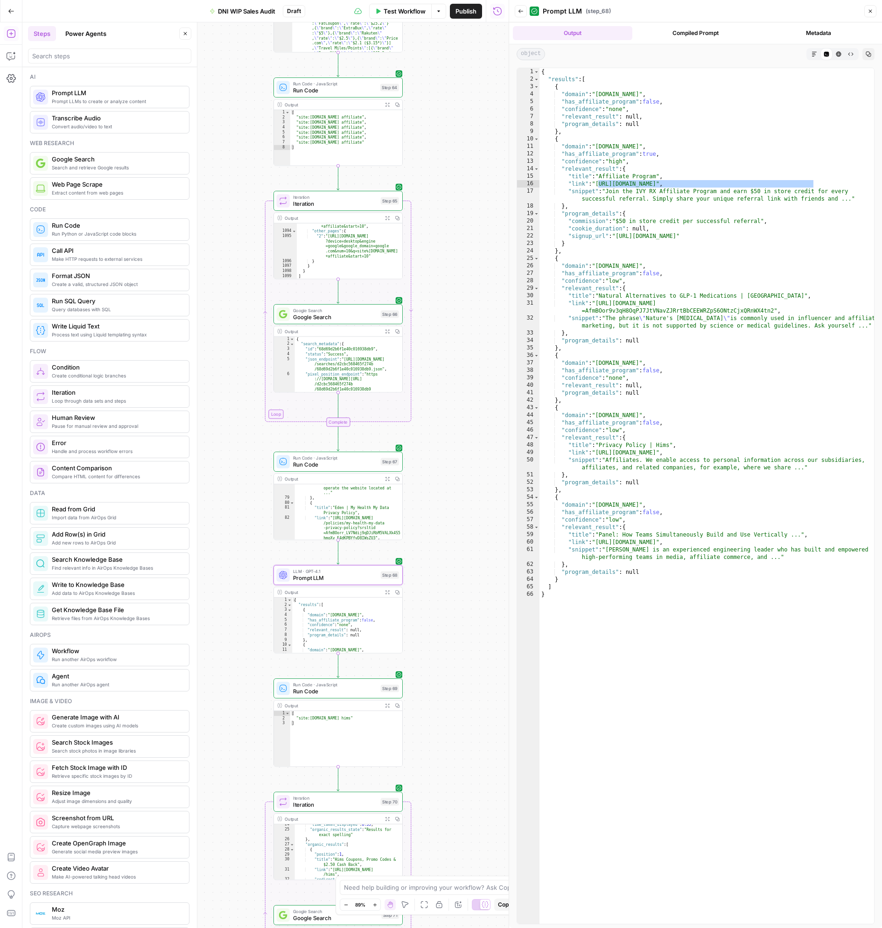
drag, startPoint x: 457, startPoint y: 296, endPoint x: 449, endPoint y: 423, distance: 127.2
click at [449, 423] on div "true true false true false true true true false false false false Workflow Set …" at bounding box center [265, 474] width 486 height 905
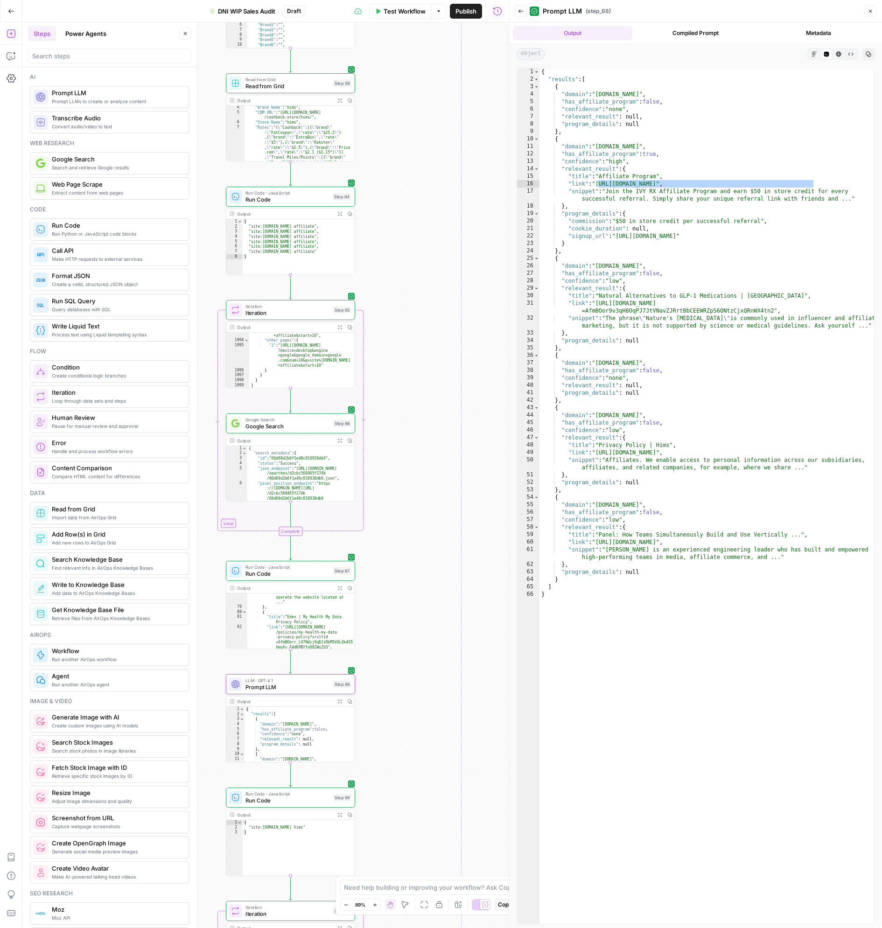
drag, startPoint x: 410, startPoint y: 265, endPoint x: 362, endPoint y: 374, distance: 119.1
click at [362, 374] on div "true true false true false true true true false false false false Workflow Set …" at bounding box center [265, 474] width 486 height 905
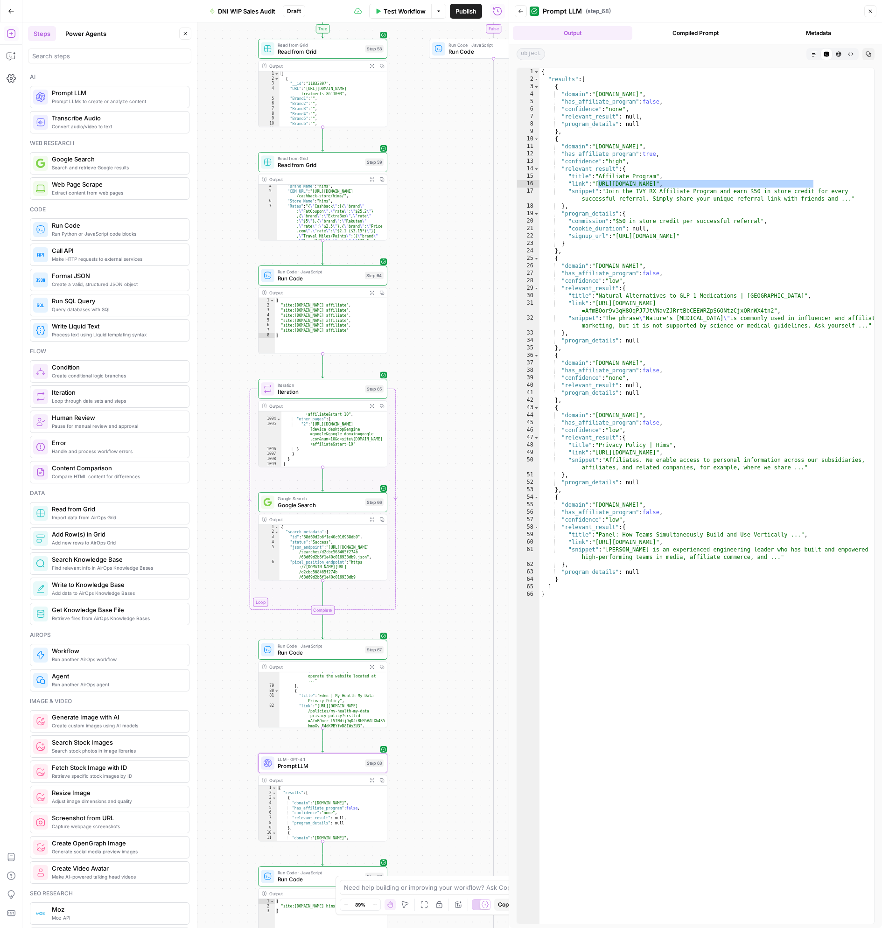
drag, startPoint x: 382, startPoint y: 152, endPoint x: 414, endPoint y: 230, distance: 85.2
click at [414, 230] on div "true true false true false true true true false false false false Workflow Set …" at bounding box center [265, 474] width 486 height 905
click at [874, 9] on button "Close" at bounding box center [870, 11] width 12 height 12
